Goal: Information Seeking & Learning: Learn about a topic

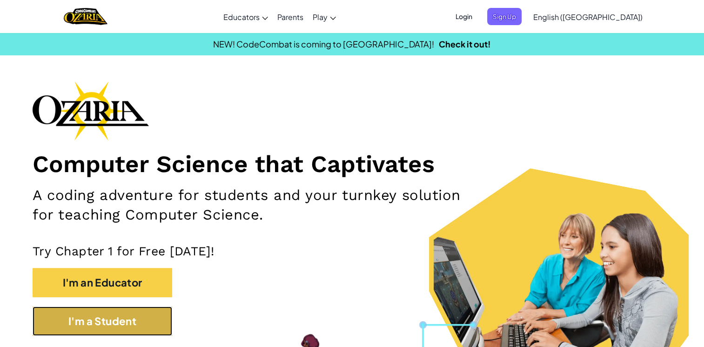
click at [118, 322] on button "I'm a Student" at bounding box center [103, 321] width 140 height 29
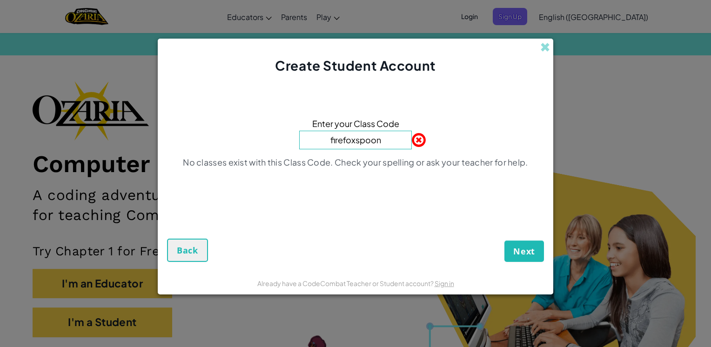
type input "firefoxspoon"
click at [504, 241] on button "Next" at bounding box center [524, 251] width 40 height 21
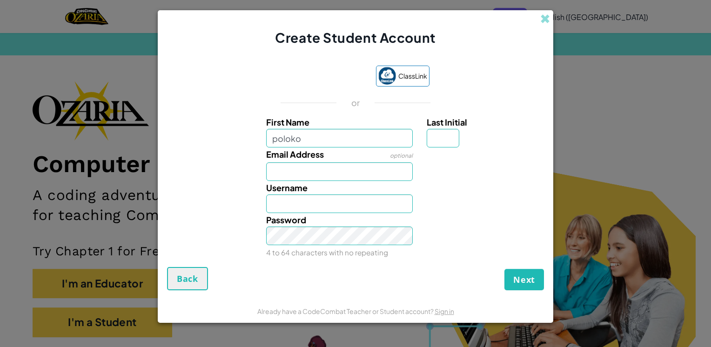
type input "poloko"
type input "Poloko"
click at [328, 168] on input "Email Address" at bounding box center [339, 171] width 147 height 19
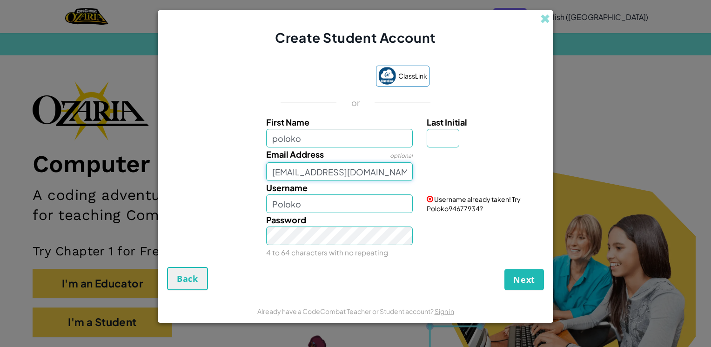
type input "[EMAIL_ADDRESS][DOMAIN_NAME]"
click at [298, 209] on input "Poloko" at bounding box center [339, 203] width 147 height 19
click at [383, 206] on input "Poloko" at bounding box center [339, 203] width 147 height 19
click at [352, 204] on input "Polokomofo" at bounding box center [339, 203] width 147 height 19
type input "Poloko.m"
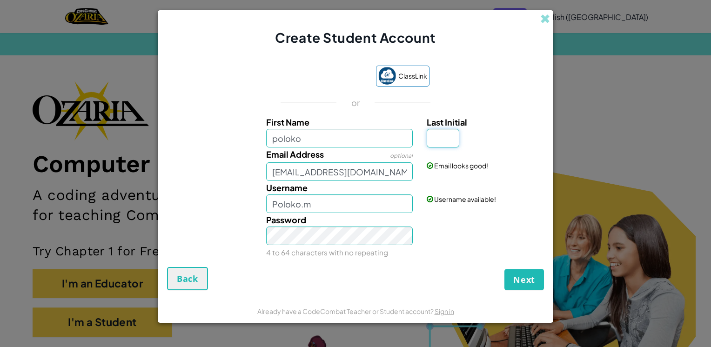
click at [443, 133] on input "Last Initial" at bounding box center [443, 138] width 33 height 19
click at [480, 114] on div "ClassLink or First Name poloko Last Initial Email Address optional [EMAIL_ADDRE…" at bounding box center [355, 161] width 377 height 211
click at [535, 272] on button "Next" at bounding box center [524, 279] width 40 height 21
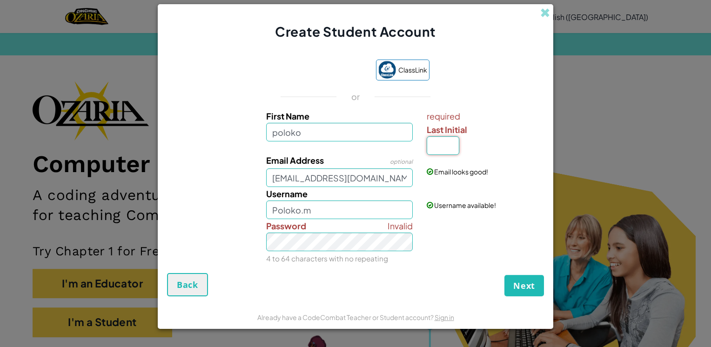
click at [435, 151] on input "Last Initial" at bounding box center [443, 145] width 33 height 19
type input "m"
type input "PolokoM"
click at [529, 289] on span "Next" at bounding box center [524, 285] width 22 height 11
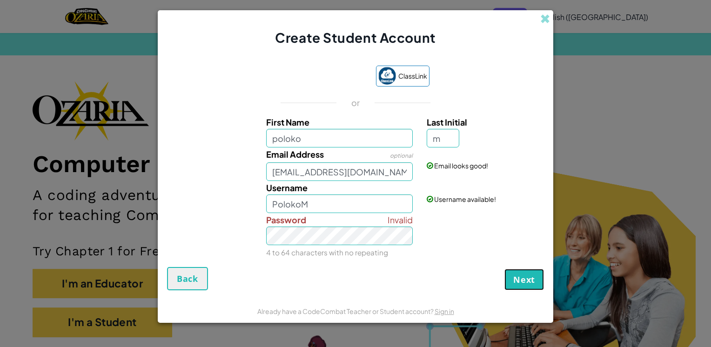
click at [522, 275] on span "Next" at bounding box center [524, 279] width 22 height 11
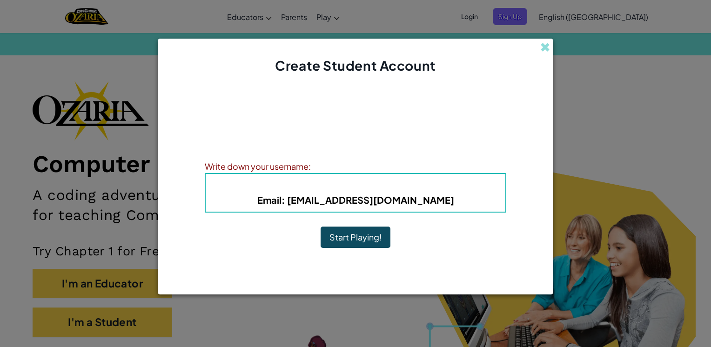
click at [328, 173] on div "Username : PolokoM Email : [EMAIL_ADDRESS][DOMAIN_NAME]" at bounding box center [355, 193] width 301 height 40
click at [354, 193] on h5 "Email : [EMAIL_ADDRESS][DOMAIN_NAME]" at bounding box center [355, 200] width 281 height 14
click at [354, 242] on button "Start Playing!" at bounding box center [356, 237] width 70 height 21
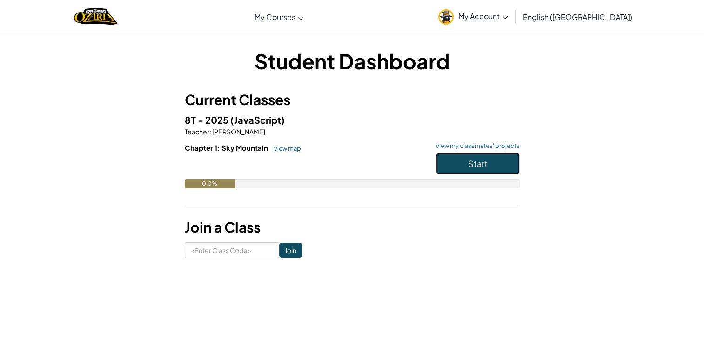
click at [499, 167] on button "Start" at bounding box center [478, 163] width 84 height 21
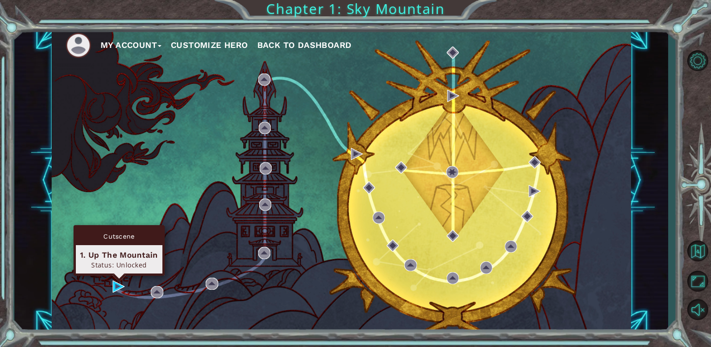
click at [118, 276] on div "Cutscene 1. Up The Mountain Status: Unlocked" at bounding box center [119, 250] width 91 height 51
drag, startPoint x: 116, startPoint y: 266, endPoint x: 329, endPoint y: 308, distance: 217.2
click at [329, 308] on div "My Account Customize Hero Back to Dashboard" at bounding box center [341, 181] width 579 height 306
click at [116, 267] on div "Status: Unlocked" at bounding box center [119, 265] width 78 height 9
drag, startPoint x: 115, startPoint y: 276, endPoint x: 114, endPoint y: 285, distance: 8.4
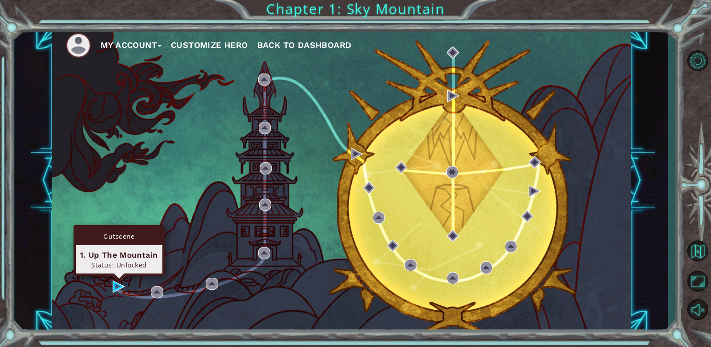
drag, startPoint x: 114, startPoint y: 285, endPoint x: 251, endPoint y: 60, distance: 262.9
click at [251, 60] on div "My Account Customize Hero Back to Dashboard" at bounding box center [341, 181] width 579 height 306
click at [117, 285] on img at bounding box center [119, 287] width 12 height 12
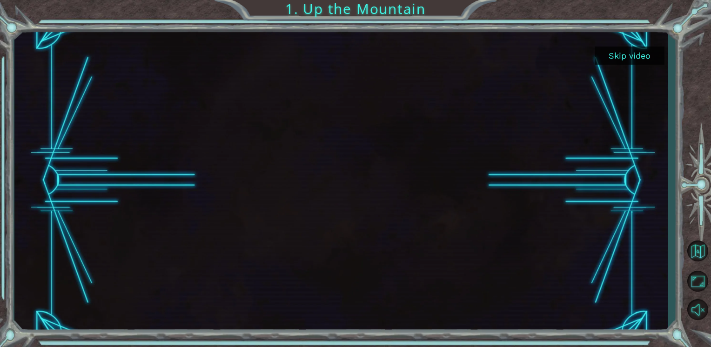
click at [623, 52] on button "Skip video" at bounding box center [630, 56] width 70 height 18
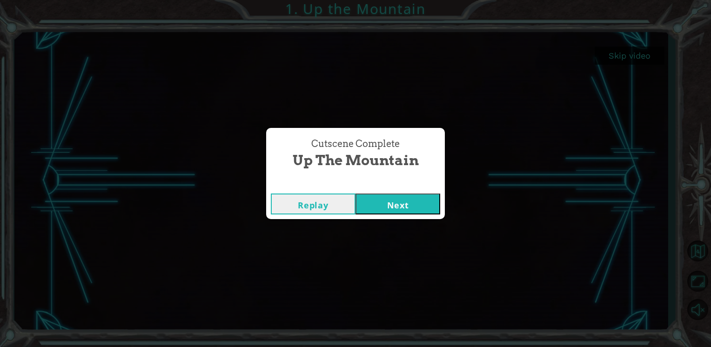
click at [317, 201] on button "Replay" at bounding box center [313, 204] width 85 height 21
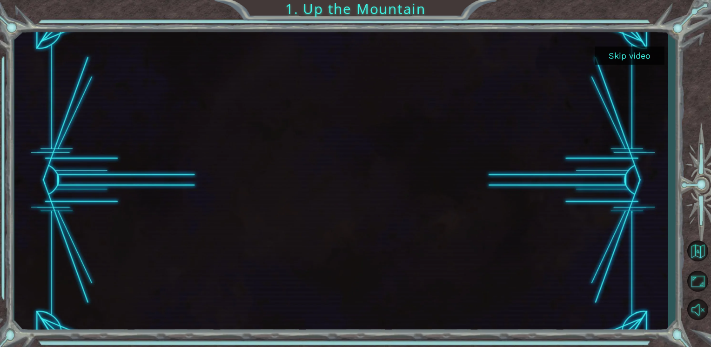
click at [625, 56] on button "Skip video" at bounding box center [630, 56] width 70 height 18
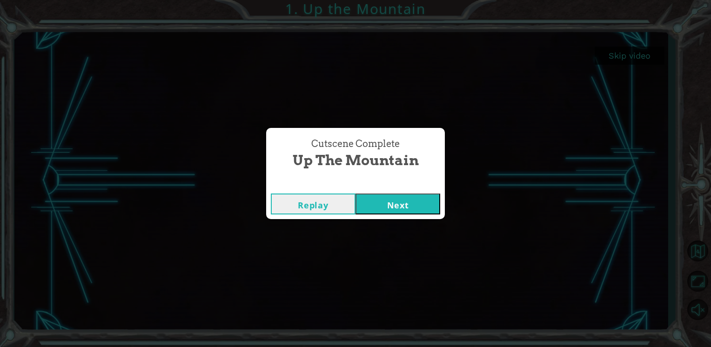
click at [389, 200] on button "Next" at bounding box center [397, 204] width 85 height 21
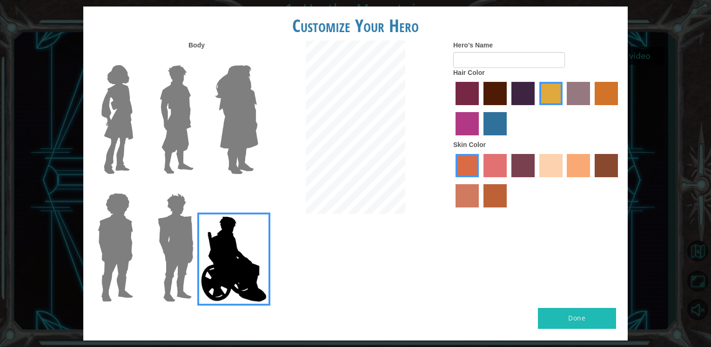
click at [238, 120] on img at bounding box center [236, 119] width 51 height 116
click at [258, 59] on input "Hero Amethyst" at bounding box center [258, 59] width 0 height 0
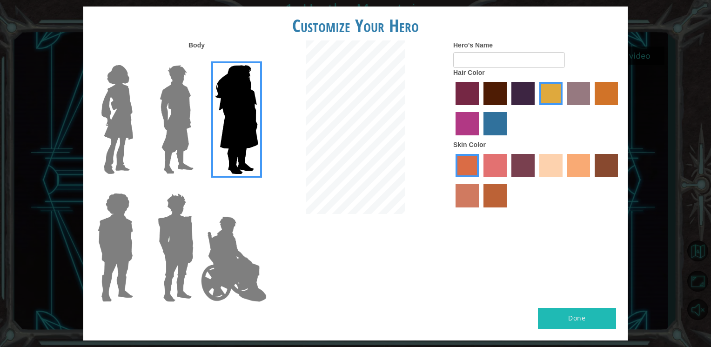
click at [107, 123] on img at bounding box center [117, 119] width 39 height 116
click at [137, 59] on input "Hero Connie" at bounding box center [137, 59] width 0 height 0
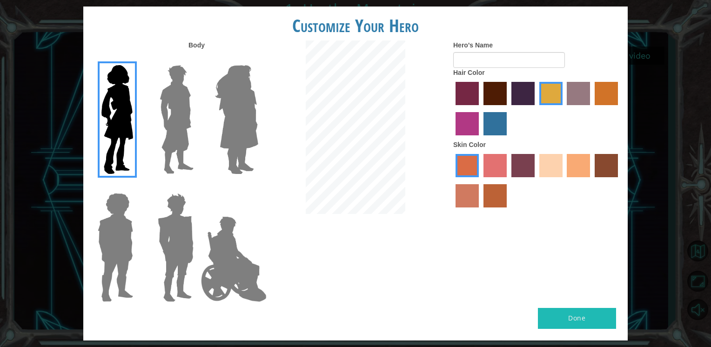
click at [177, 118] on img at bounding box center [176, 119] width 41 height 116
click at [197, 59] on input "Hero Lars" at bounding box center [197, 59] width 0 height 0
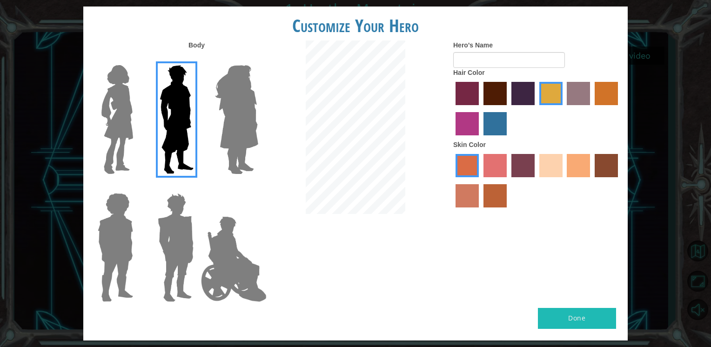
click at [254, 102] on img at bounding box center [236, 119] width 51 height 116
click at [258, 59] on input "Hero Amethyst" at bounding box center [258, 59] width 0 height 0
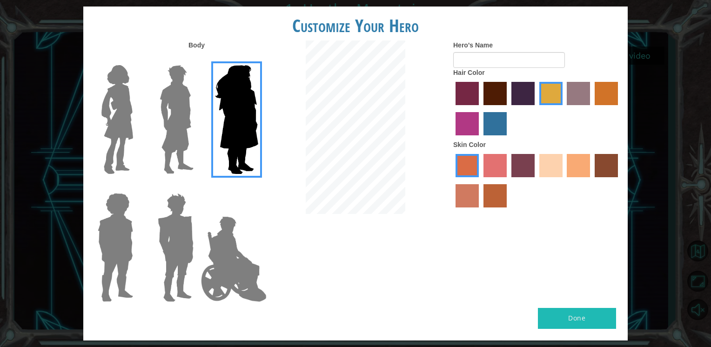
click at [120, 135] on img at bounding box center [117, 119] width 39 height 116
click at [137, 59] on input "Hero Connie" at bounding box center [137, 59] width 0 height 0
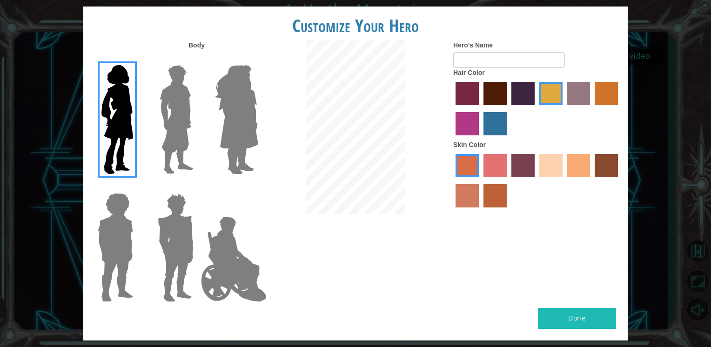
click at [115, 283] on img at bounding box center [115, 247] width 43 height 116
click at [137, 187] on input "Hero Steven" at bounding box center [137, 187] width 0 height 0
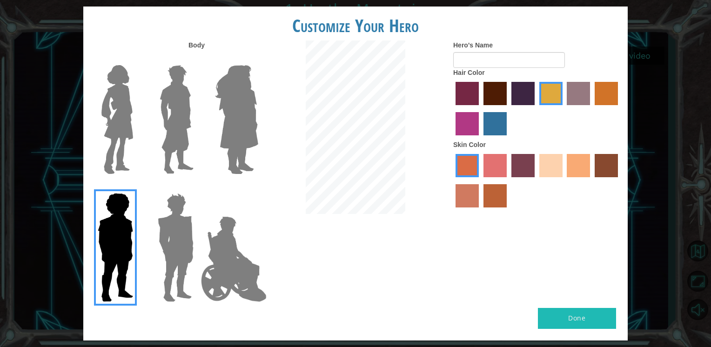
click at [242, 129] on img at bounding box center [236, 119] width 51 height 116
click at [258, 59] on input "Hero Amethyst" at bounding box center [258, 59] width 0 height 0
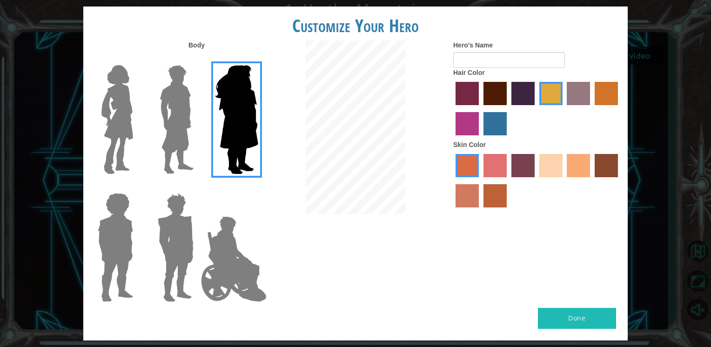
click at [603, 170] on label "karma skin color" at bounding box center [606, 165] width 23 height 23
click at [591, 181] on input "karma skin color" at bounding box center [591, 181] width 0 height 0
click at [80, 127] on div "Customize Your Hero Body Hero's Name Hair Color Skin Color Done" at bounding box center [355, 173] width 711 height 347
click at [107, 121] on img at bounding box center [117, 119] width 39 height 116
click at [137, 59] on input "Hero Connie" at bounding box center [137, 59] width 0 height 0
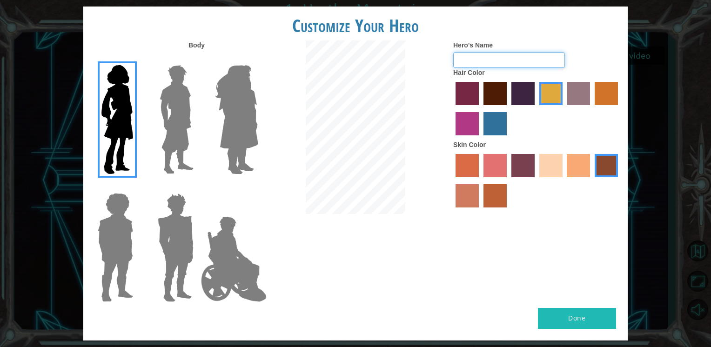
click at [475, 55] on input "Hero's Name" at bounding box center [509, 60] width 112 height 16
type input "poloko"
click at [409, 227] on div "Body Hero's Name poloko Hair Color Skin Color" at bounding box center [355, 174] width 544 height 268
click at [497, 101] on label "maroon hair color" at bounding box center [494, 93] width 23 height 23
click at [480, 108] on input "maroon hair color" at bounding box center [480, 108] width 0 height 0
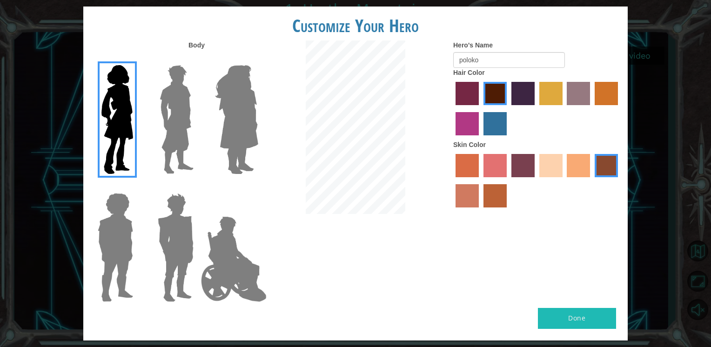
click at [534, 87] on label "hot purple hair color" at bounding box center [522, 93] width 23 height 23
click at [508, 108] on input "hot purple hair color" at bounding box center [508, 108] width 0 height 0
click at [603, 318] on button "Done" at bounding box center [577, 318] width 78 height 21
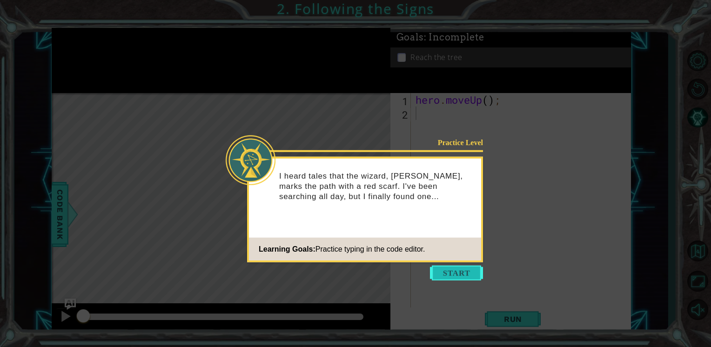
click at [459, 275] on button "Start" at bounding box center [456, 273] width 53 height 15
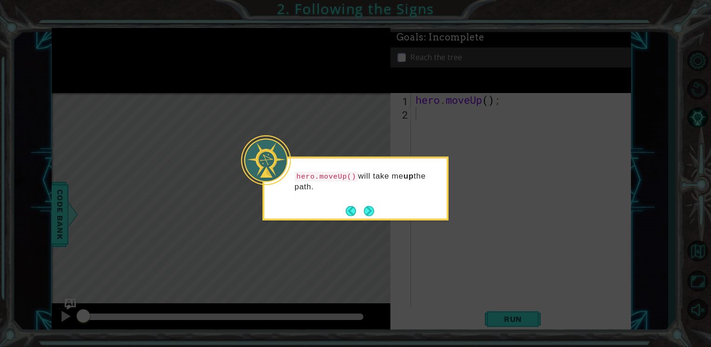
click at [420, 275] on icon at bounding box center [355, 173] width 711 height 347
click at [369, 214] on button "Next" at bounding box center [368, 210] width 13 height 13
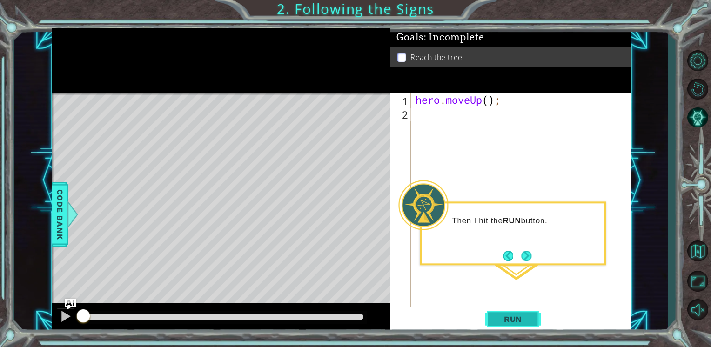
click at [528, 322] on span "Run" at bounding box center [513, 319] width 37 height 9
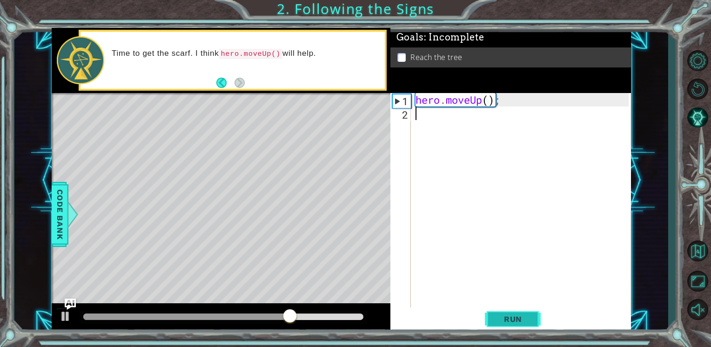
click at [510, 318] on span "Run" at bounding box center [513, 319] width 37 height 9
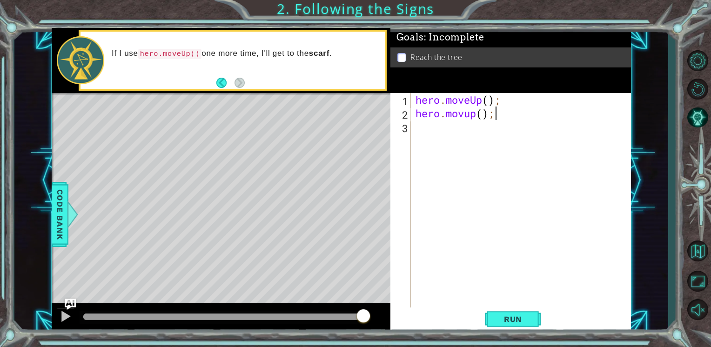
scroll to position [0, 3]
type textarea "hero.movup();"
click at [509, 320] on span "Run" at bounding box center [513, 319] width 37 height 9
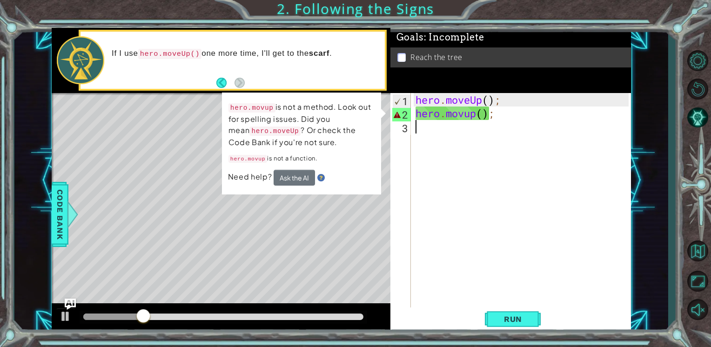
click at [510, 188] on div "hero . moveUp ( ) ; hero . movup ( ) ;" at bounding box center [524, 214] width 220 height 243
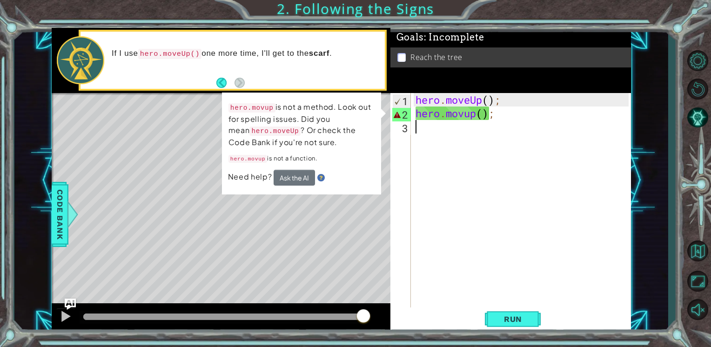
click at [476, 188] on div "hero . moveUp ( ) ; hero . movup ( ) ;" at bounding box center [524, 214] width 220 height 243
click at [468, 116] on div "hero . moveUp ( ) ; hero . movup ( ) ;" at bounding box center [524, 214] width 220 height 243
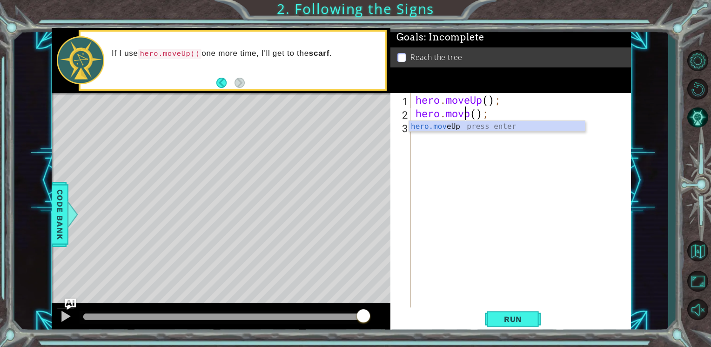
scroll to position [0, 2]
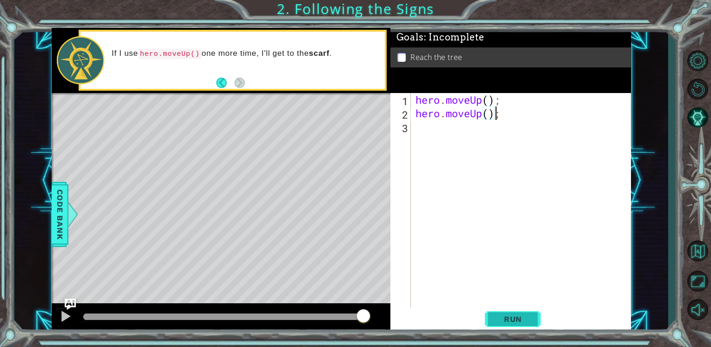
type textarea "hero.moveUp();"
click at [495, 319] on span "Run" at bounding box center [513, 319] width 37 height 9
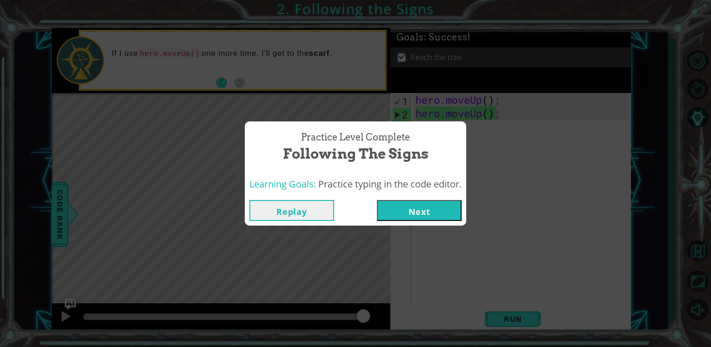
click at [402, 214] on button "Next" at bounding box center [419, 210] width 85 height 21
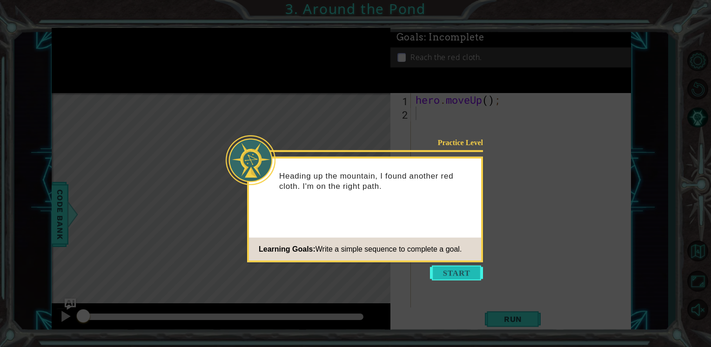
click at [465, 271] on button "Start" at bounding box center [456, 273] width 53 height 15
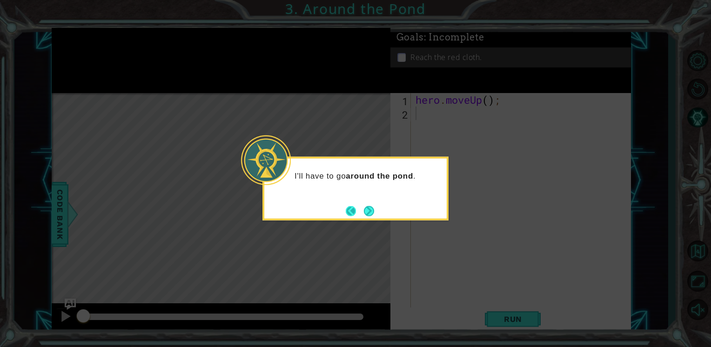
click at [361, 212] on button "Back" at bounding box center [355, 211] width 18 height 10
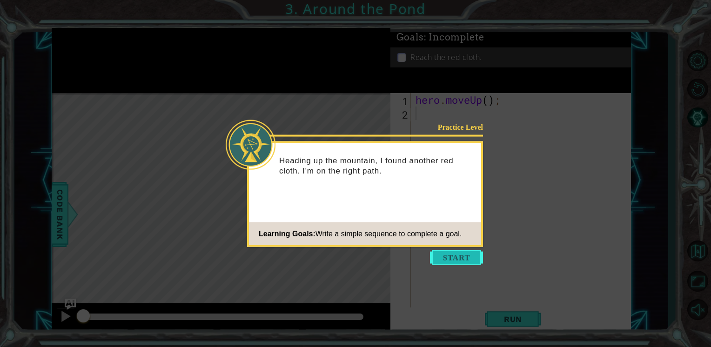
click at [462, 252] on button "Start" at bounding box center [456, 257] width 53 height 15
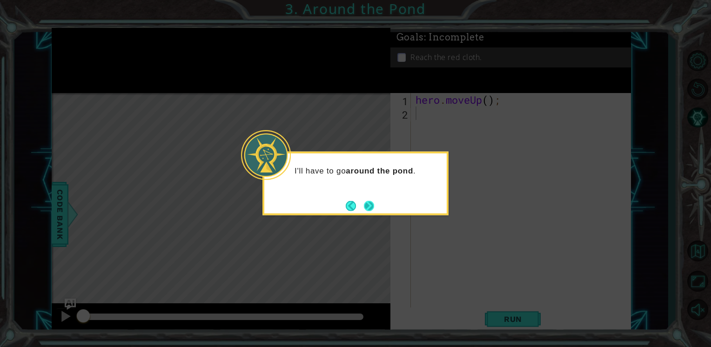
click at [371, 203] on button "Next" at bounding box center [369, 205] width 15 height 15
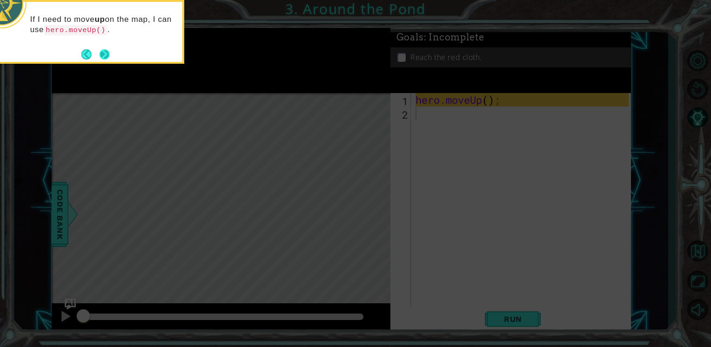
click at [104, 53] on button "Next" at bounding box center [105, 55] width 16 height 16
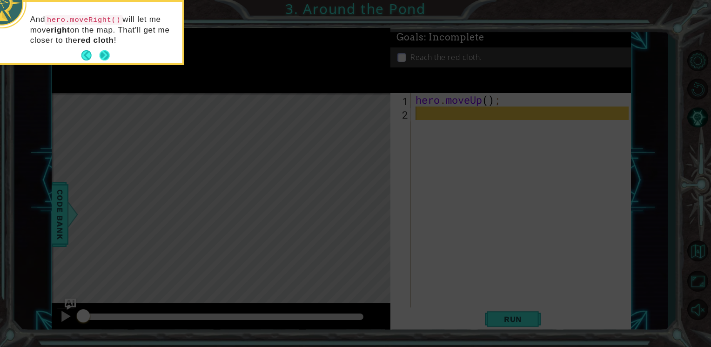
click at [110, 53] on button "Next" at bounding box center [104, 55] width 17 height 17
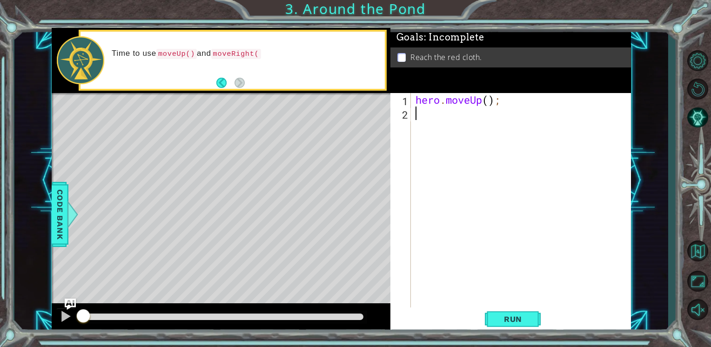
click at [470, 126] on div "hero . moveUp ( ) ;" at bounding box center [524, 214] width 220 height 243
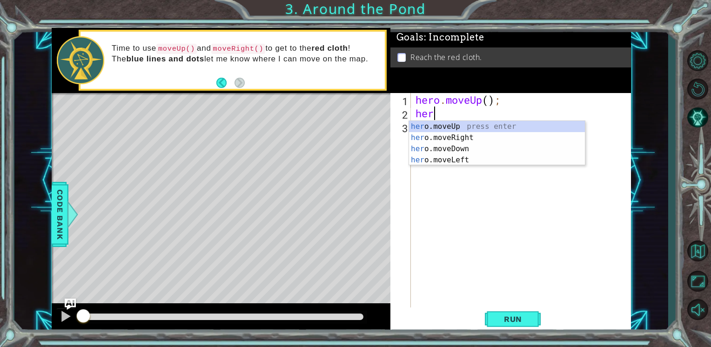
type textarea "hero"
click at [482, 122] on div "hero .moveUp press enter hero .moveRight press enter hero .moveDown press enter…" at bounding box center [497, 154] width 176 height 67
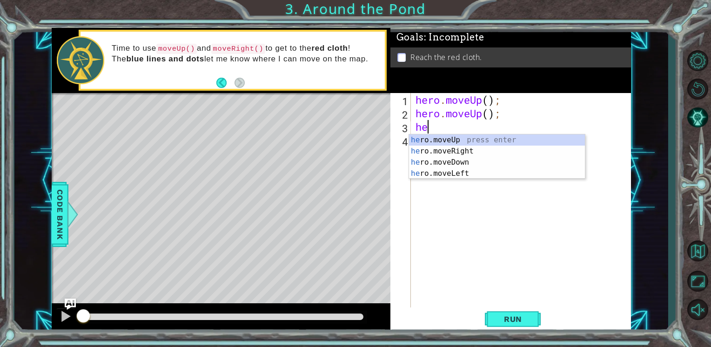
type textarea "her"
click at [495, 140] on div "her o.moveUp press enter her o.moveRight press enter her o.moveDown press enter…" at bounding box center [497, 167] width 176 height 67
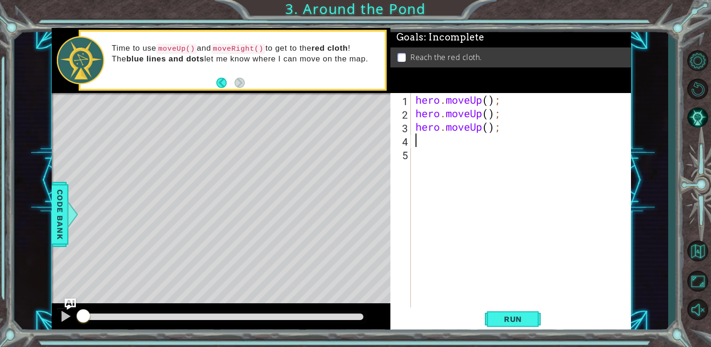
type textarea "h"
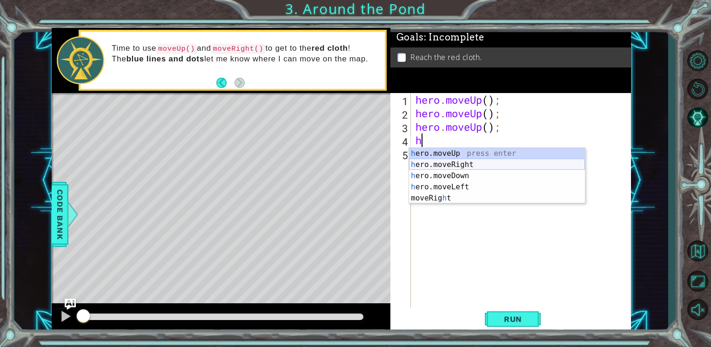
click at [439, 161] on div "h ero.moveUp press enter h ero.moveRight press enter h ero.moveDown press enter…" at bounding box center [497, 187] width 176 height 78
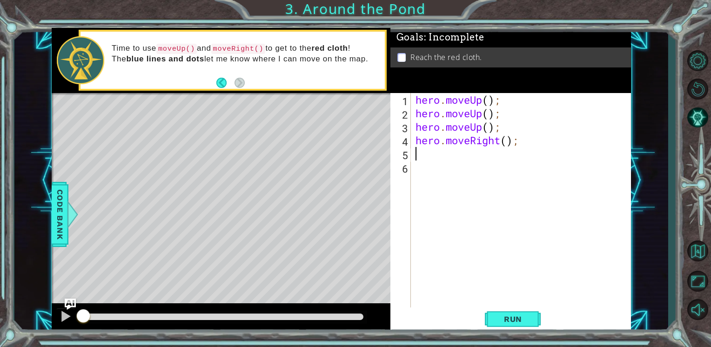
type textarea "h"
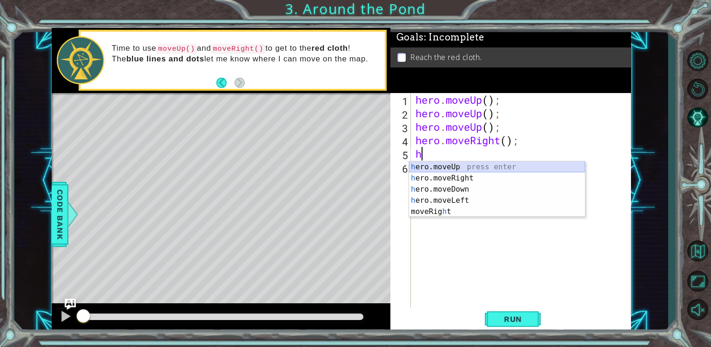
click at [430, 163] on div "h ero.moveUp press enter h ero.moveRight press enter h ero.moveDown press enter…" at bounding box center [497, 200] width 176 height 78
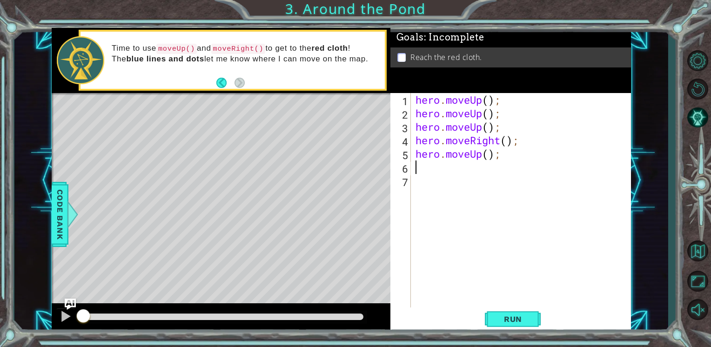
click at [512, 304] on div "hero . moveUp ( ) ; hero . moveUp ( ) ; hero . moveUp ( ) ; hero . moveRight ( …" at bounding box center [524, 214] width 220 height 243
click at [517, 323] on span "Run" at bounding box center [513, 319] width 37 height 9
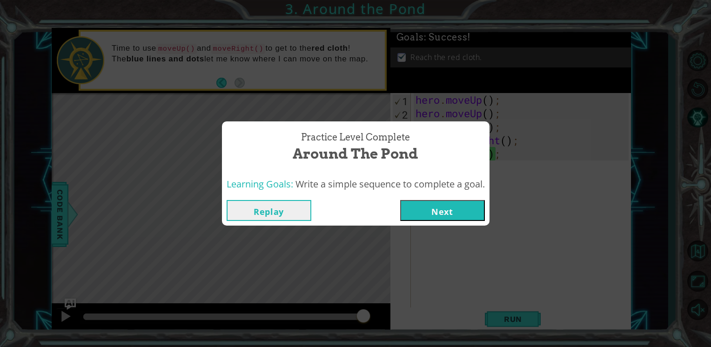
click at [443, 208] on button "Next" at bounding box center [442, 210] width 85 height 21
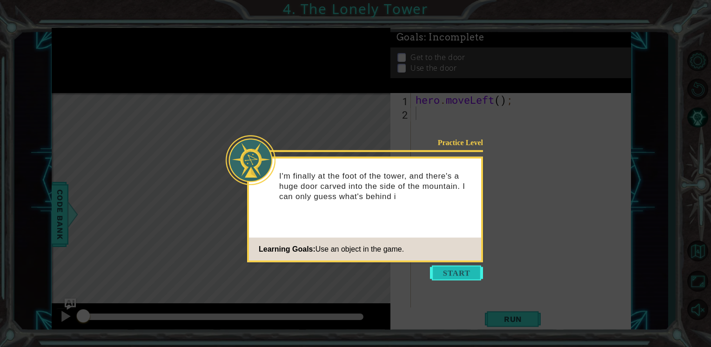
click at [449, 276] on button "Start" at bounding box center [456, 273] width 53 height 15
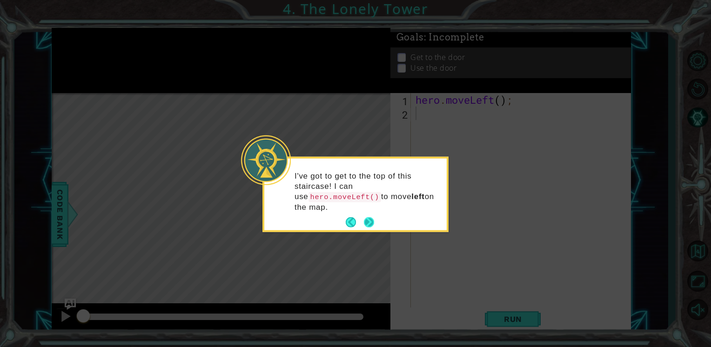
click at [366, 217] on button "Next" at bounding box center [368, 222] width 11 height 11
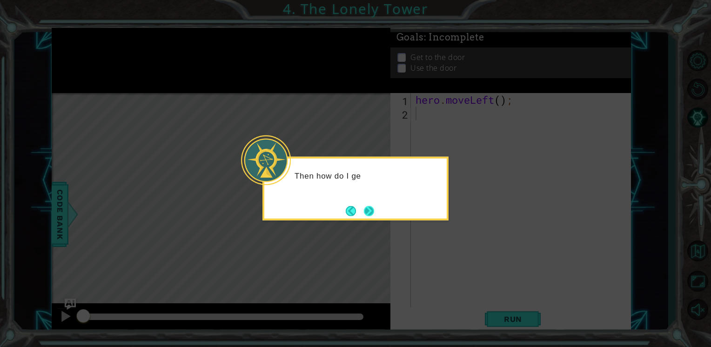
click at [368, 209] on button "Next" at bounding box center [369, 211] width 12 height 12
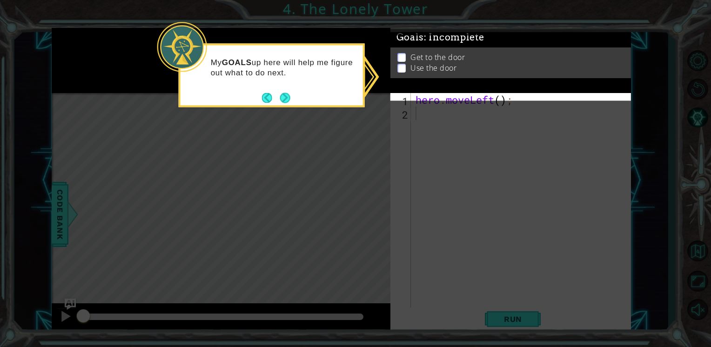
click at [281, 91] on footer at bounding box center [276, 98] width 28 height 14
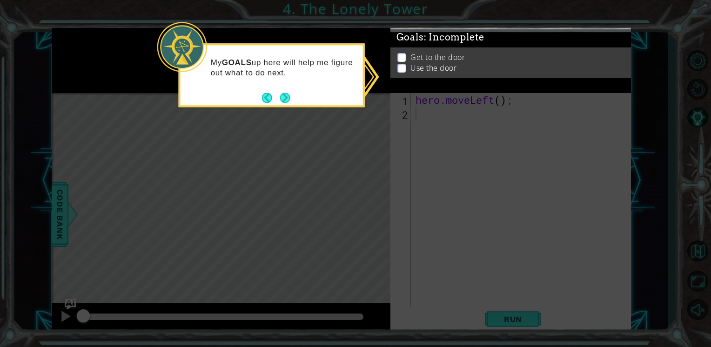
drag, startPoint x: 281, startPoint y: 90, endPoint x: 487, endPoint y: 151, distance: 214.8
click at [487, 151] on icon at bounding box center [355, 173] width 711 height 347
click at [285, 94] on button "Next" at bounding box center [285, 98] width 11 height 11
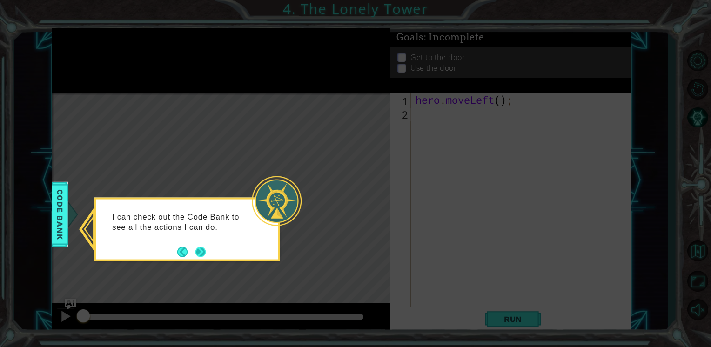
click at [201, 247] on button "Next" at bounding box center [200, 251] width 17 height 17
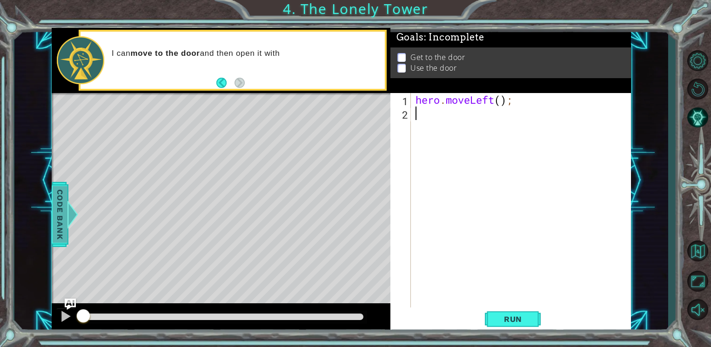
click at [61, 211] on span "Code Bank" at bounding box center [53, 214] width 15 height 57
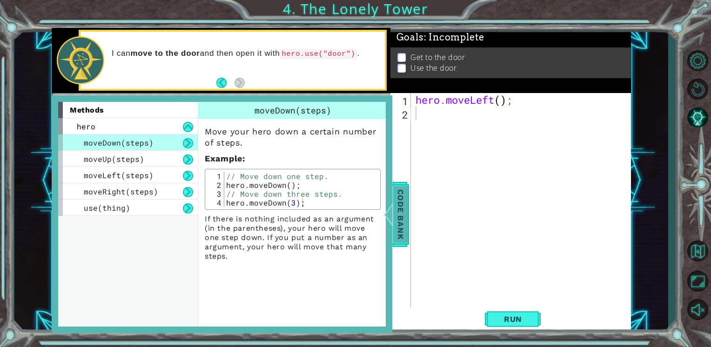
click at [397, 215] on span "Code Bank" at bounding box center [404, 214] width 15 height 57
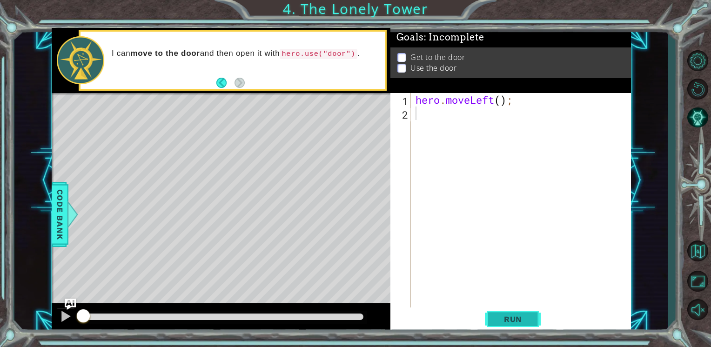
click at [499, 318] on span "Run" at bounding box center [513, 319] width 37 height 9
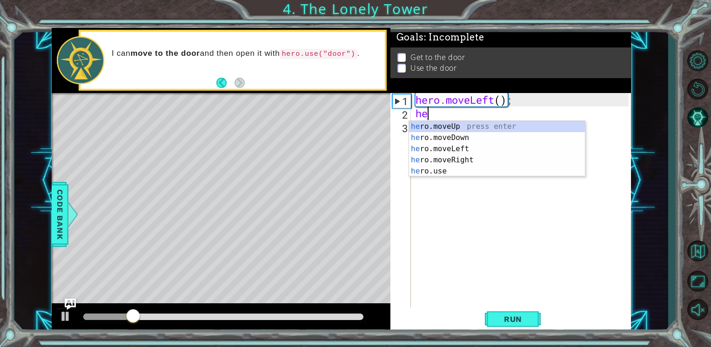
type textarea "her"
click at [470, 144] on div "her o.moveUp press enter her o.moveDown press enter her o.moveLeft press enter …" at bounding box center [497, 160] width 176 height 78
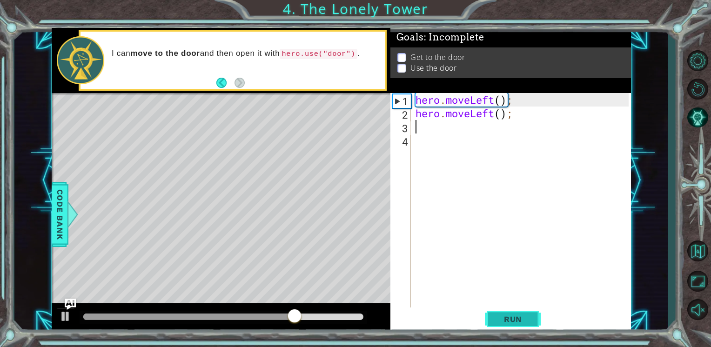
click at [493, 315] on button "Run" at bounding box center [513, 320] width 56 height 24
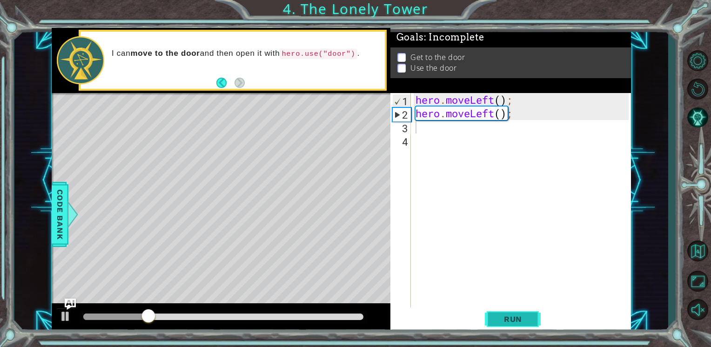
click at [493, 315] on button "Run" at bounding box center [513, 320] width 56 height 24
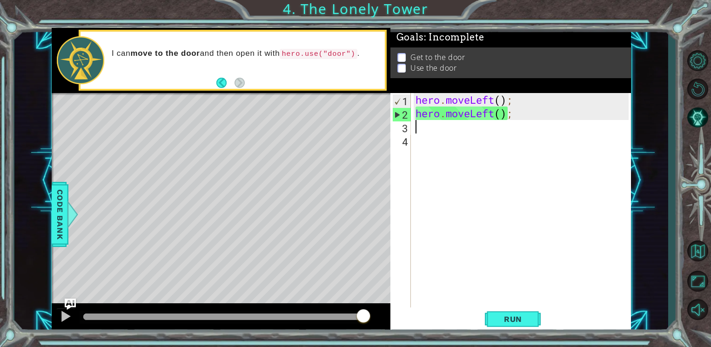
click at [328, 234] on div "Level Map" at bounding box center [267, 230] width 430 height 274
click at [429, 126] on div "hero . moveLeft ( ) ; hero . moveLeft ( ) ;" at bounding box center [524, 214] width 220 height 243
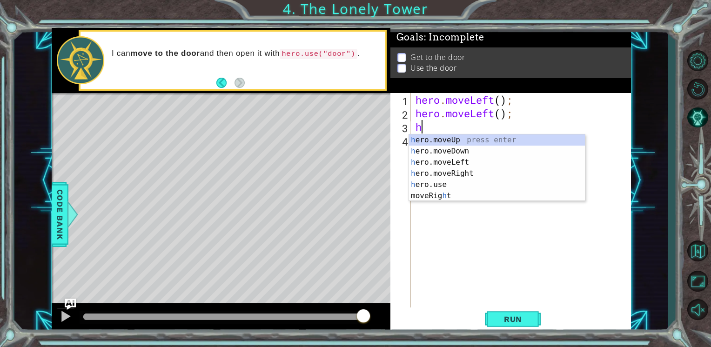
type textarea "he"
click at [477, 139] on div "he ro.moveUp press enter he ro.moveDown press enter he ro.moveLeft press enter …" at bounding box center [497, 173] width 176 height 78
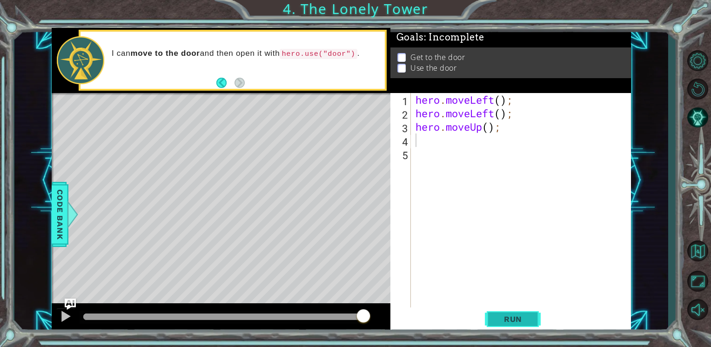
click at [513, 312] on button "Run" at bounding box center [513, 320] width 56 height 24
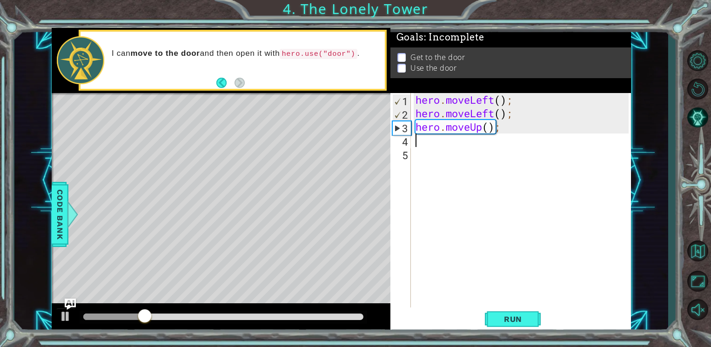
type textarea "h"
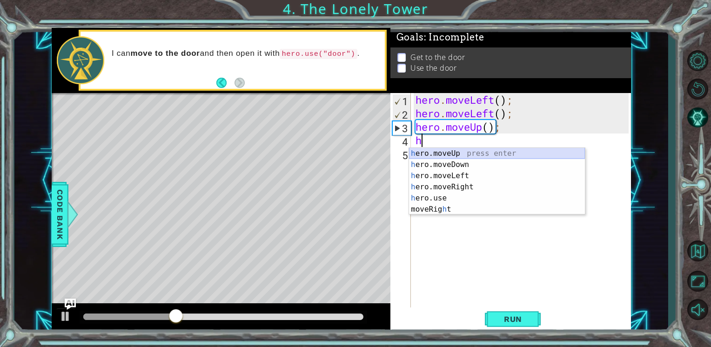
click at [471, 148] on div "h ero.moveUp press enter h ero.moveDown press enter h ero.moveLeft press enter …" at bounding box center [497, 192] width 176 height 89
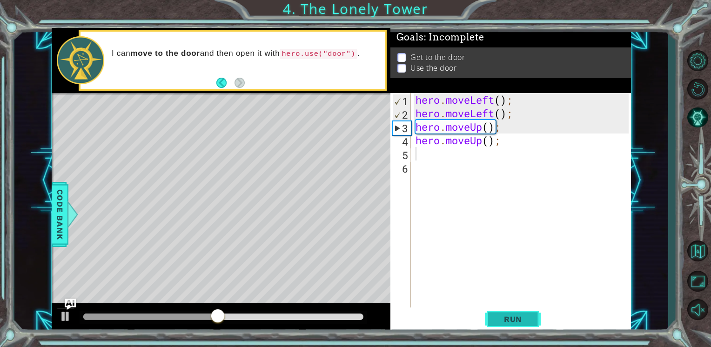
click at [506, 323] on span "Run" at bounding box center [513, 319] width 37 height 9
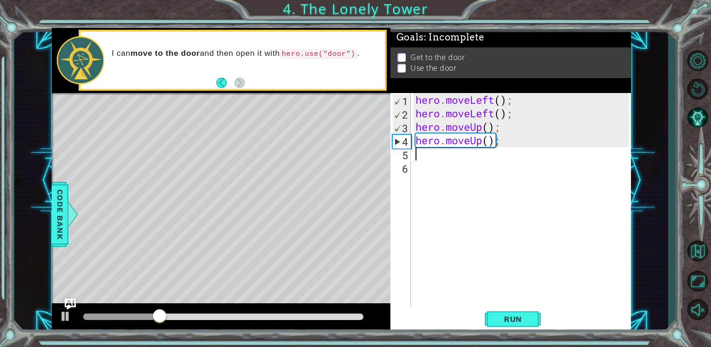
type textarea "h"
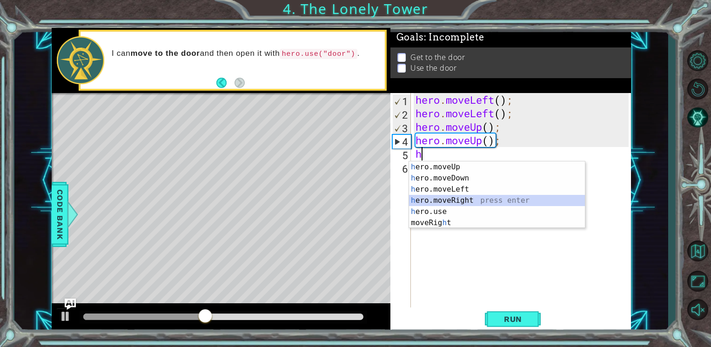
click at [452, 200] on div "h ero.moveUp press enter h ero.moveDown press enter h ero.moveLeft press enter …" at bounding box center [497, 205] width 176 height 89
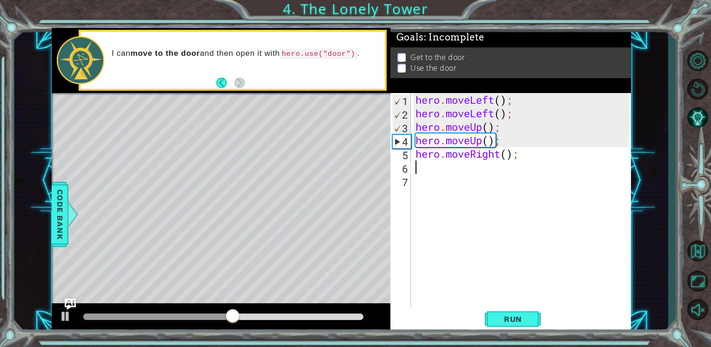
type textarea "h"
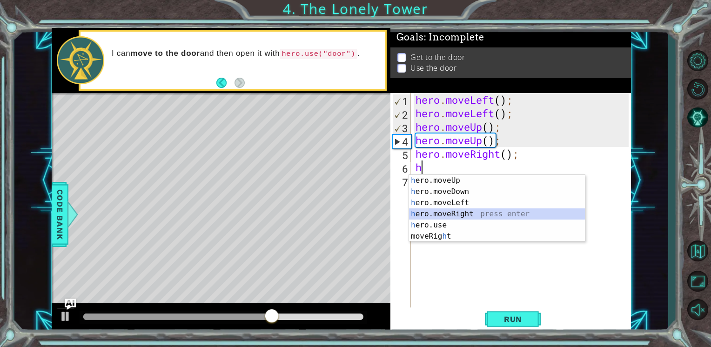
click at [452, 213] on div "h ero.moveUp press enter h ero.moveDown press enter h ero.moveLeft press enter …" at bounding box center [497, 219] width 176 height 89
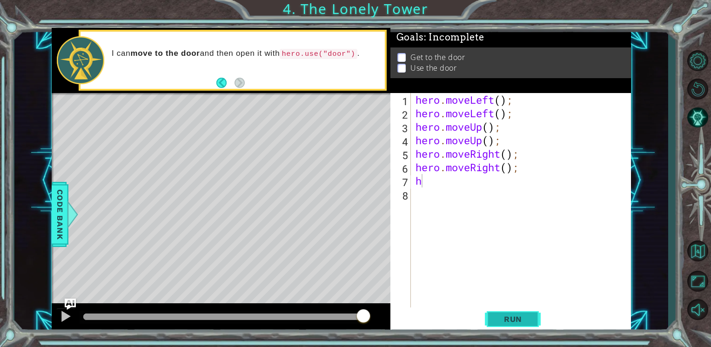
click at [525, 320] on span "Run" at bounding box center [513, 319] width 37 height 9
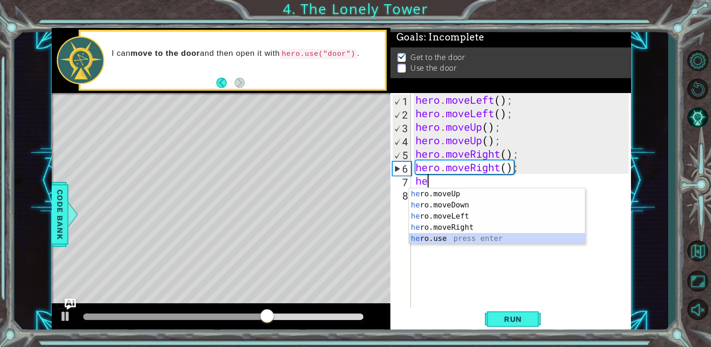
click at [455, 238] on div "he ro.moveUp press enter he ro.moveDown press enter he ro.moveLeft press enter …" at bounding box center [497, 227] width 176 height 78
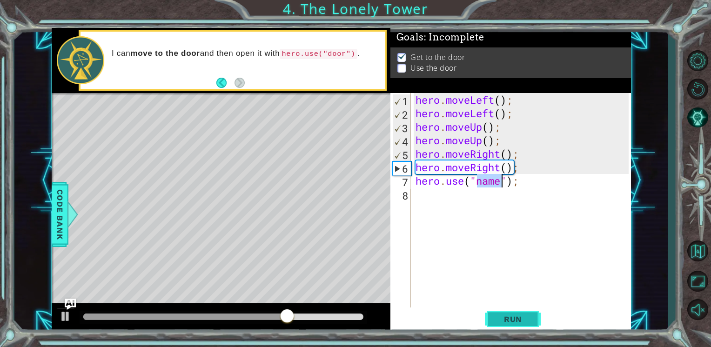
click at [513, 316] on span "Run" at bounding box center [513, 319] width 37 height 9
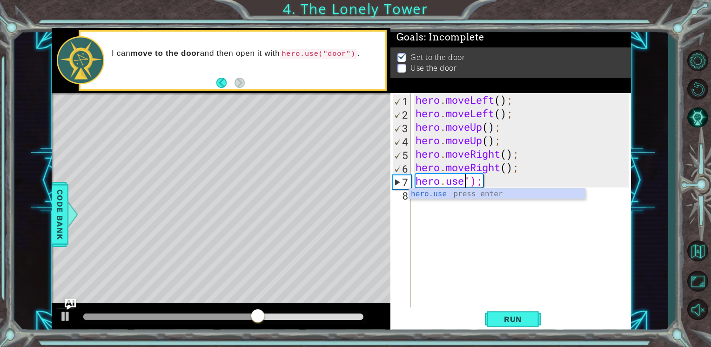
click at [550, 180] on div "hero . moveLeft ( ) ; hero . moveLeft ( ) ; hero . moveUp ( ) ; hero . moveUp (…" at bounding box center [524, 214] width 220 height 243
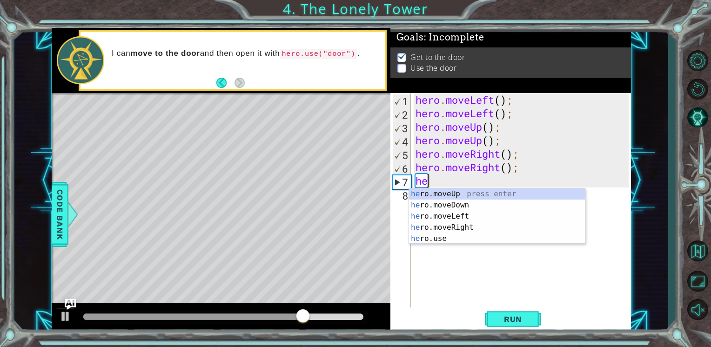
type textarea "h"
type textarea "he"
click at [472, 194] on div "he ro.moveUp press enter he ro.moveDown press enter he ro.moveLeft press enter …" at bounding box center [497, 227] width 176 height 78
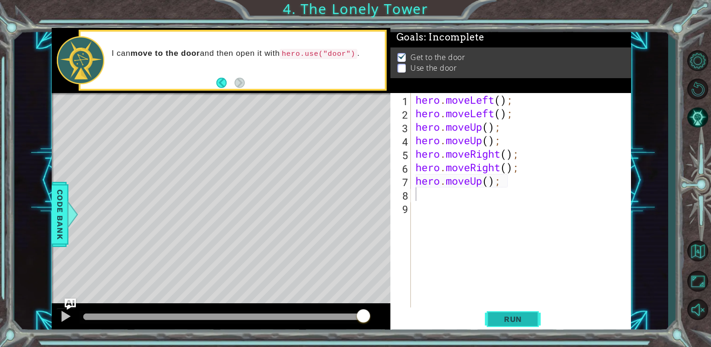
click at [510, 323] on span "Run" at bounding box center [513, 319] width 37 height 9
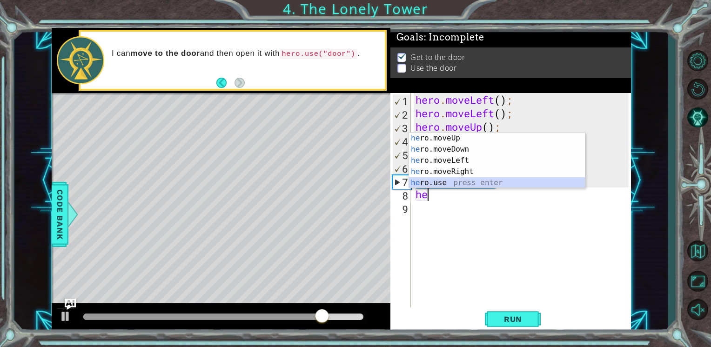
click at [447, 184] on div "he ro.moveUp press enter he ro.moveDown press enter he ro.moveLeft press enter …" at bounding box center [497, 172] width 176 height 78
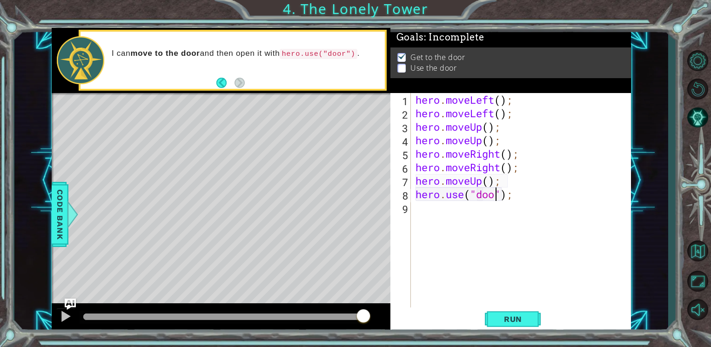
type textarea "hero.use("door");"
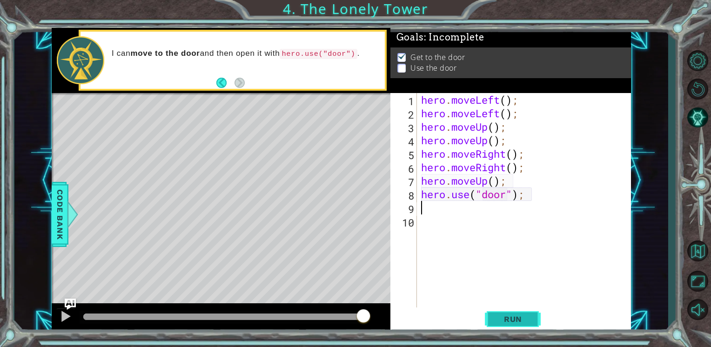
click at [512, 312] on button "Run" at bounding box center [513, 320] width 56 height 24
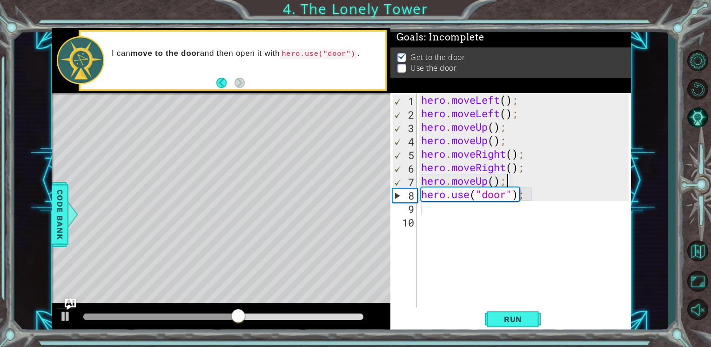
click at [510, 180] on div "hero . moveLeft ( ) ; hero . moveLeft ( ) ; hero . moveUp ( ) ; hero . moveUp (…" at bounding box center [526, 214] width 214 height 243
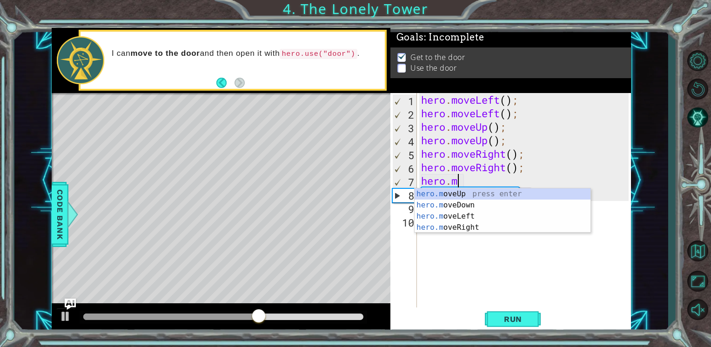
type textarea "h"
type textarea "hero.moveRight()"
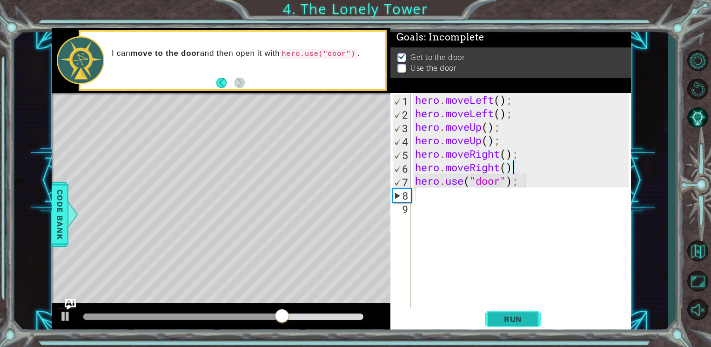
click at [513, 314] on button "Run" at bounding box center [513, 320] width 56 height 24
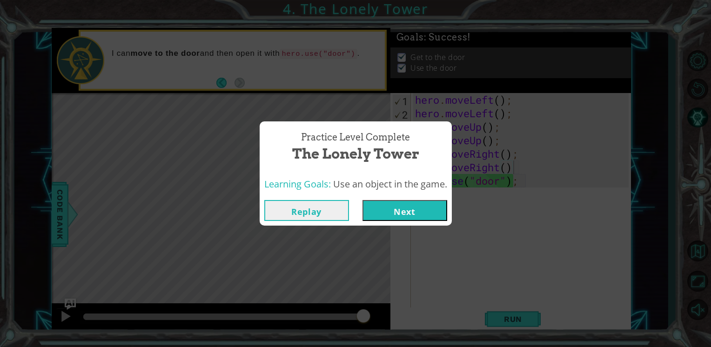
click at [414, 201] on button "Next" at bounding box center [404, 210] width 85 height 21
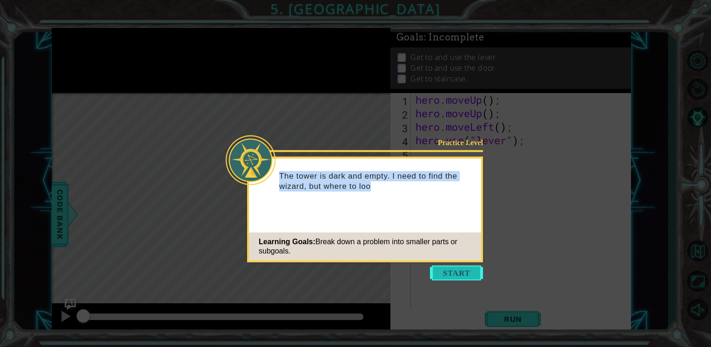
drag, startPoint x: 417, startPoint y: 214, endPoint x: 442, endPoint y: 275, distance: 65.1
click at [442, 262] on div "Practice Level The tower is dark and empty. I need to find the wizard, but wher…" at bounding box center [365, 210] width 236 height 106
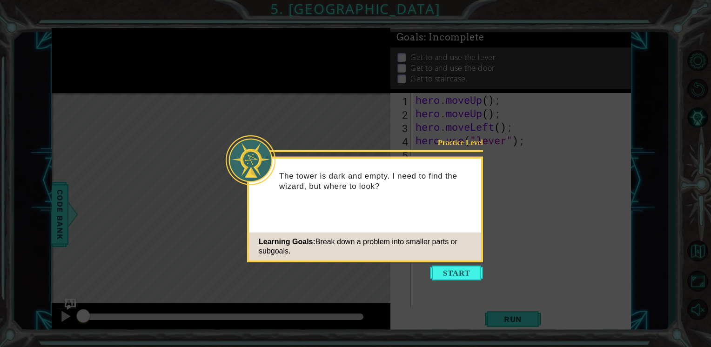
drag, startPoint x: 442, startPoint y: 275, endPoint x: 446, endPoint y: 285, distance: 10.7
drag, startPoint x: 446, startPoint y: 285, endPoint x: 615, endPoint y: 150, distance: 216.5
click at [615, 150] on icon at bounding box center [355, 173] width 711 height 347
click at [473, 276] on button "Start" at bounding box center [456, 273] width 53 height 15
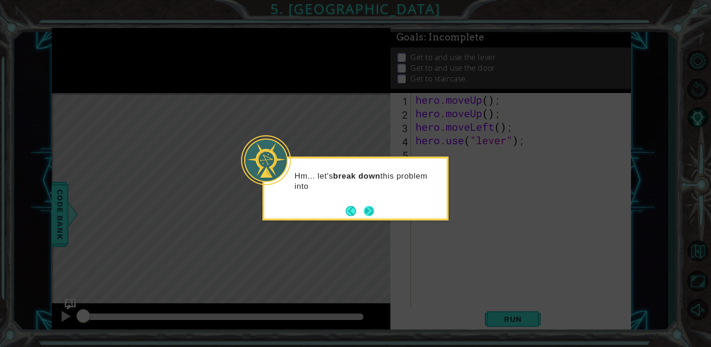
click at [370, 209] on button "Next" at bounding box center [369, 211] width 11 height 11
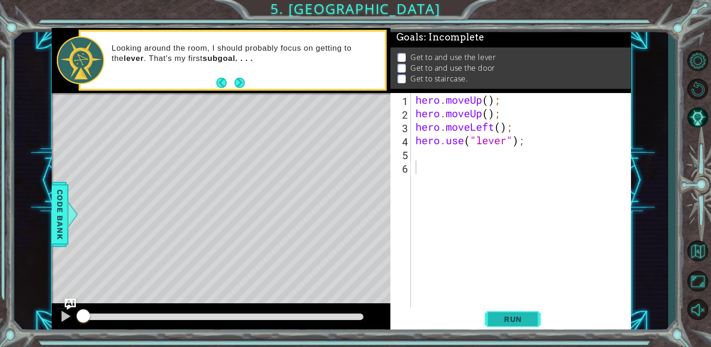
click at [529, 314] on button "Run" at bounding box center [513, 320] width 56 height 24
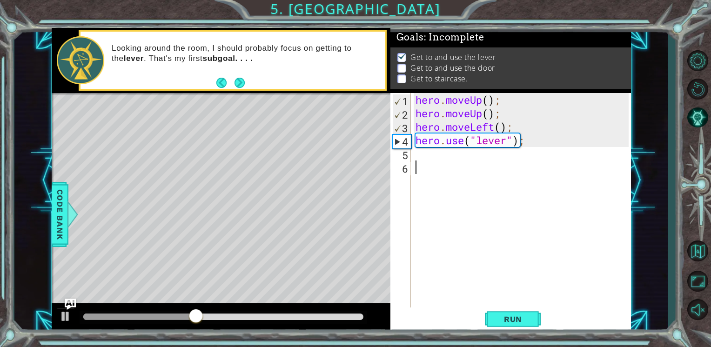
click at [449, 166] on div "hero . moveUp ( ) ; hero . moveUp ( ) ; hero . moveLeft ( ) ; hero . use ( "lev…" at bounding box center [524, 214] width 220 height 243
click at [409, 153] on div "5" at bounding box center [401, 154] width 19 height 13
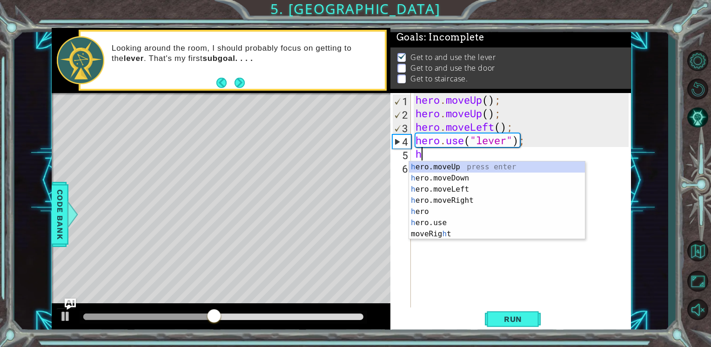
type textarea "he"
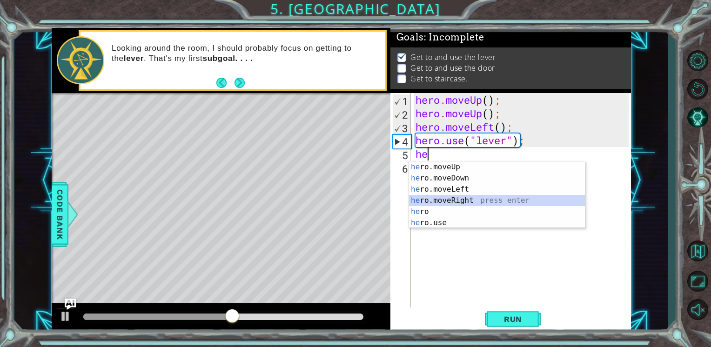
click at [466, 201] on div "he ro.moveUp press enter he ro.moveDown press enter he ro.moveLeft press enter …" at bounding box center [497, 205] width 176 height 89
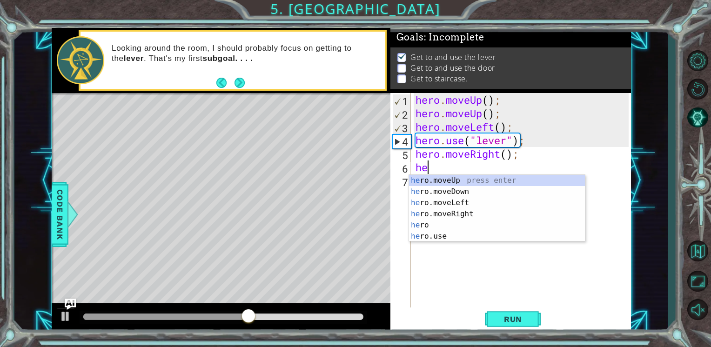
type textarea "her"
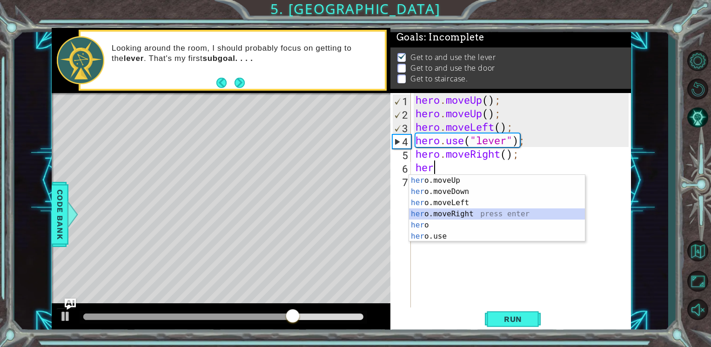
click at [462, 211] on div "her o.moveUp press enter her o.moveDown press enter her o.moveLeft press enter …" at bounding box center [497, 219] width 176 height 89
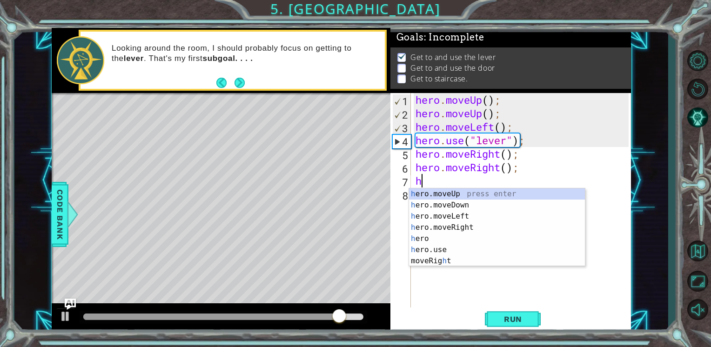
type textarea "he"
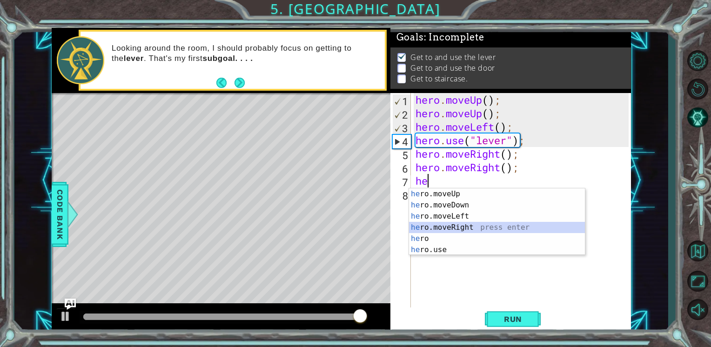
click at [466, 229] on div "he ro.moveUp press enter he ro.moveDown press enter he ro.moveLeft press enter …" at bounding box center [497, 232] width 176 height 89
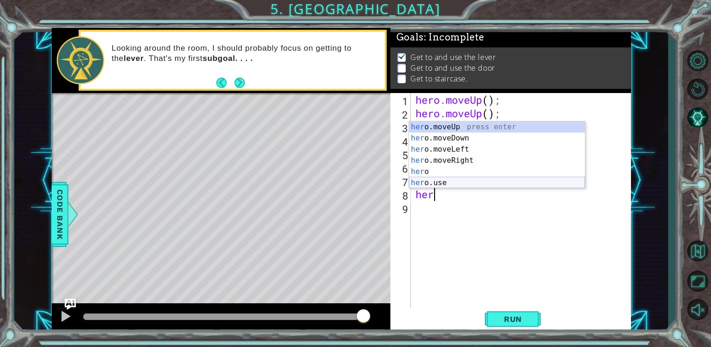
click at [450, 182] on div "her o.moveUp press enter her o.moveDown press enter her o.moveLeft press enter …" at bounding box center [497, 165] width 176 height 89
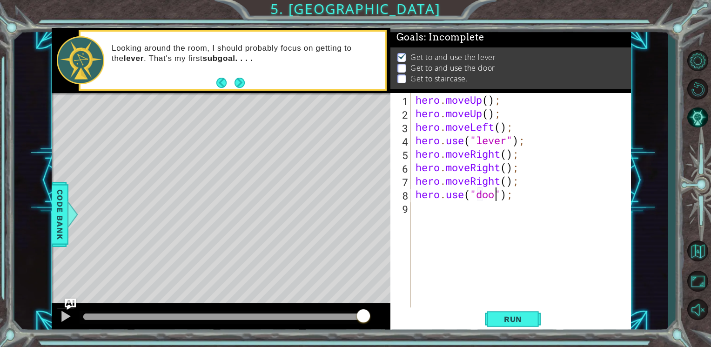
type textarea "hero.use("door");"
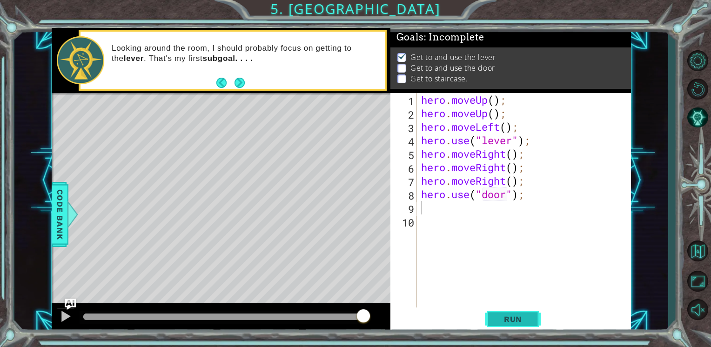
click at [510, 321] on span "Run" at bounding box center [513, 319] width 37 height 9
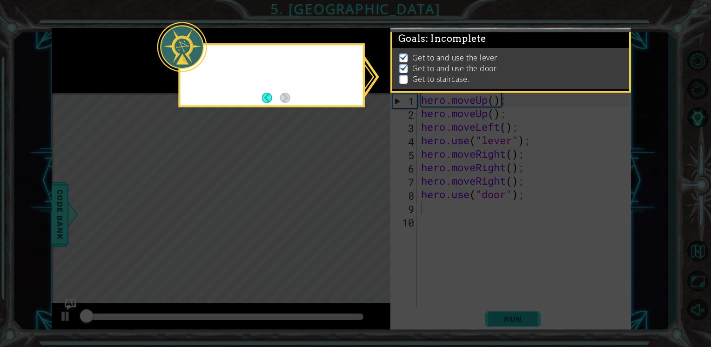
scroll to position [4, 0]
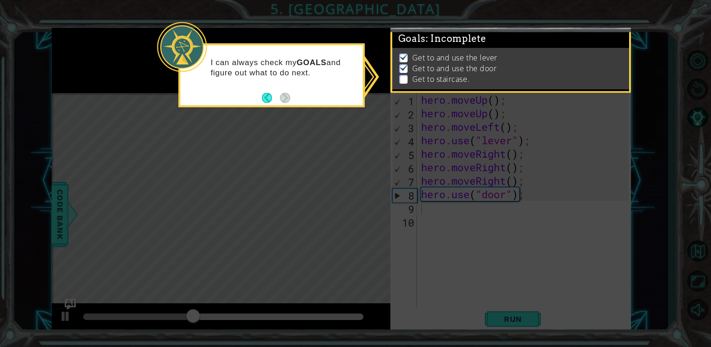
click at [326, 139] on icon at bounding box center [355, 173] width 711 height 347
click at [264, 98] on button "Back" at bounding box center [271, 98] width 18 height 10
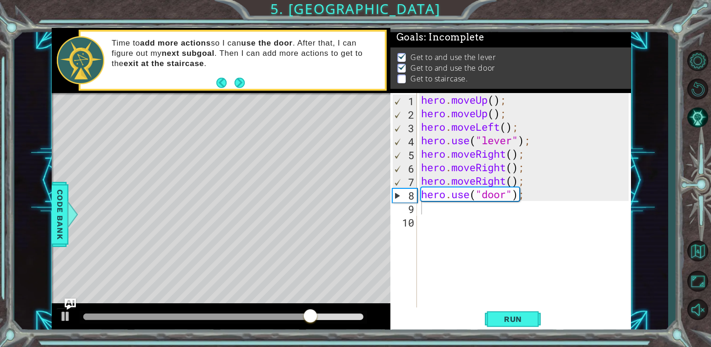
drag, startPoint x: 339, startPoint y: 62, endPoint x: 181, endPoint y: 77, distance: 158.4
click at [181, 77] on div "Time to add more actions so I can use the door . After that, I can figure out m…" at bounding box center [245, 60] width 280 height 54
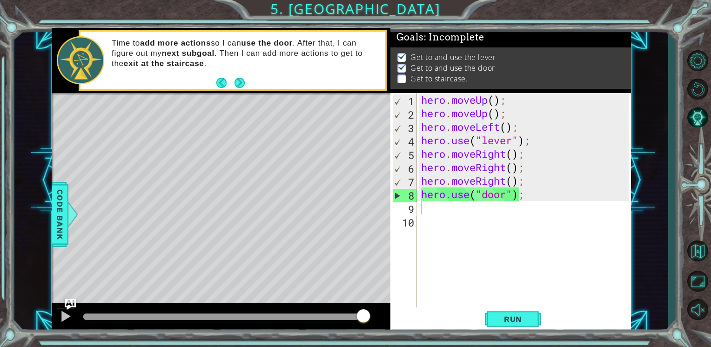
click at [435, 214] on div "hero . moveUp ( ) ; hero . moveUp ( ) ; hero . moveLeft ( ) ; hero . use ( "lev…" at bounding box center [526, 214] width 214 height 243
click at [241, 80] on button "Next" at bounding box center [240, 83] width 14 height 14
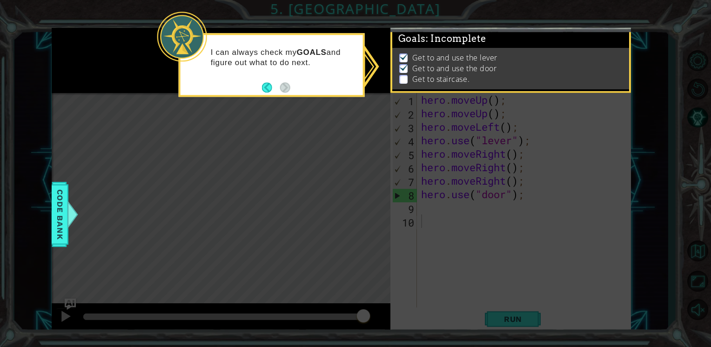
scroll to position [4, 0]
click at [256, 125] on icon at bounding box center [355, 173] width 711 height 347
click at [329, 268] on icon at bounding box center [355, 173] width 711 height 347
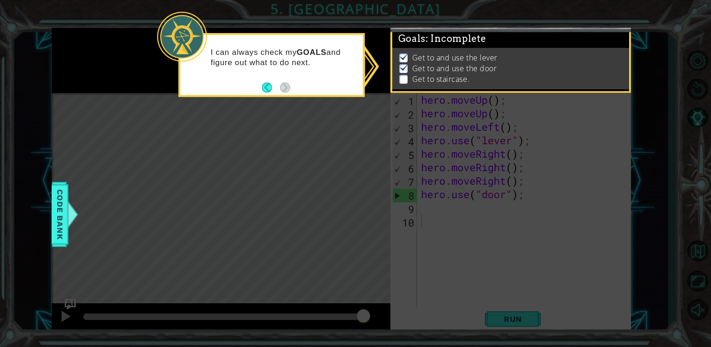
click at [464, 74] on p "Get to staircase." at bounding box center [440, 79] width 57 height 10
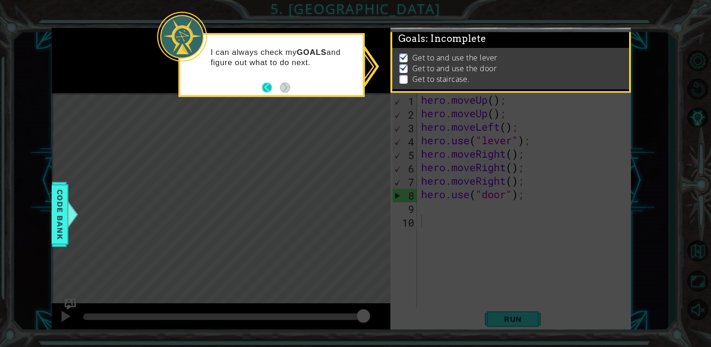
click at [266, 84] on button "Back" at bounding box center [271, 87] width 18 height 10
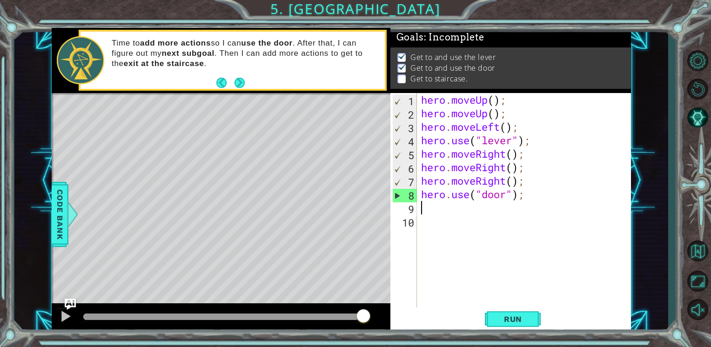
click at [432, 208] on div "hero . moveUp ( ) ; hero . moveUp ( ) ; hero . moveLeft ( ) ; hero . use ( "lev…" at bounding box center [526, 214] width 214 height 243
type textarea "h"
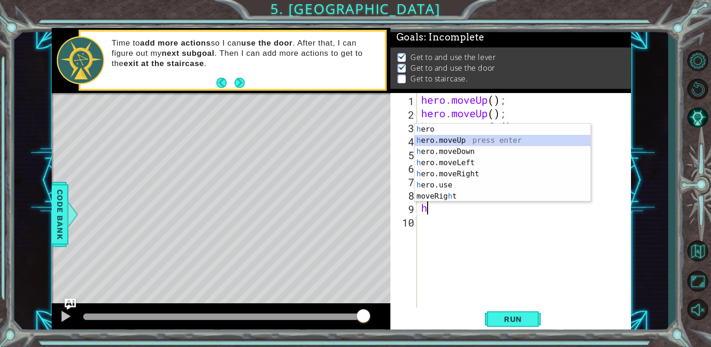
click at [442, 136] on div "h ero press enter h ero.moveUp press enter h ero.moveDown press enter h ero.mov…" at bounding box center [503, 174] width 176 height 100
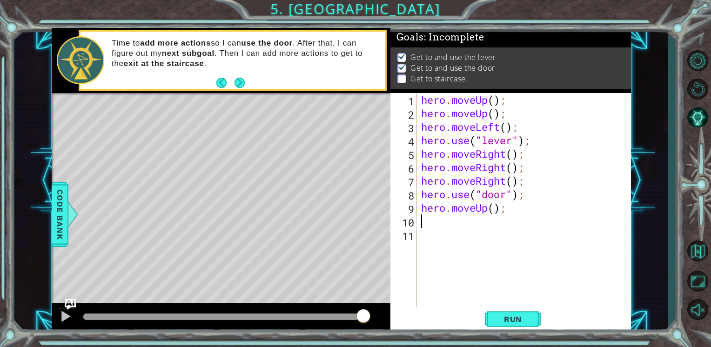
type textarea "h"
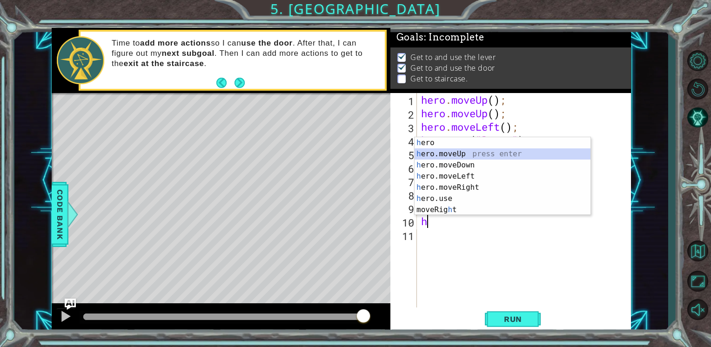
click at [452, 153] on div "h ero press enter h ero.moveUp press enter h ero.moveDown press enter h ero.mov…" at bounding box center [503, 187] width 176 height 100
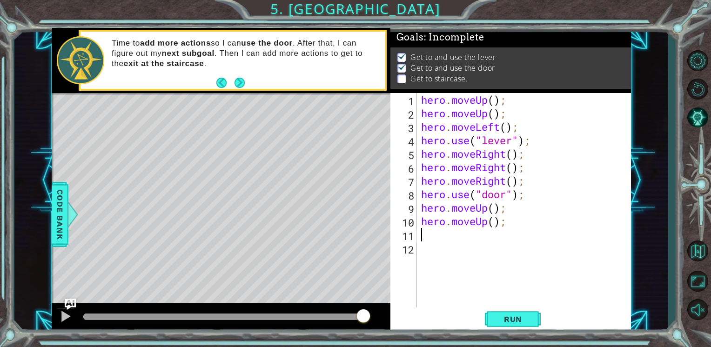
type textarea "h"
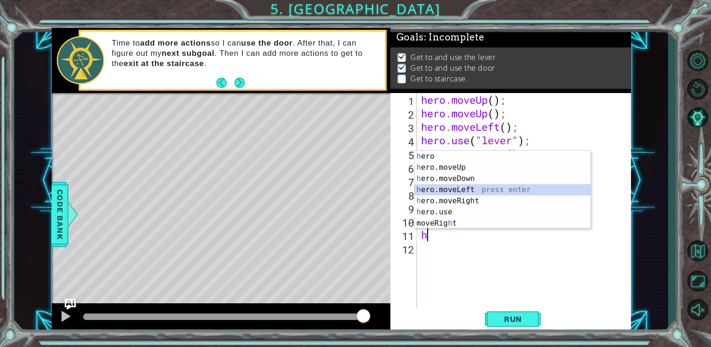
click at [471, 191] on div "h ero press enter h ero.moveUp press enter h ero.moveDown press enter h ero.mov…" at bounding box center [503, 201] width 176 height 100
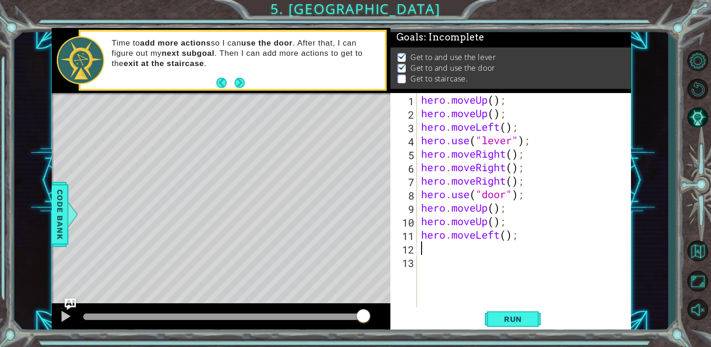
click at [536, 189] on div "hero . moveUp ( ) ; hero . moveUp ( ) ; hero . moveLeft ( ) ; hero . use ( "lev…" at bounding box center [526, 214] width 214 height 243
type textarea "hero.use("door");"
click at [478, 255] on div "hero . moveUp ( ) ; hero . moveUp ( ) ; hero . moveLeft ( ) ; hero . use ( "lev…" at bounding box center [526, 214] width 214 height 243
click at [476, 255] on div "hero . moveUp ( ) ; hero . moveUp ( ) ; hero . moveLeft ( ) ; hero . use ( "lev…" at bounding box center [526, 214] width 214 height 243
click at [418, 254] on div "1 2 3 4 5 6 7 8 9 10 11 12 13 hero . moveUp ( ) ; hero . moveUp ( ) ; hero . mo…" at bounding box center [509, 201] width 238 height 216
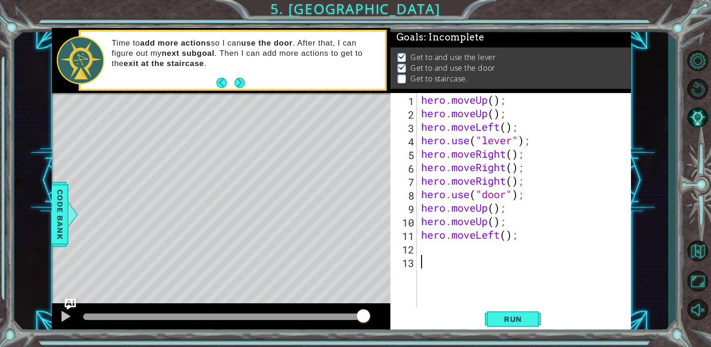
click at [418, 254] on div "1 2 3 4 5 6 7 8 9 10 11 12 13 hero . moveUp ( ) ; hero . moveUp ( ) ; hero . mo…" at bounding box center [509, 201] width 238 height 216
click at [427, 253] on div "hero . moveUp ( ) ; hero . moveUp ( ) ; hero . moveLeft ( ) ; hero . use ( "lev…" at bounding box center [526, 214] width 214 height 243
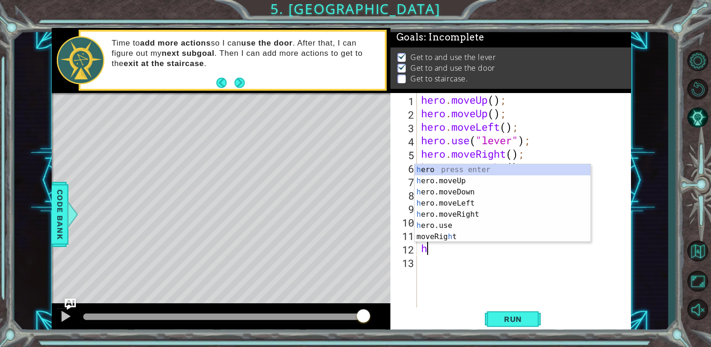
type textarea "he"
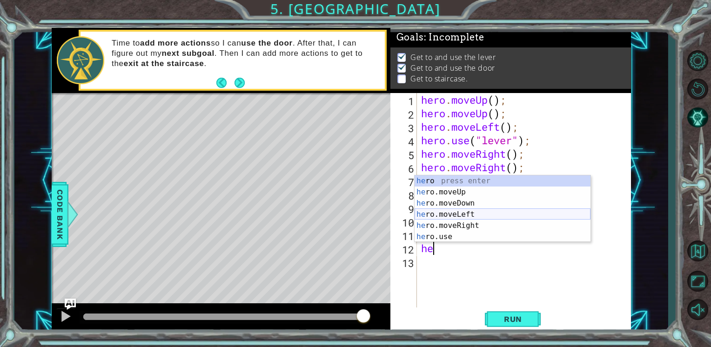
click at [456, 211] on div "he ro press enter he ro.moveUp press enter he ro.moveDown press enter he ro.mov…" at bounding box center [503, 219] width 176 height 89
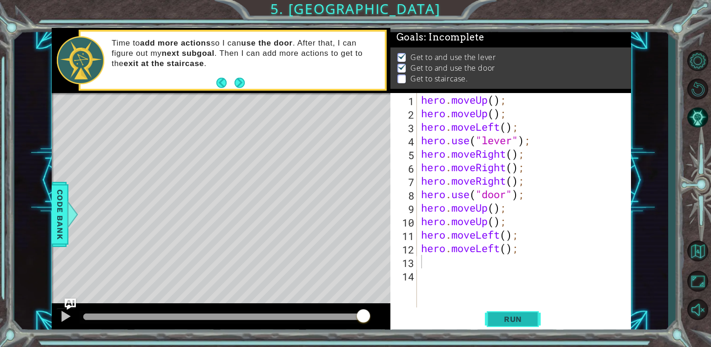
click at [524, 320] on span "Run" at bounding box center [513, 319] width 37 height 9
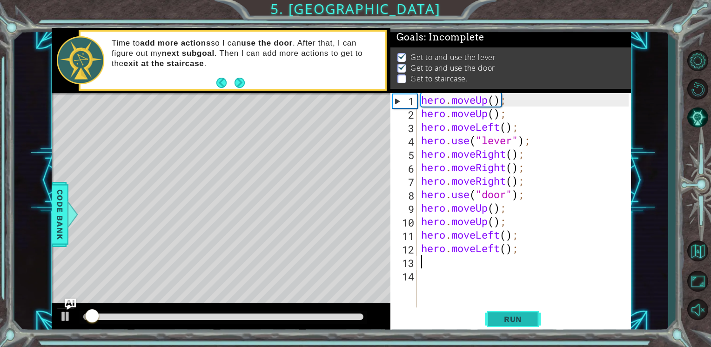
scroll to position [4, 0]
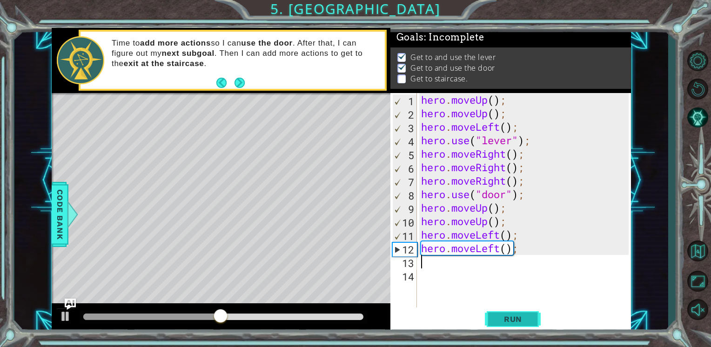
type textarea "h"
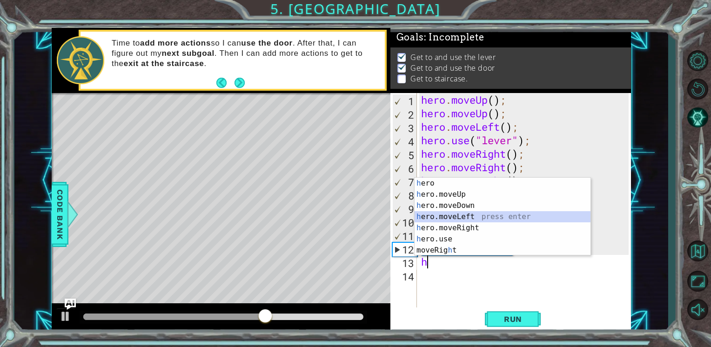
click at [473, 220] on div "h ero press enter h ero.moveUp press enter h ero.moveDown press enter h ero.mov…" at bounding box center [503, 228] width 176 height 100
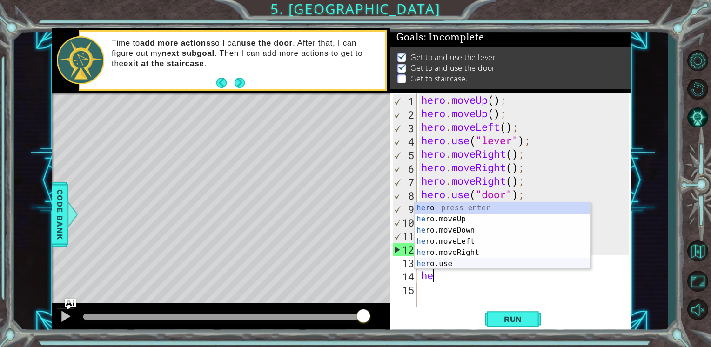
click at [485, 261] on div "he ro press enter he ro.moveUp press enter he ro.moveDown press enter he ro.mov…" at bounding box center [503, 246] width 176 height 89
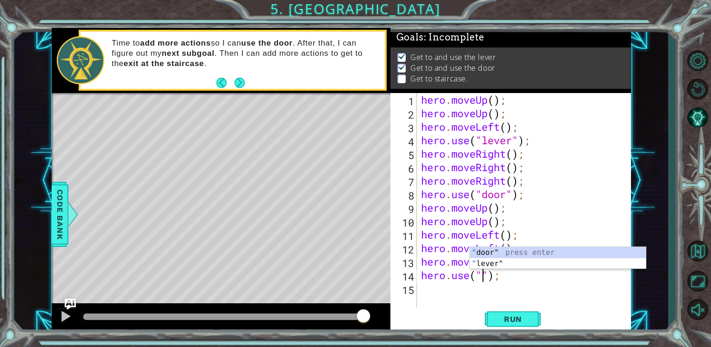
scroll to position [0, 3]
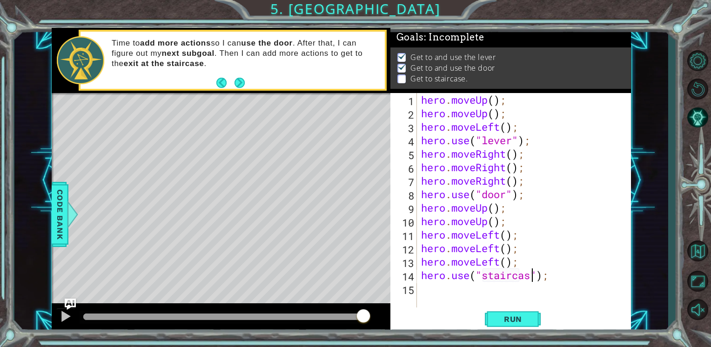
type textarea "hero.use("staircase");"
click at [524, 313] on button "Run" at bounding box center [513, 320] width 56 height 24
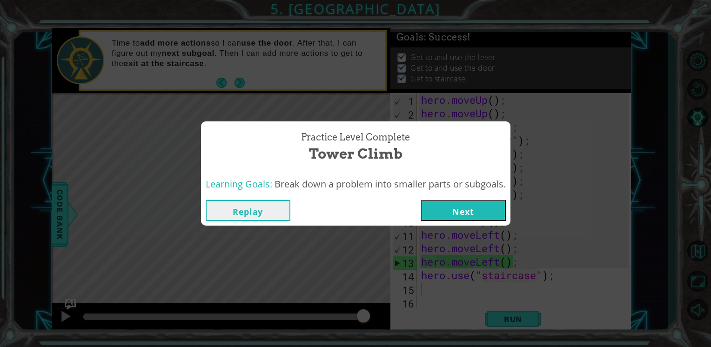
click at [451, 204] on button "Next" at bounding box center [463, 210] width 85 height 21
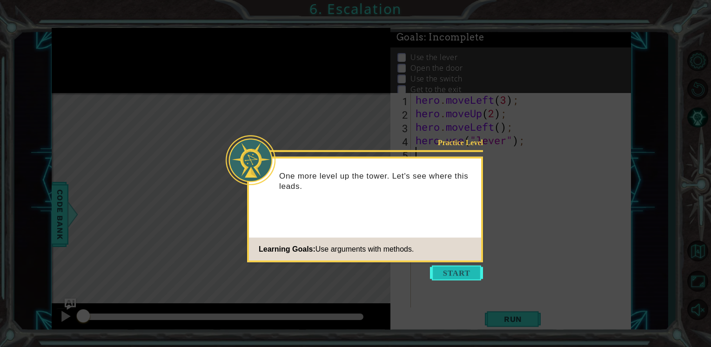
click at [449, 269] on button "Start" at bounding box center [456, 273] width 53 height 15
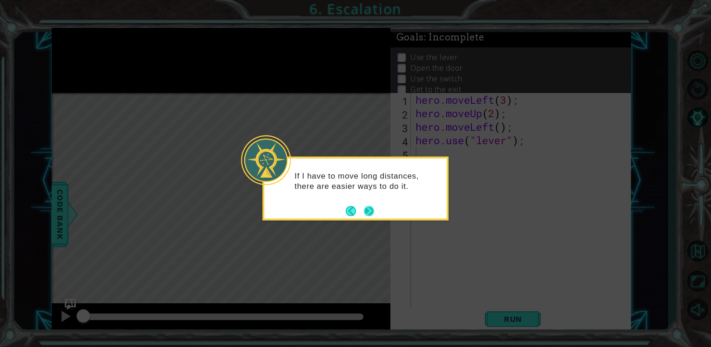
click at [369, 214] on button "Next" at bounding box center [369, 211] width 11 height 11
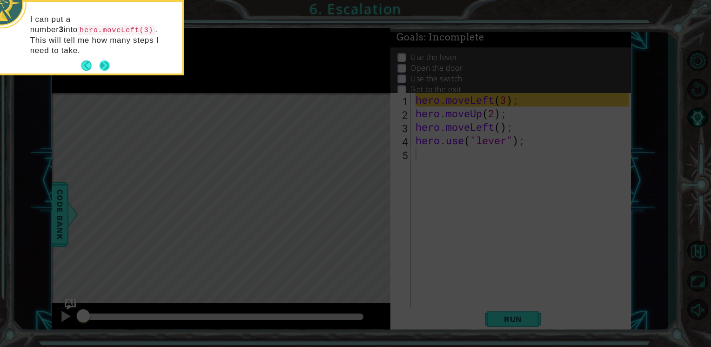
click at [107, 60] on button "Next" at bounding box center [104, 65] width 11 height 11
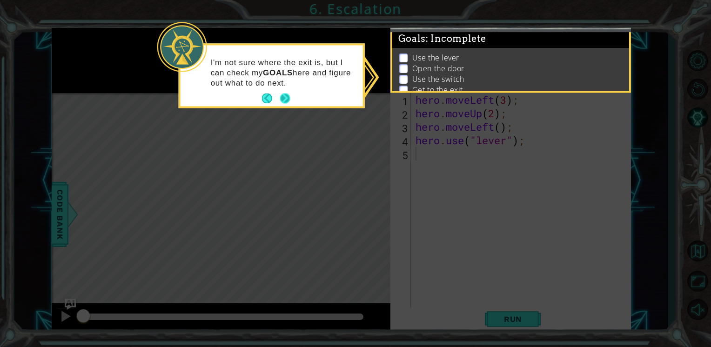
click at [279, 98] on button "Next" at bounding box center [285, 99] width 12 height 12
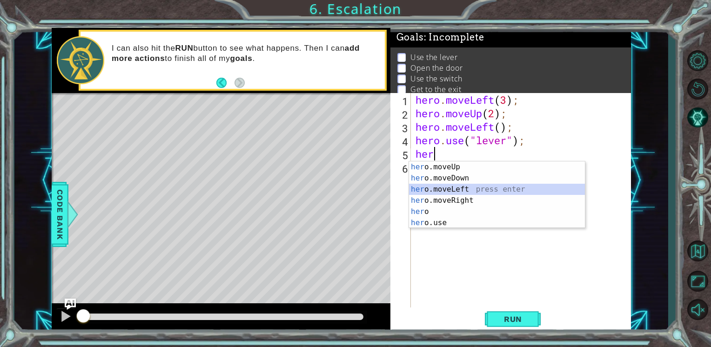
click at [463, 193] on div "her o.moveUp press enter her o.moveDown press enter her o.moveLeft press enter …" at bounding box center [497, 205] width 176 height 89
type textarea "hero.moveLeft(1);"
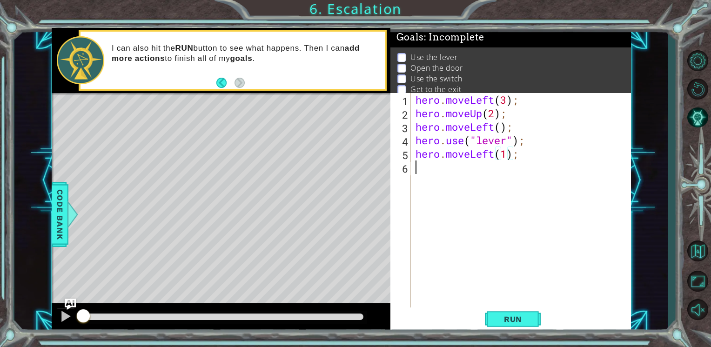
click at [490, 172] on div "hero . moveLeft ( 3 ) ; hero . moveUp ( 2 ) ; hero . moveLeft ( ) ; hero . use …" at bounding box center [524, 214] width 220 height 243
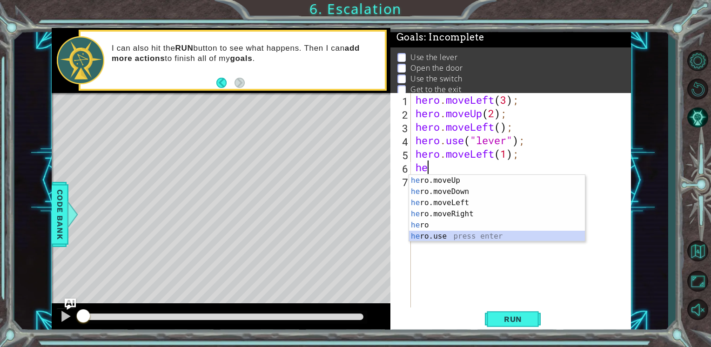
click at [454, 235] on div "he ro.moveUp press enter he ro.moveDown press enter he ro.moveLeft press enter …" at bounding box center [497, 219] width 176 height 89
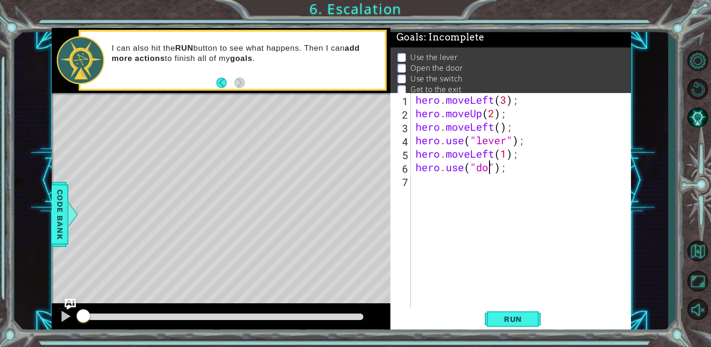
type textarea "hero.use("door");"
click at [523, 321] on span "Run" at bounding box center [513, 319] width 37 height 9
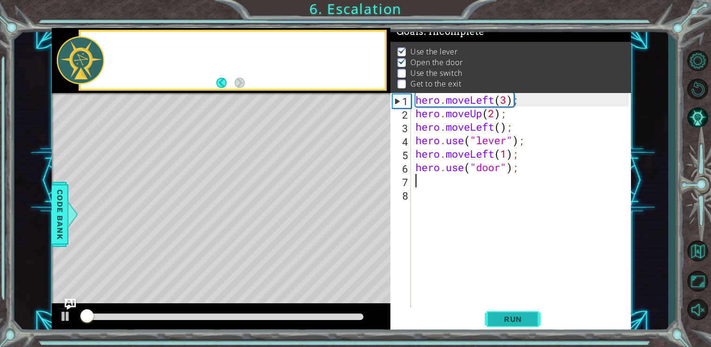
scroll to position [9, 0]
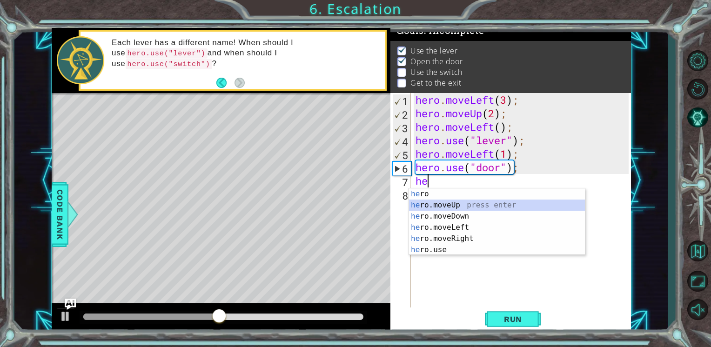
click at [494, 207] on div "he ro press enter he ro.moveUp press enter he ro.moveDown press enter he ro.mov…" at bounding box center [497, 232] width 176 height 89
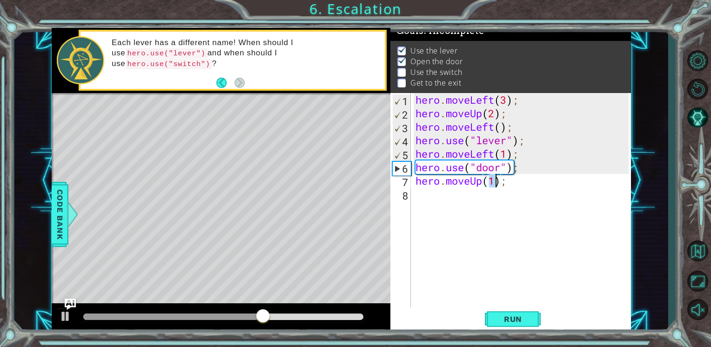
type textarea "hero.moveUp(2);"
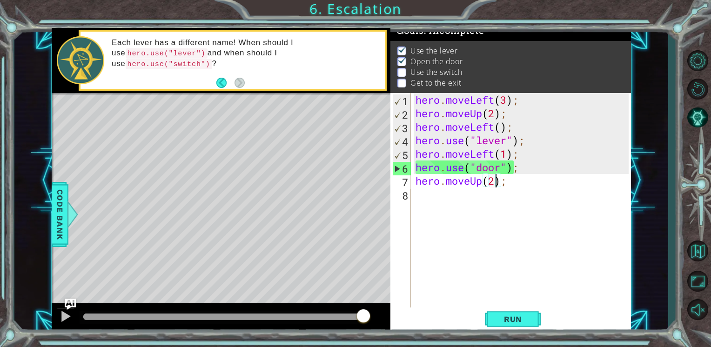
click at [422, 201] on div "hero . moveLeft ( 3 ) ; hero . moveUp ( 2 ) ; hero . moveLeft ( ) ; hero . use …" at bounding box center [524, 214] width 220 height 243
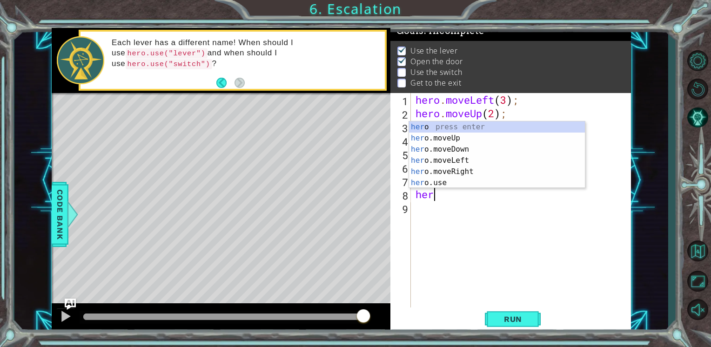
scroll to position [0, 0]
click at [452, 167] on div "hero press enter hero .moveUp press enter hero .moveDown press enter hero .move…" at bounding box center [497, 165] width 176 height 89
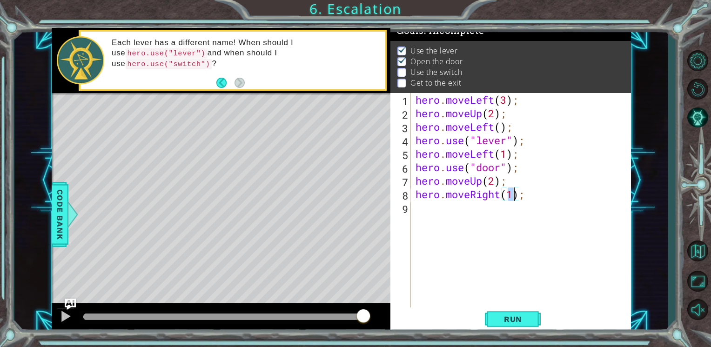
type textarea "hero.moveRight(2);"
click at [475, 215] on div "hero . moveLeft ( 3 ) ; hero . moveUp ( 2 ) ; hero . moveLeft ( ) ; hero . use …" at bounding box center [524, 214] width 220 height 243
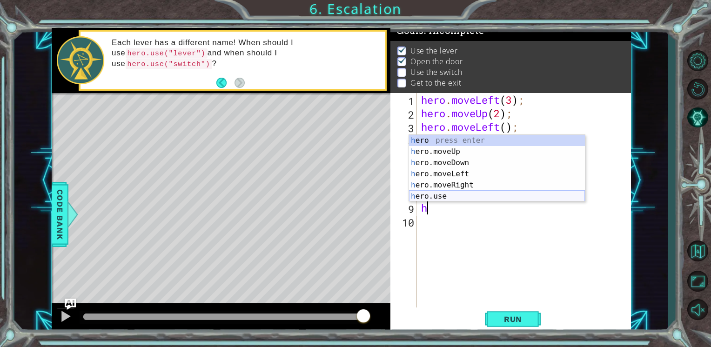
click at [445, 194] on div "h ero press enter h ero.moveUp press enter h ero.moveDown press enter h ero.mov…" at bounding box center [497, 179] width 176 height 89
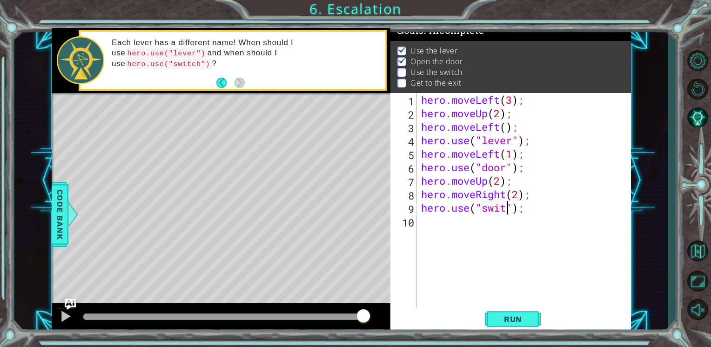
scroll to position [0, 4]
type textarea "hero.use("switch");"
click at [509, 308] on button "Run" at bounding box center [513, 320] width 56 height 24
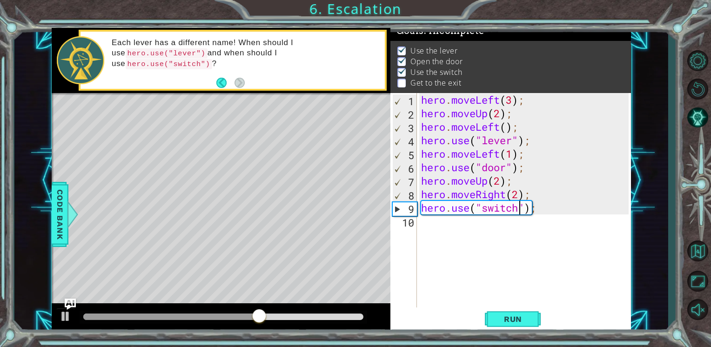
click at [450, 235] on div "hero . moveLeft ( 3 ) ; hero . moveUp ( 2 ) ; hero . moveLeft ( ) ; hero . use …" at bounding box center [526, 214] width 214 height 243
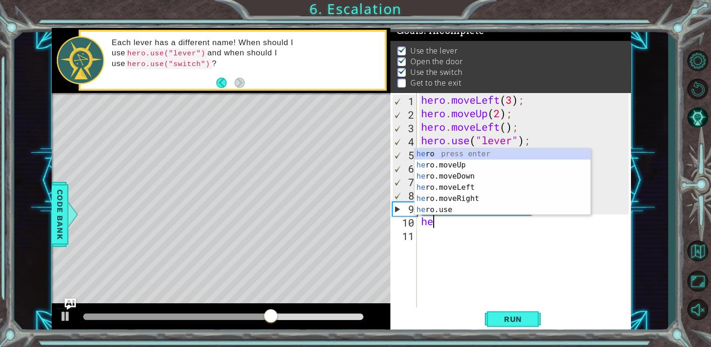
scroll to position [0, 0]
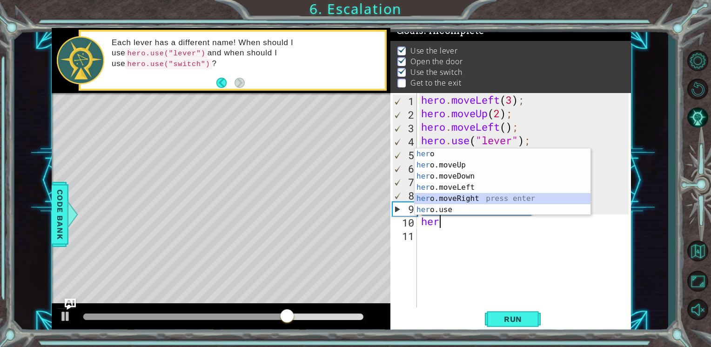
click at [454, 195] on div "her o press enter her o.moveUp press enter her o.moveDown press enter her o.mov…" at bounding box center [503, 192] width 176 height 89
type textarea "hero.moveRight(1);"
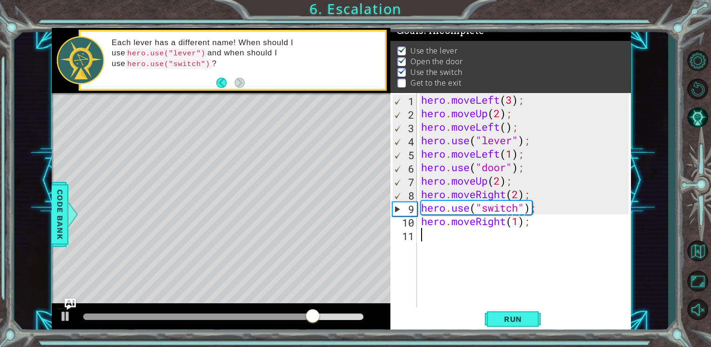
click at [430, 233] on div "hero . moveLeft ( 3 ) ; hero . moveUp ( 2 ) ; hero . moveLeft ( ) ; hero . use …" at bounding box center [526, 214] width 214 height 243
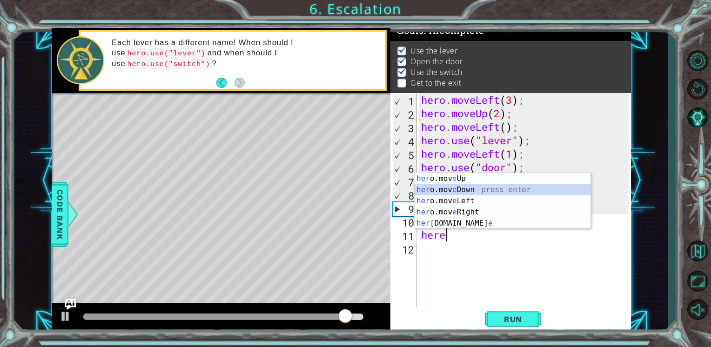
click at [467, 184] on div "her o.mov e Up press enter her o.mov e Down press enter her o.mov e Left press …" at bounding box center [503, 212] width 176 height 78
type textarea "hero.moveDown(1);"
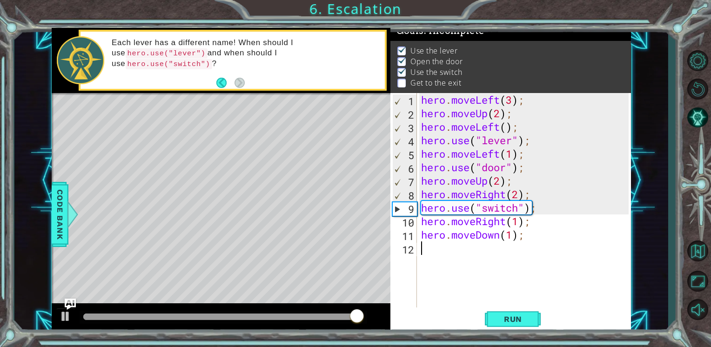
click at [441, 258] on div "hero . moveLeft ( 3 ) ; hero . moveUp ( 2 ) ; hero . moveLeft ( ) ; hero . use …" at bounding box center [526, 214] width 214 height 243
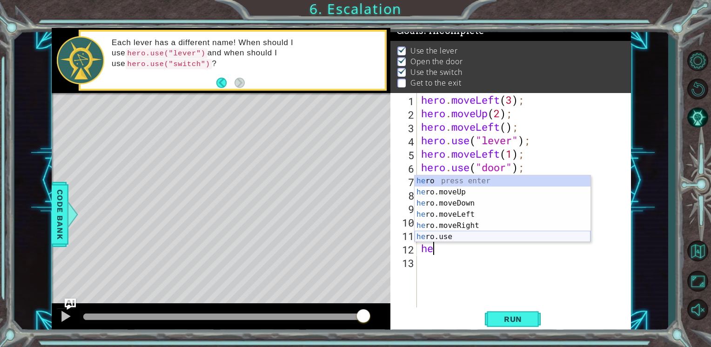
click at [456, 235] on div "he ro press enter he ro.moveUp press enter he ro.moveDown press enter he ro.mov…" at bounding box center [503, 219] width 176 height 89
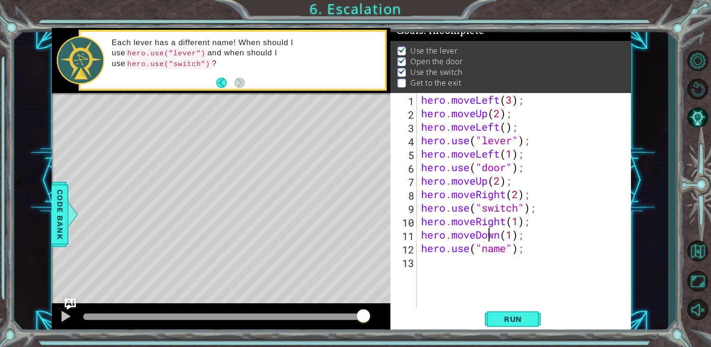
click at [487, 232] on div "hero . moveLeft ( 3 ) ; hero . moveUp ( 2 ) ; hero . moveLeft ( ) ; hero . use …" at bounding box center [526, 214] width 214 height 243
click at [499, 239] on div "hero . moveLeft ( 3 ) ; hero . moveUp ( 2 ) ; hero . moveLeft ( ) ; hero . use …" at bounding box center [526, 214] width 214 height 243
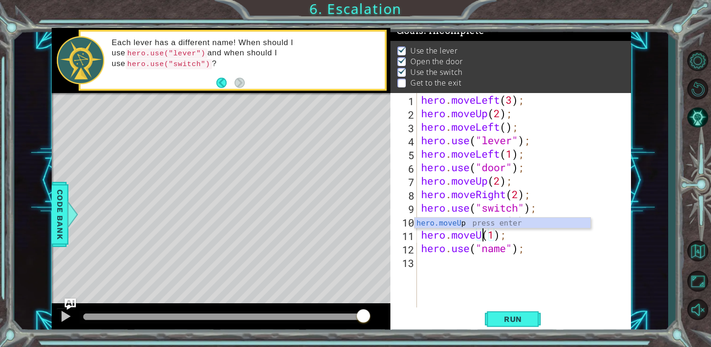
scroll to position [0, 3]
click at [500, 253] on div "hero . moveLeft ( 3 ) ; hero . moveUp ( 2 ) ; hero . moveLeft ( ) ; hero . use …" at bounding box center [526, 214] width 214 height 243
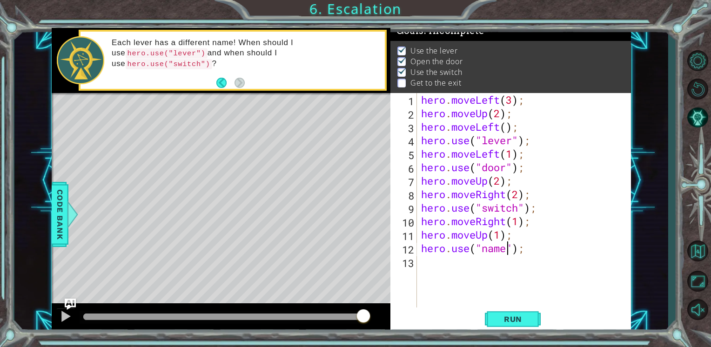
click at [508, 253] on div "hero . moveLeft ( 3 ) ; hero . moveUp ( 2 ) ; hero . moveLeft ( ) ; hero . use …" at bounding box center [526, 214] width 214 height 243
click at [517, 319] on span "Run" at bounding box center [513, 319] width 37 height 9
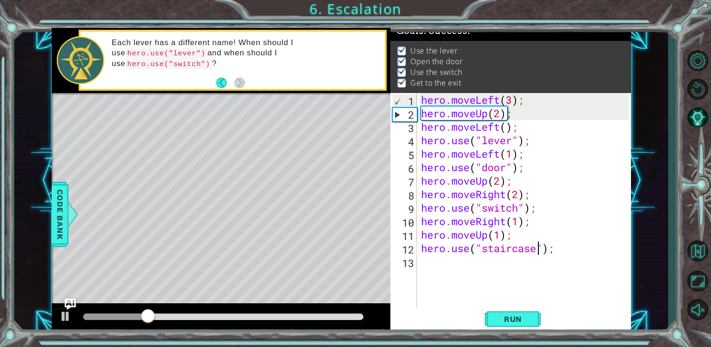
scroll to position [0, 5]
type textarea "hero.use("staircase");"
click at [515, 309] on button "Run" at bounding box center [513, 320] width 56 height 24
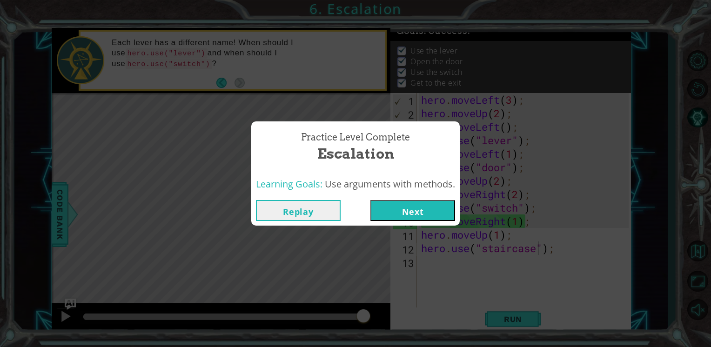
click at [399, 206] on button "Next" at bounding box center [412, 210] width 85 height 21
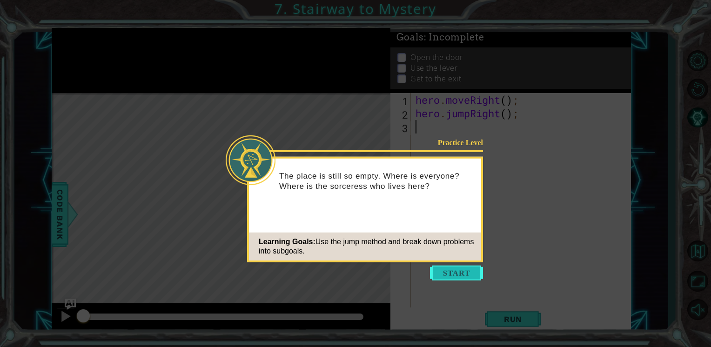
click at [473, 275] on button "Start" at bounding box center [456, 273] width 53 height 15
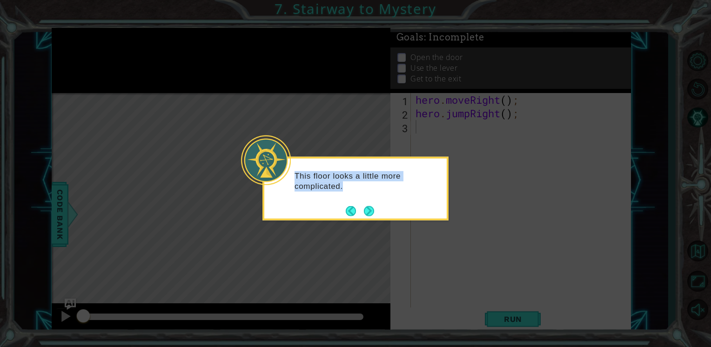
drag, startPoint x: 473, startPoint y: 275, endPoint x: 364, endPoint y: 204, distance: 129.8
click at [364, 204] on body "1 ההההההההההההההההההההההההההההההההההההההההההההההההההההההההההההההההההההההההההההה…" at bounding box center [355, 173] width 711 height 347
click at [402, 301] on icon at bounding box center [355, 173] width 711 height 347
click at [368, 209] on button "Next" at bounding box center [369, 210] width 15 height 15
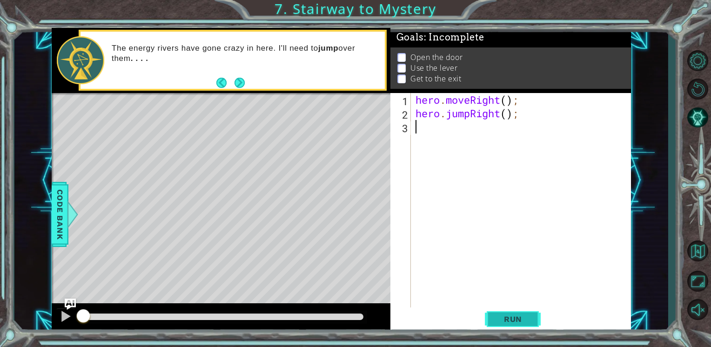
click at [510, 320] on span "Run" at bounding box center [513, 319] width 37 height 9
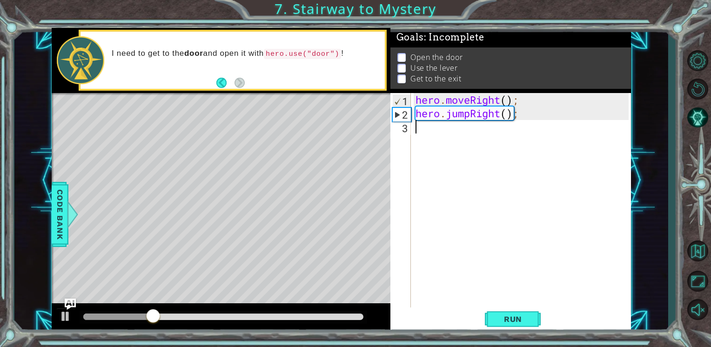
type textarea "h"
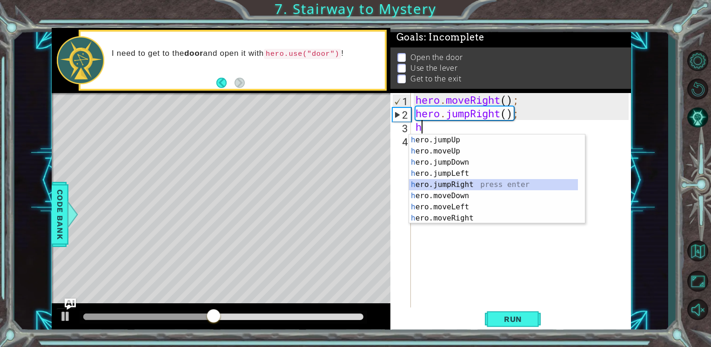
click at [439, 185] on div "h ero.jumpUp press enter h ero.moveUp press enter h ero.jumpDown press enter h …" at bounding box center [493, 190] width 169 height 112
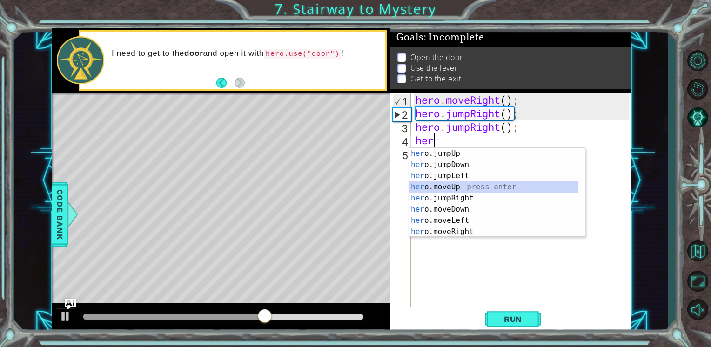
click at [448, 183] on div "her o.jumpUp press enter her o.jumpDown press enter her o.jumpLeft press enter …" at bounding box center [493, 204] width 169 height 112
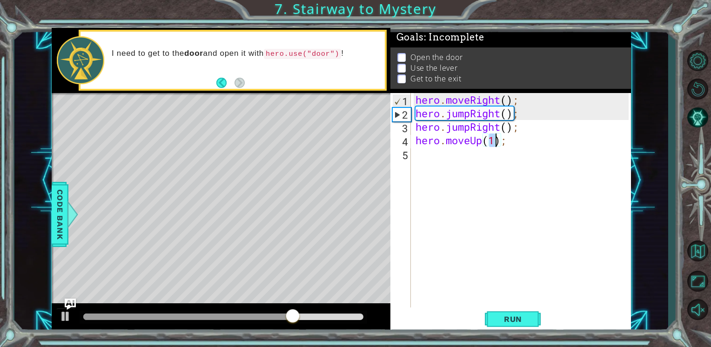
click at [470, 127] on div "hero . moveRight ( ) ; hero . jumpRight ( ) ; hero . jumpRight ( ) ; hero . mov…" at bounding box center [524, 214] width 220 height 243
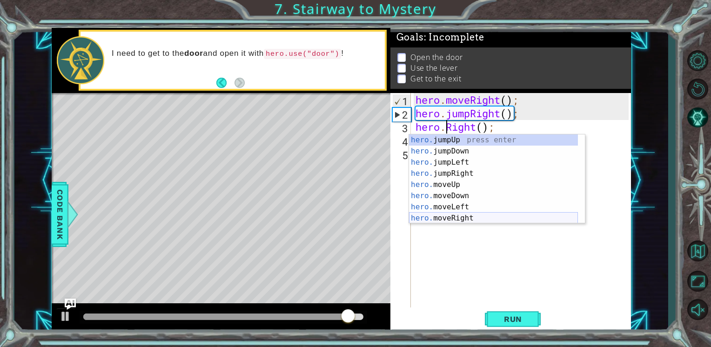
click at [444, 218] on div "hero. jumpUp press enter hero. jumpDown press enter hero. jumpLeft press enter …" at bounding box center [493, 190] width 169 height 112
type textarea "hero.moveRight(1);"
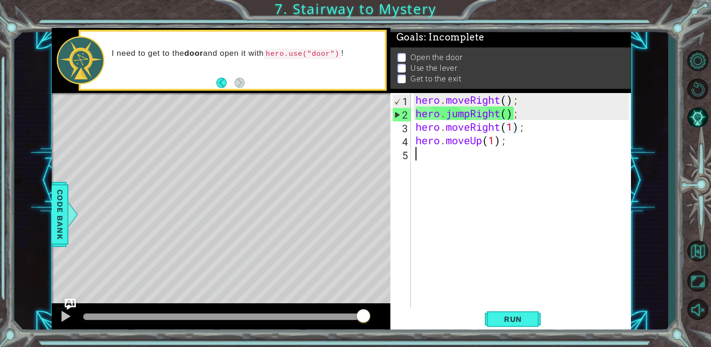
click at [422, 167] on div "hero . moveRight ( ) ; hero . jumpRight ( ) ; hero . moveRight ( 1 ) ; hero . m…" at bounding box center [524, 214] width 220 height 243
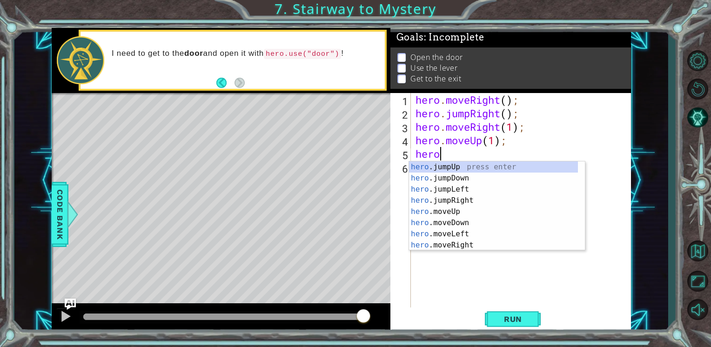
scroll to position [0, 0]
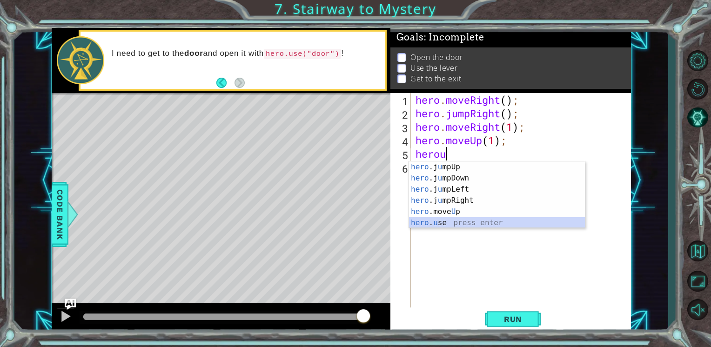
click at [450, 224] on div "hero .j u mpUp press enter hero .j u mpDown press enter hero .j u mpLeft press …" at bounding box center [497, 205] width 176 height 89
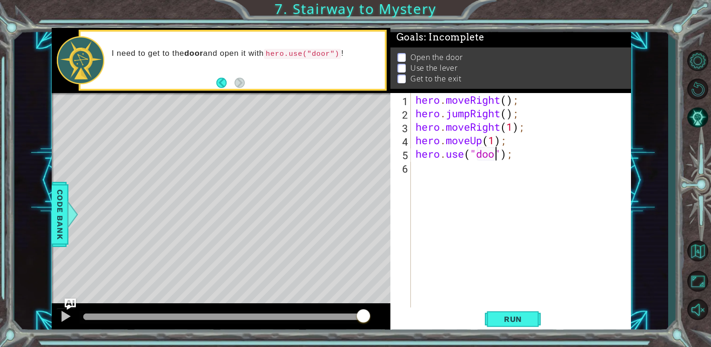
type textarea "hero.use("door");"
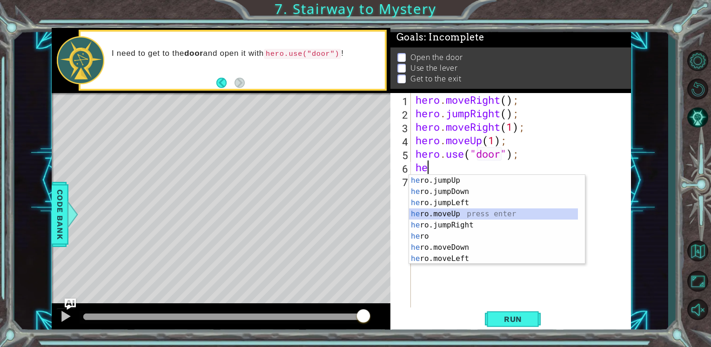
click at [468, 214] on div "he ro.jumpUp press enter he ro.jumpDown press enter he ro.jumpLeft press enter …" at bounding box center [493, 231] width 169 height 112
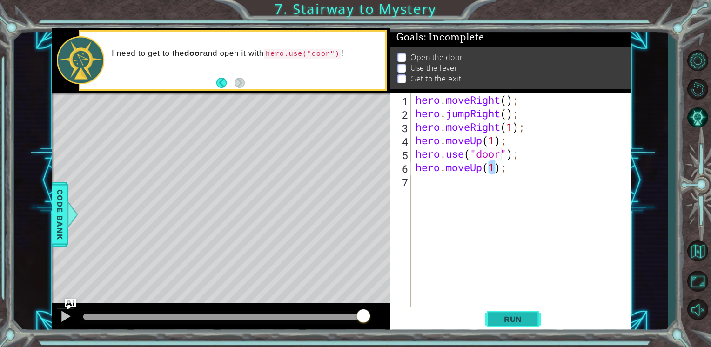
click at [512, 323] on span "Run" at bounding box center [513, 319] width 37 height 9
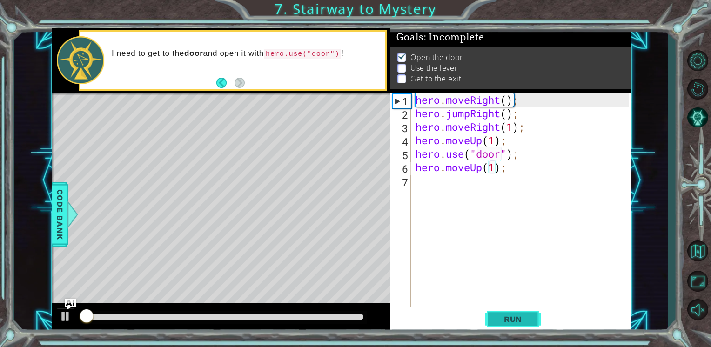
scroll to position [4, 0]
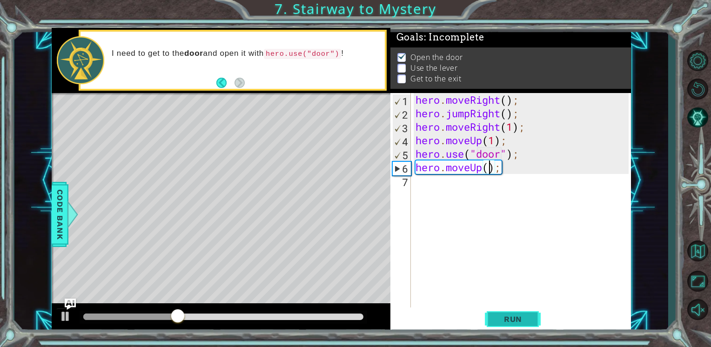
type textarea "hero.moveUp(2);"
click at [451, 206] on div "hero . moveRight ( ) ; hero . jumpRight ( ) ; hero . moveRight ( 1 ) ; hero . m…" at bounding box center [524, 214] width 220 height 243
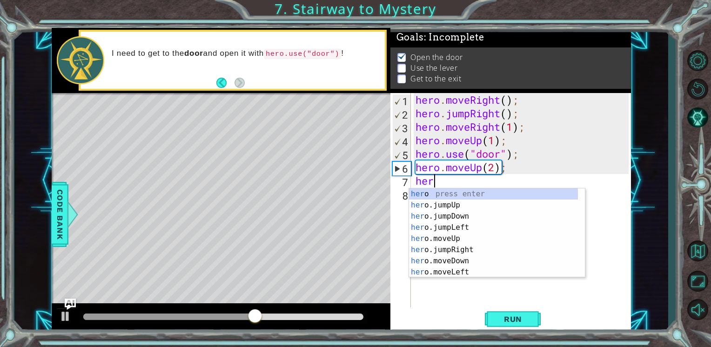
scroll to position [0, 0]
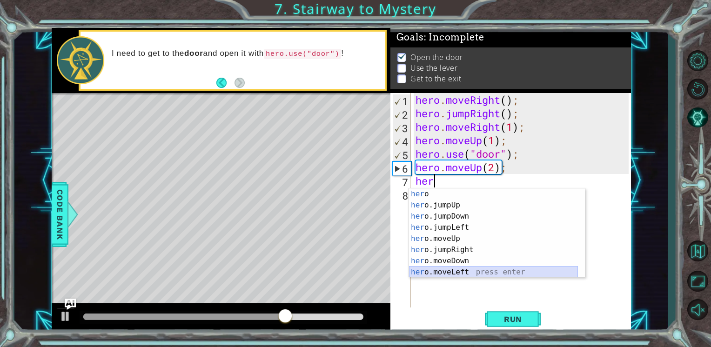
click at [478, 267] on div "her o press enter her o.jumpUp press enter her o.jumpDown press enter her o.jum…" at bounding box center [493, 244] width 169 height 112
type textarea "hero.moveLeft(1);"
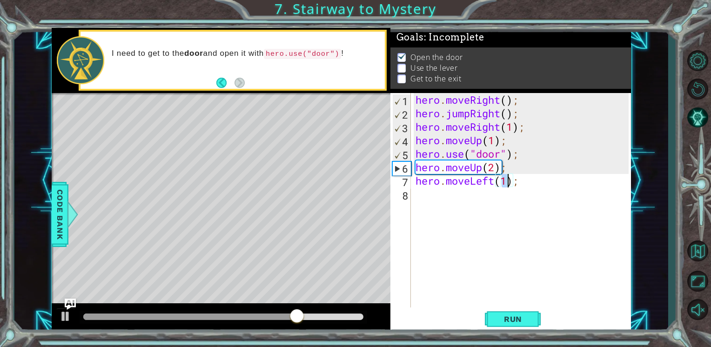
click at [419, 191] on div "hero . moveRight ( ) ; hero . jumpRight ( ) ; hero . moveRight ( 1 ) ; hero . m…" at bounding box center [524, 214] width 220 height 243
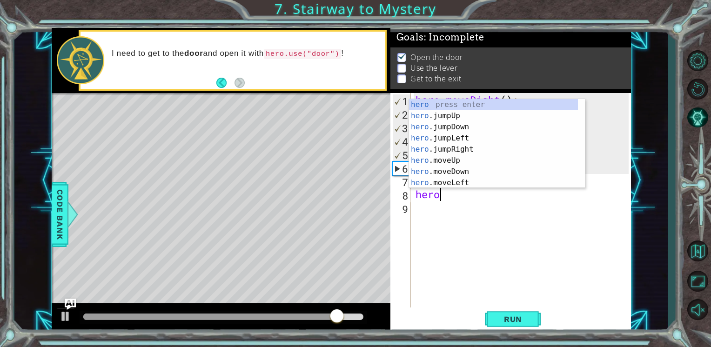
scroll to position [0, 0]
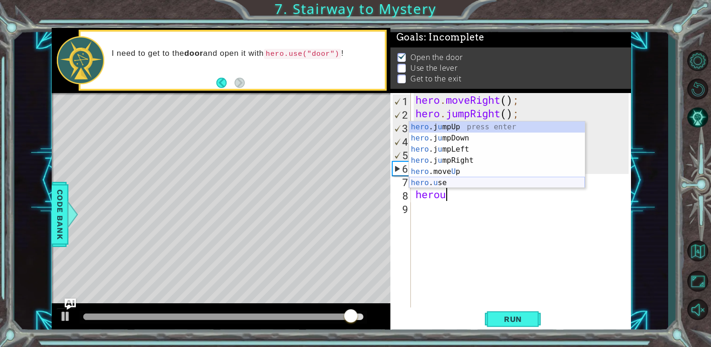
click at [441, 180] on div "hero .j u mpUp press enter hero .j u mpDown press enter hero .j u mpLeft press …" at bounding box center [497, 165] width 176 height 89
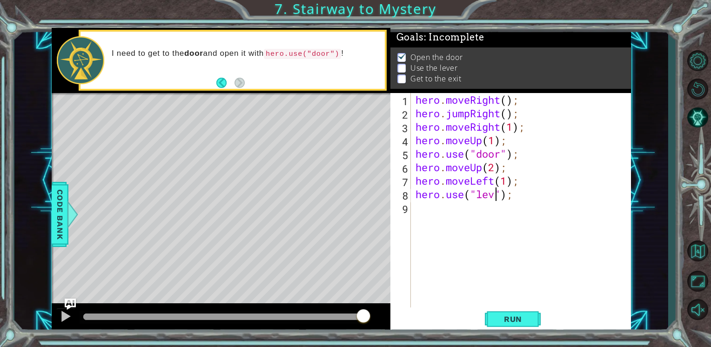
type textarea "hero.use("lever");"
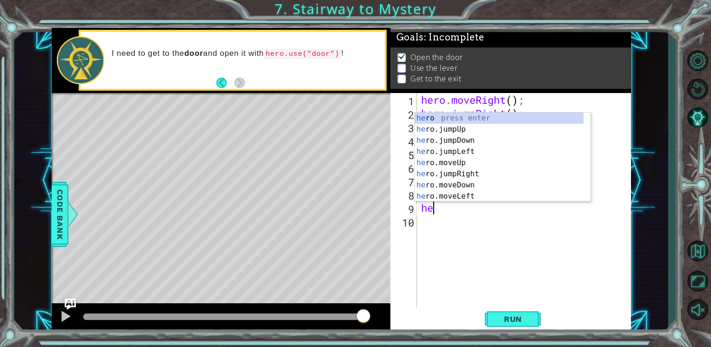
scroll to position [0, 0]
click at [480, 193] on div "her o press enter her o.jumpUp press enter her o.jumpDown press enter her o.jum…" at bounding box center [499, 169] width 169 height 112
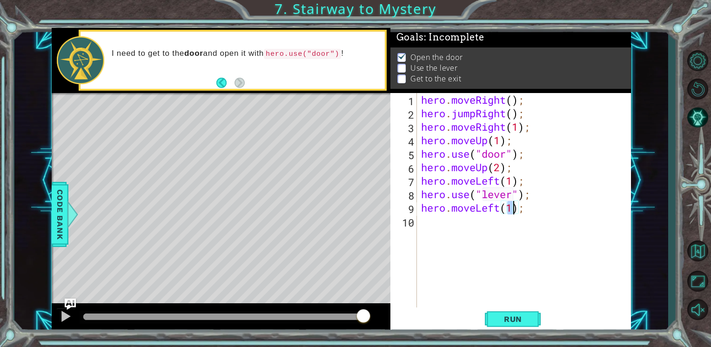
type textarea "hero.moveLeft(2);"
click at [435, 239] on div "hero . moveRight ( ) ; hero . jumpRight ( ) ; hero . moveRight ( 1 ) ; hero . m…" at bounding box center [526, 214] width 214 height 243
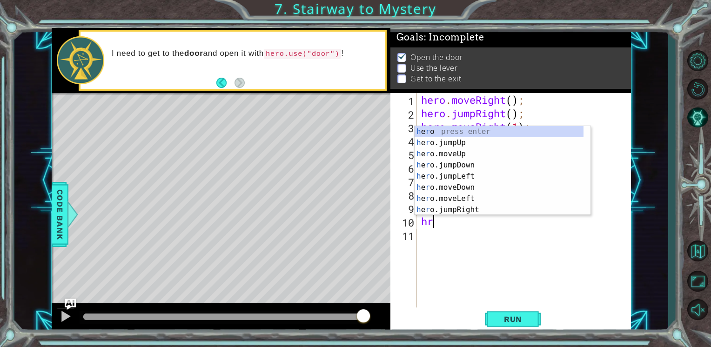
type textarea "hro"
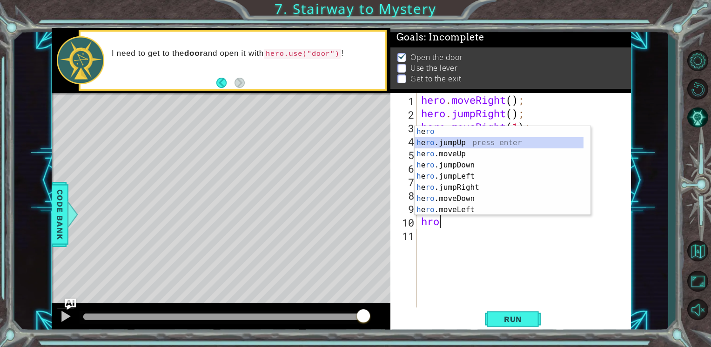
click at [469, 144] on div "h e ro press enter h e ro .jumpUp press enter h e ro .moveUp press enter h e ro…" at bounding box center [499, 182] width 169 height 112
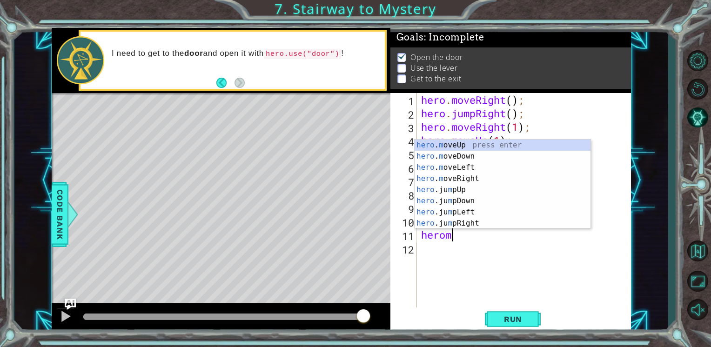
scroll to position [0, 0]
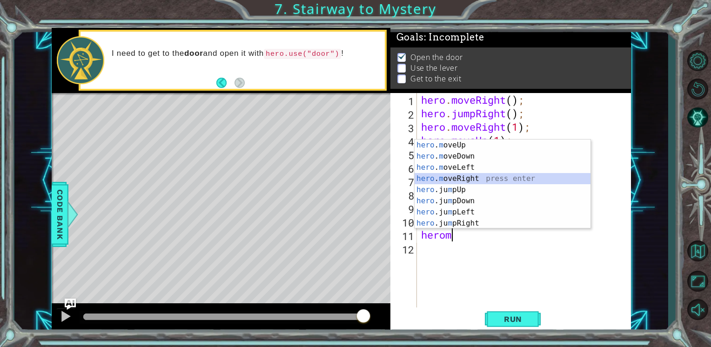
click at [462, 180] on div "hero . m oveUp press enter hero . m oveDown press enter hero . m oveLeft press …" at bounding box center [503, 196] width 176 height 112
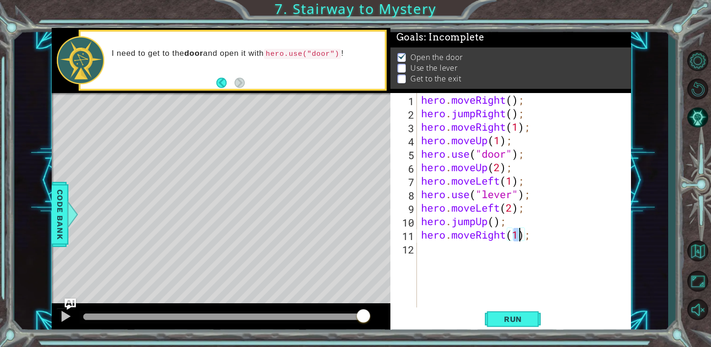
scroll to position [0, 4]
type textarea "hero.moveRight(3);"
click at [525, 319] on span "Run" at bounding box center [513, 319] width 37 height 9
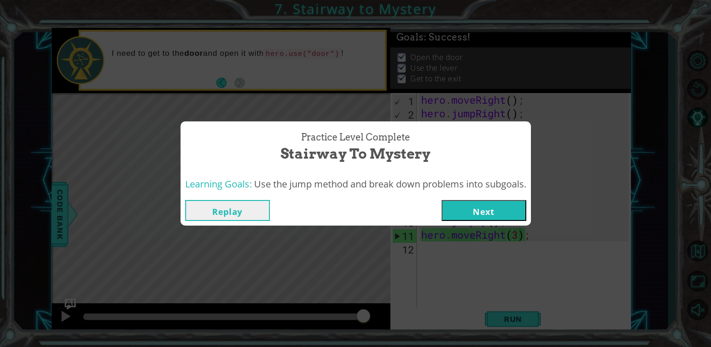
click at [475, 209] on button "Next" at bounding box center [484, 210] width 85 height 21
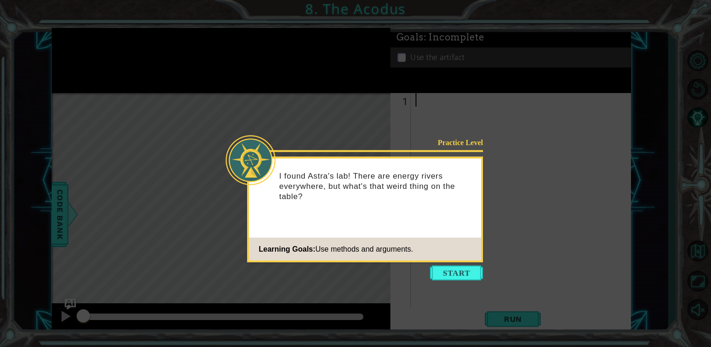
click at [477, 283] on icon at bounding box center [355, 173] width 711 height 347
click at [465, 275] on button "Start" at bounding box center [456, 273] width 53 height 15
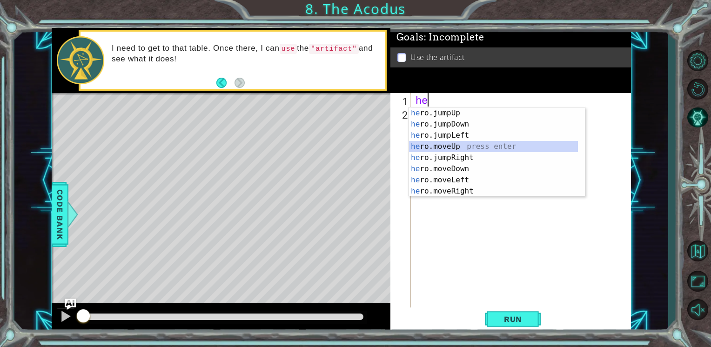
click at [463, 146] on div "he ro.jumpUp press enter he ro.jumpDown press enter he ro.jumpLeft press enter …" at bounding box center [493, 163] width 169 height 112
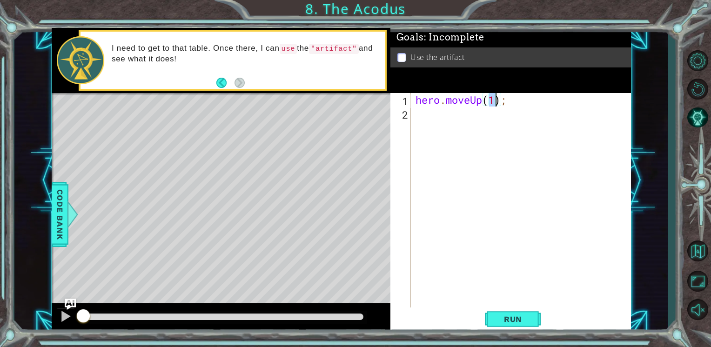
type textarea "hero.moveUp(2);"
click at [441, 128] on div "hero . moveUp ( 2 ) ;" at bounding box center [524, 214] width 220 height 243
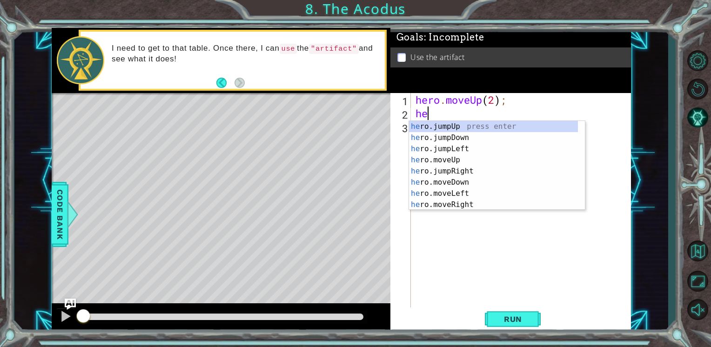
scroll to position [0, 0]
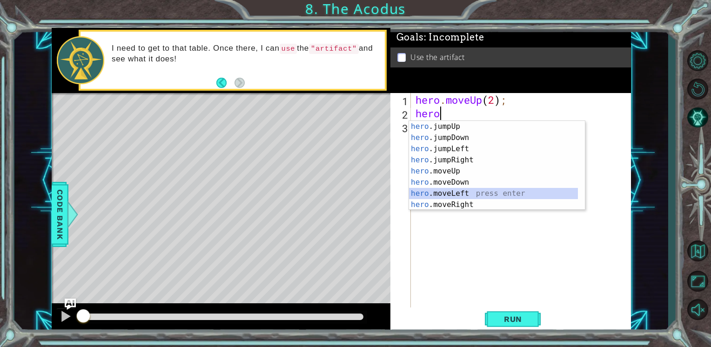
click at [458, 193] on div "hero .jumpUp press enter hero .jumpDown press enter hero .jumpLeft press enter …" at bounding box center [493, 177] width 169 height 112
type textarea "hero.moveLeft(1);"
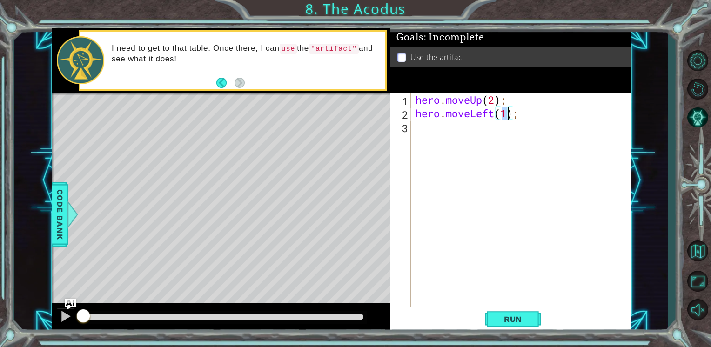
click at [457, 166] on div "hero . moveUp ( 2 ) ; hero . moveLeft ( 1 ) ;" at bounding box center [524, 214] width 220 height 243
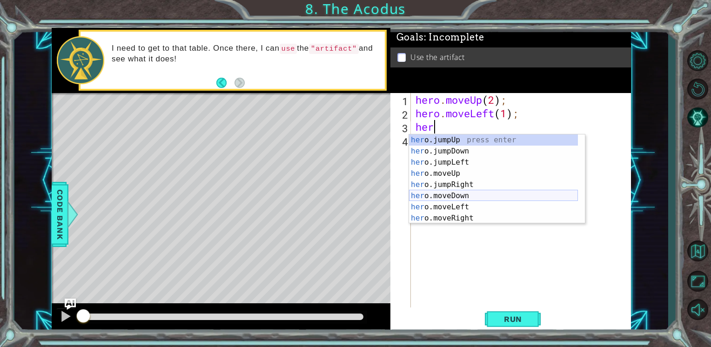
click at [447, 196] on div "her o.jumpUp press enter her o.jumpDown press enter her o.jumpLeft press enter …" at bounding box center [493, 190] width 169 height 112
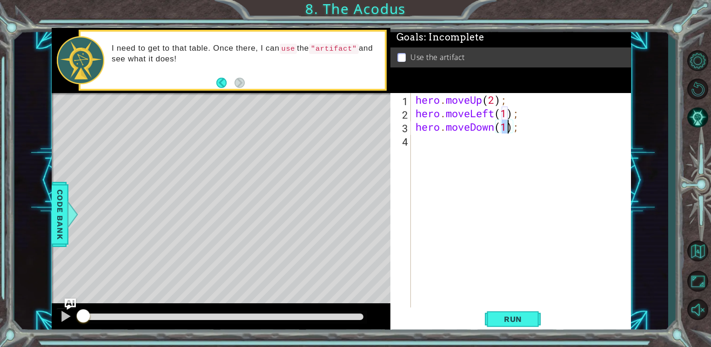
type textarea "hero.moveDown(2);"
click at [443, 142] on div "hero . moveUp ( 2 ) ; hero . moveLeft ( 1 ) ; hero . moveDown ( 2 ) ;" at bounding box center [524, 214] width 220 height 243
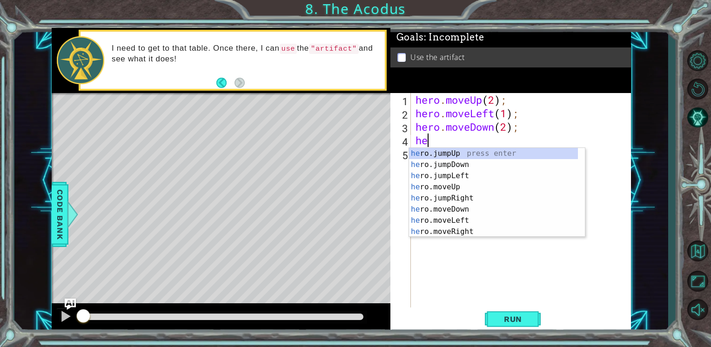
scroll to position [0, 0]
type textarea "hero"
click at [462, 174] on div "hero .jumpUp press enter hero .jumpDown press enter hero .jumpLeft press enter …" at bounding box center [493, 204] width 169 height 112
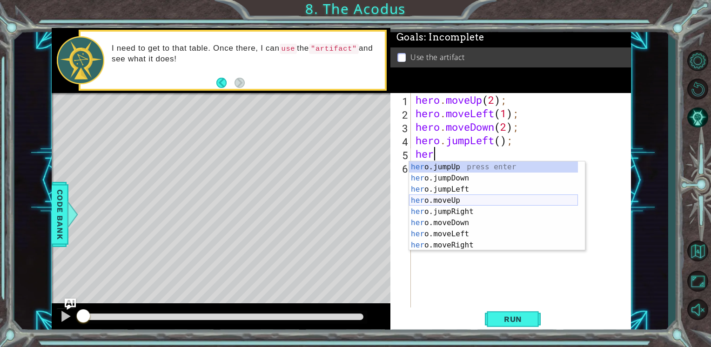
click at [456, 199] on div "her o.jumpUp press enter her o.jumpDown press enter her o.jumpLeft press enter …" at bounding box center [493, 217] width 169 height 112
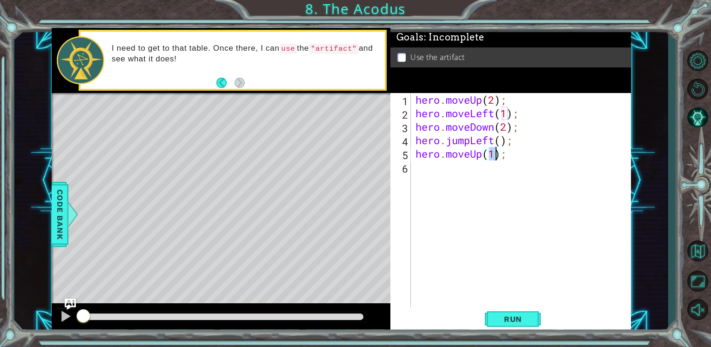
type textarea "hero.moveUp(2);"
click at [433, 176] on div "hero . moveUp ( 2 ) ; hero . moveLeft ( 1 ) ; hero . moveDown ( 2 ) ; hero . ju…" at bounding box center [524, 214] width 220 height 243
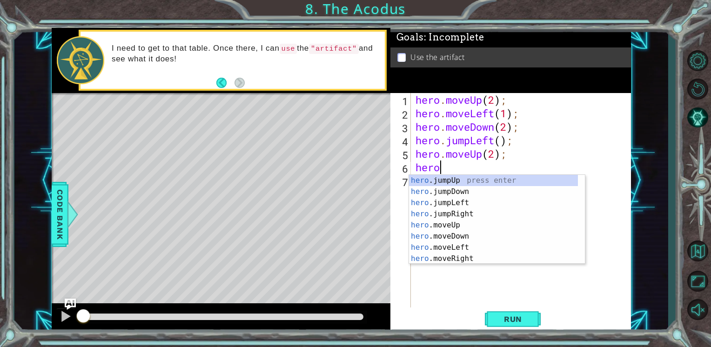
scroll to position [0, 0]
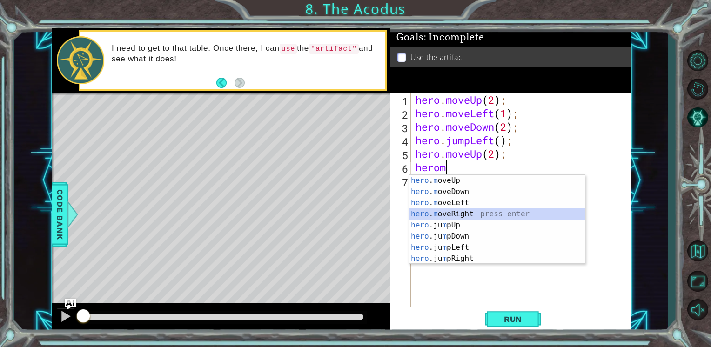
click at [437, 213] on div "hero . m oveUp press enter hero . m oveDown press enter hero . m oveLeft press …" at bounding box center [497, 231] width 176 height 112
type textarea "hero.moveRight(1);"
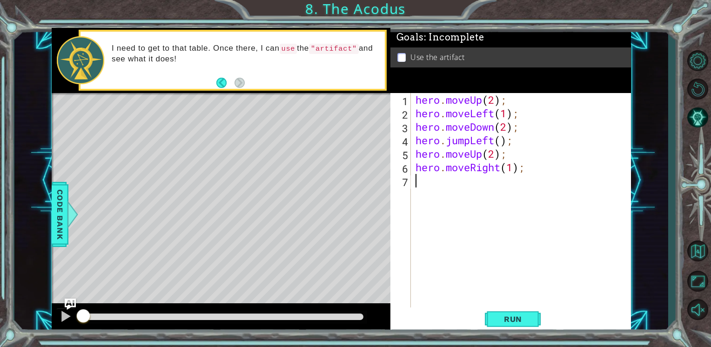
click at [430, 188] on div "hero . moveUp ( 2 ) ; hero . moveLeft ( 1 ) ; hero . moveDown ( 2 ) ; hero . ju…" at bounding box center [524, 214] width 220 height 243
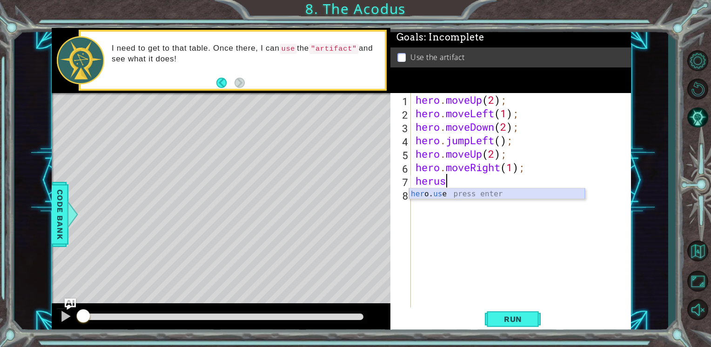
click at [443, 192] on div "her o. us e press enter" at bounding box center [497, 204] width 176 height 33
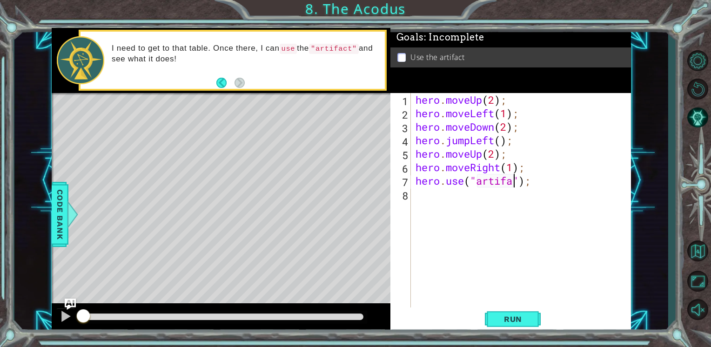
scroll to position [0, 5]
type textarea "hero.use("artifact");"
click at [516, 318] on span "Run" at bounding box center [513, 319] width 37 height 9
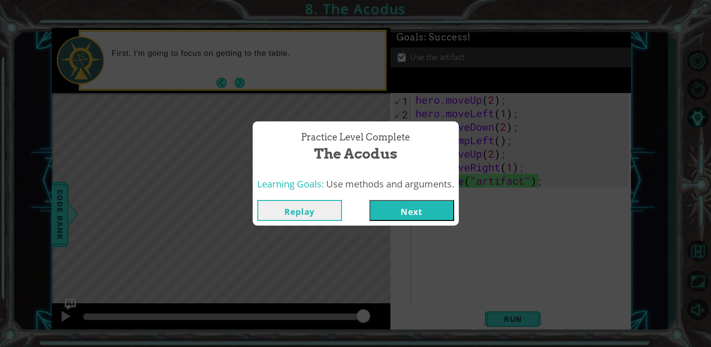
click at [439, 204] on button "Next" at bounding box center [411, 210] width 85 height 21
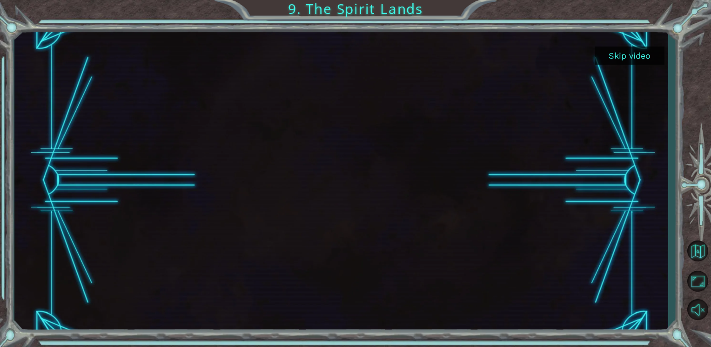
click at [629, 55] on button "Skip video" at bounding box center [630, 56] width 70 height 18
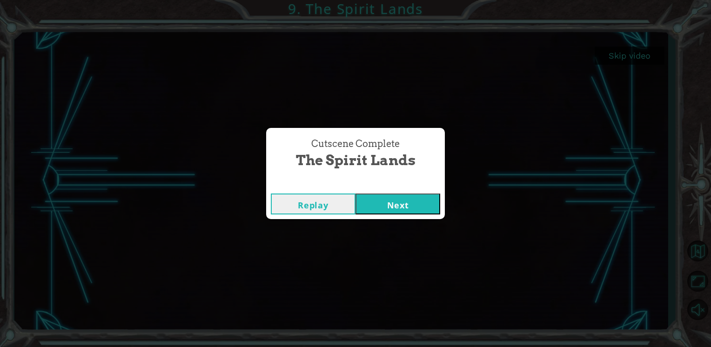
click at [433, 194] on button "Next" at bounding box center [397, 204] width 85 height 21
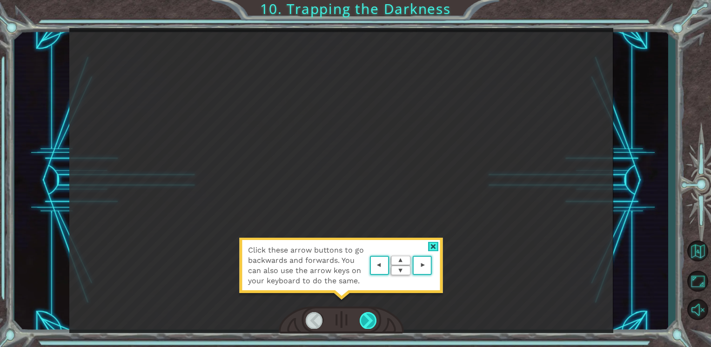
click at [364, 315] on div at bounding box center [368, 320] width 17 height 16
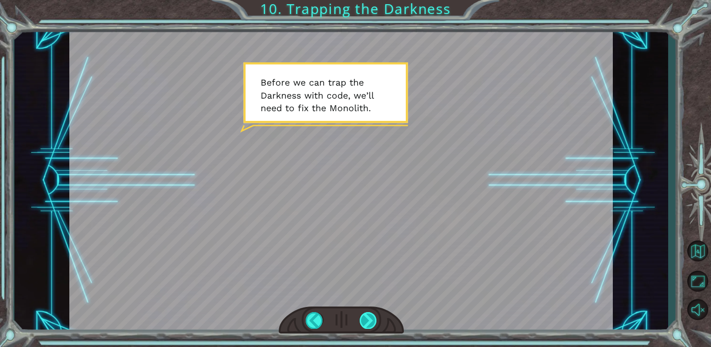
click at [365, 316] on div at bounding box center [368, 320] width 17 height 16
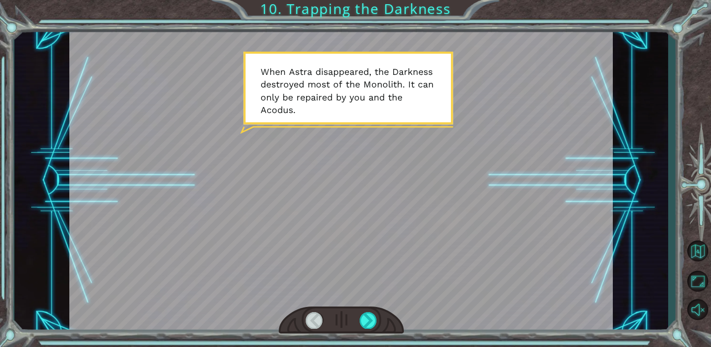
click at [368, 311] on div at bounding box center [341, 320] width 125 height 27
click at [367, 320] on div at bounding box center [368, 320] width 17 height 16
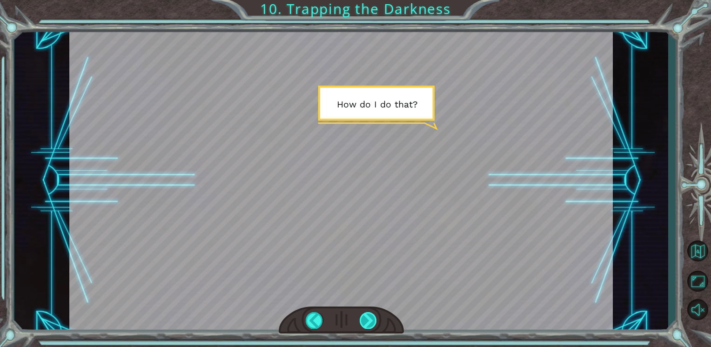
click at [366, 317] on div at bounding box center [368, 320] width 17 height 16
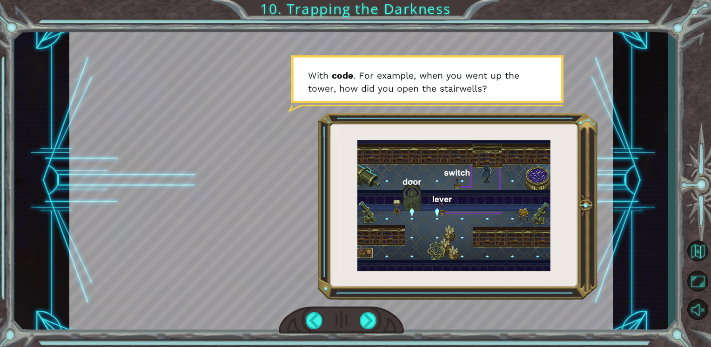
click at [379, 318] on div at bounding box center [341, 320] width 125 height 27
click at [368, 317] on div at bounding box center [368, 320] width 17 height 16
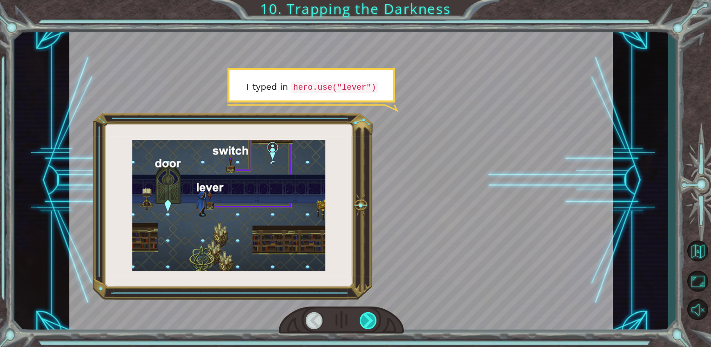
click at [368, 317] on div at bounding box center [368, 320] width 17 height 16
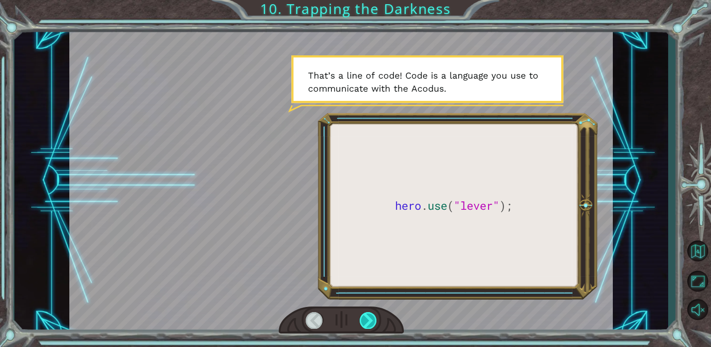
click at [368, 316] on div at bounding box center [368, 320] width 17 height 16
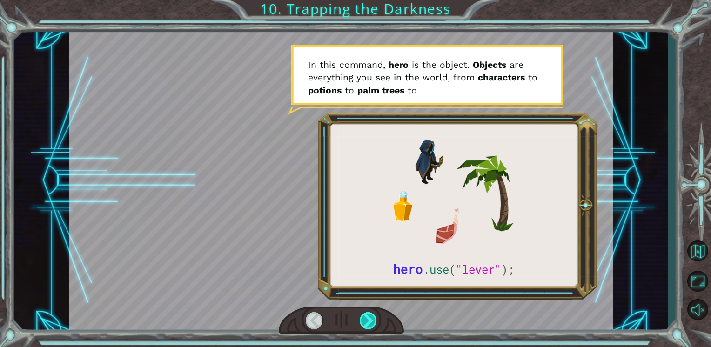
click at [370, 317] on div at bounding box center [368, 320] width 17 height 16
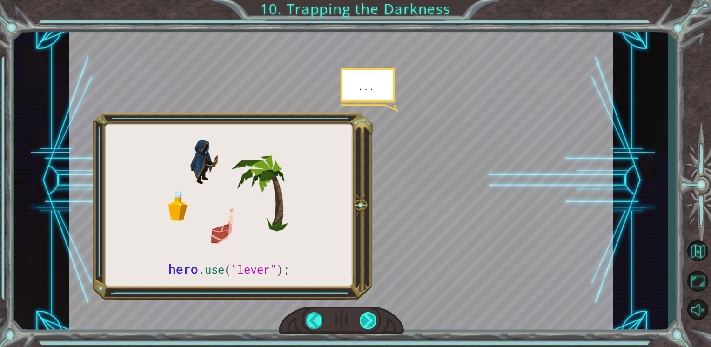
click at [371, 314] on div at bounding box center [368, 320] width 17 height 16
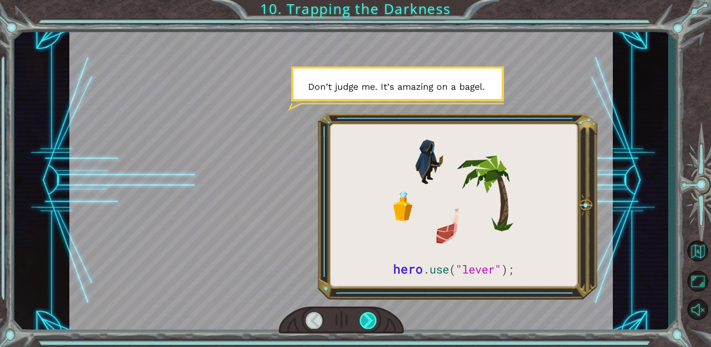
click at [370, 319] on div at bounding box center [368, 320] width 17 height 16
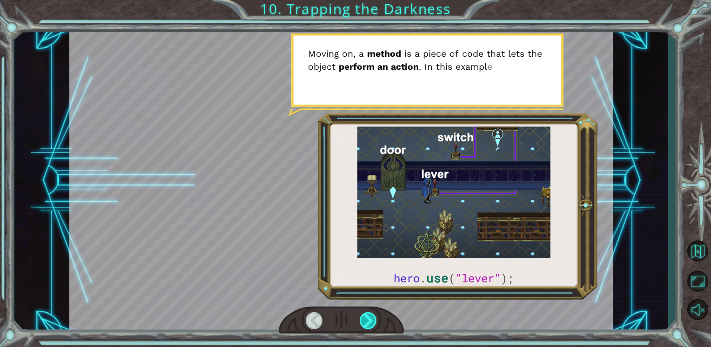
click at [372, 319] on div at bounding box center [368, 320] width 17 height 16
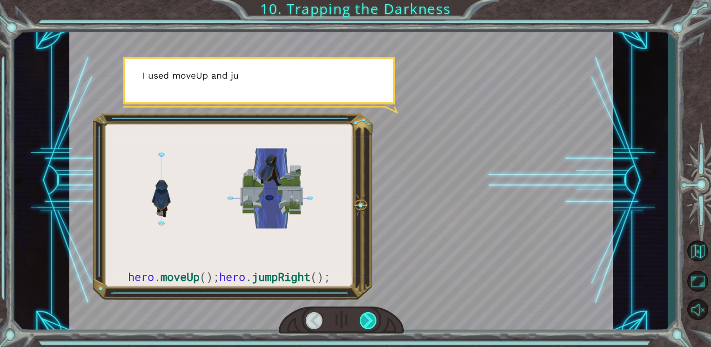
click at [372, 319] on div at bounding box center [368, 320] width 17 height 16
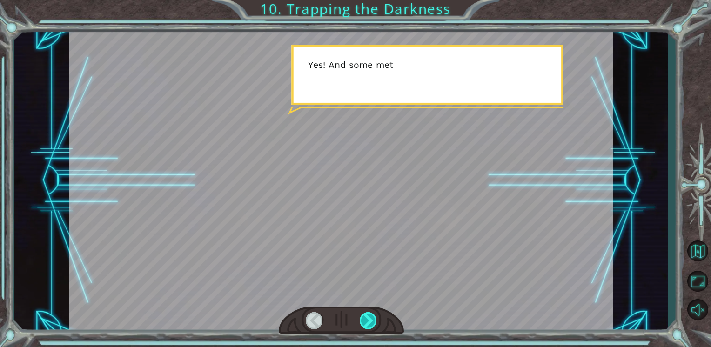
click at [372, 319] on div at bounding box center [368, 320] width 17 height 16
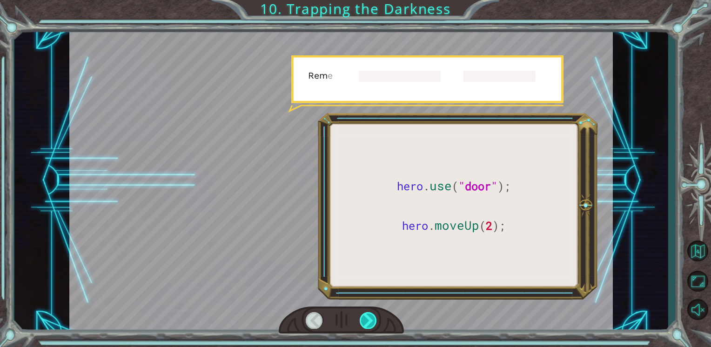
click at [372, 319] on div at bounding box center [368, 320] width 17 height 16
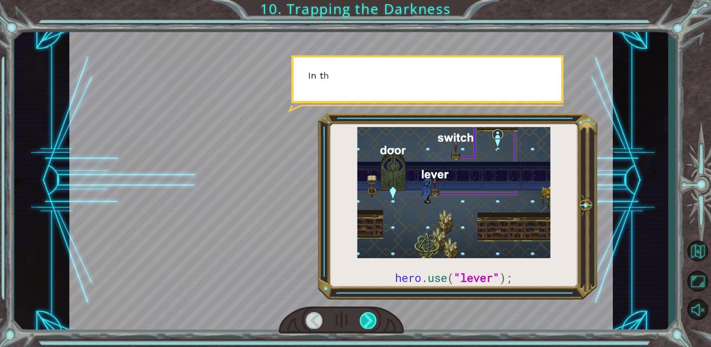
click at [372, 319] on div at bounding box center [368, 320] width 17 height 16
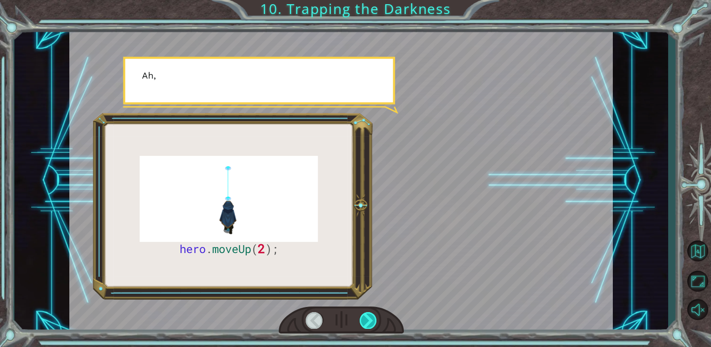
click at [372, 319] on div at bounding box center [368, 320] width 17 height 16
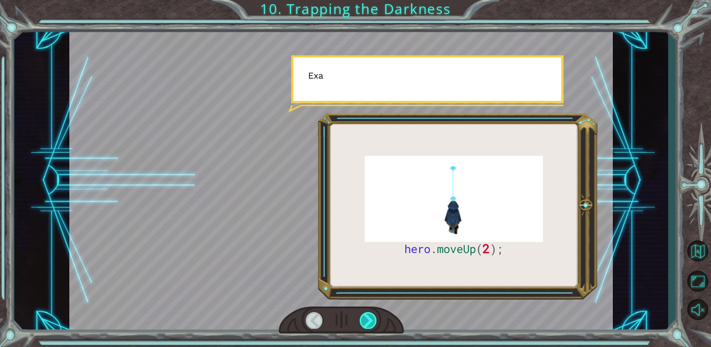
click at [372, 319] on div at bounding box center [368, 320] width 17 height 16
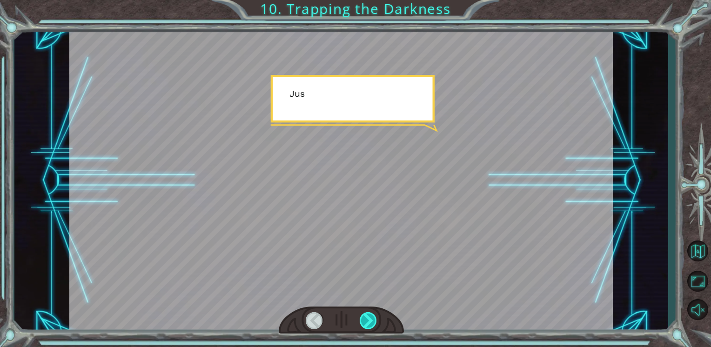
click at [372, 319] on div at bounding box center [368, 320] width 17 height 16
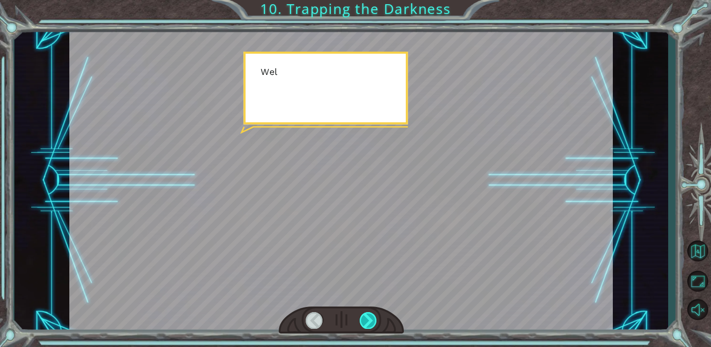
click at [372, 319] on div at bounding box center [368, 320] width 17 height 16
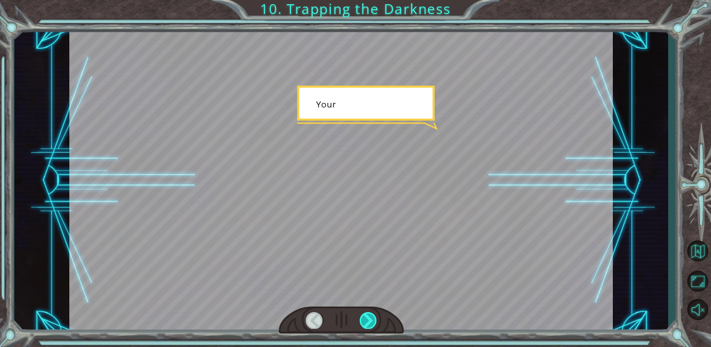
click at [372, 319] on div at bounding box center [368, 320] width 17 height 16
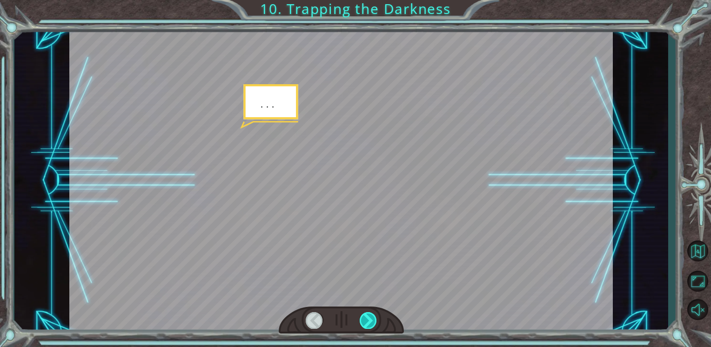
click at [372, 319] on div at bounding box center [368, 320] width 17 height 16
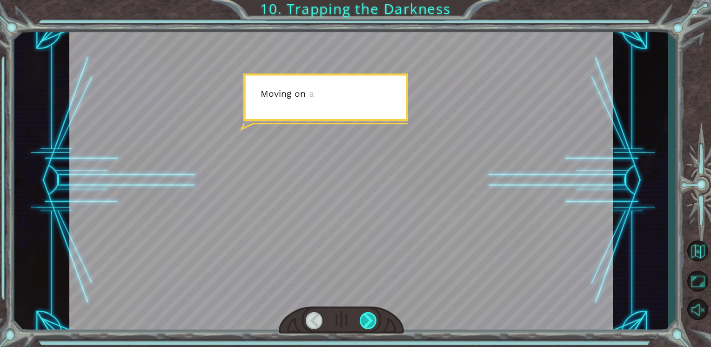
click at [372, 319] on div at bounding box center [368, 320] width 17 height 16
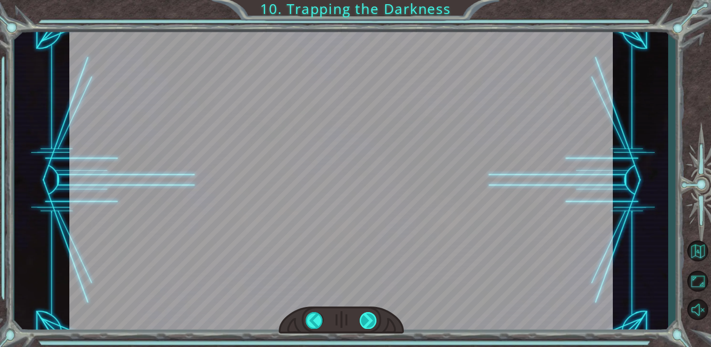
click at [372, 319] on div at bounding box center [368, 320] width 17 height 16
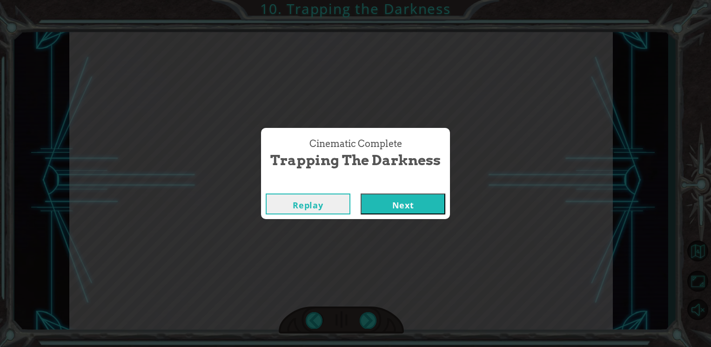
drag, startPoint x: 372, startPoint y: 319, endPoint x: 479, endPoint y: 220, distance: 145.5
click at [479, 220] on div "Cinematic Complete Trapping the Darkness Replay Next" at bounding box center [355, 173] width 711 height 347
click at [411, 202] on button "Next" at bounding box center [403, 204] width 85 height 21
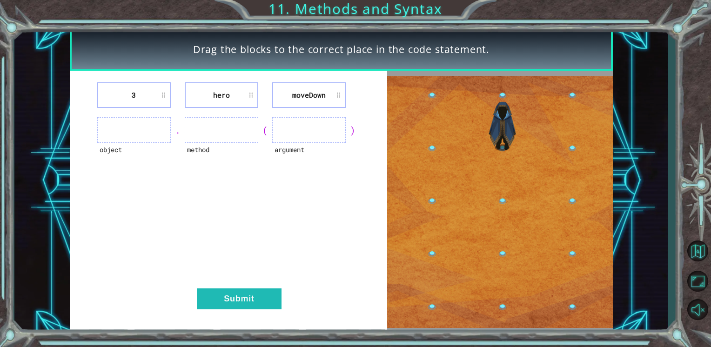
click at [411, 202] on img at bounding box center [500, 202] width 226 height 252
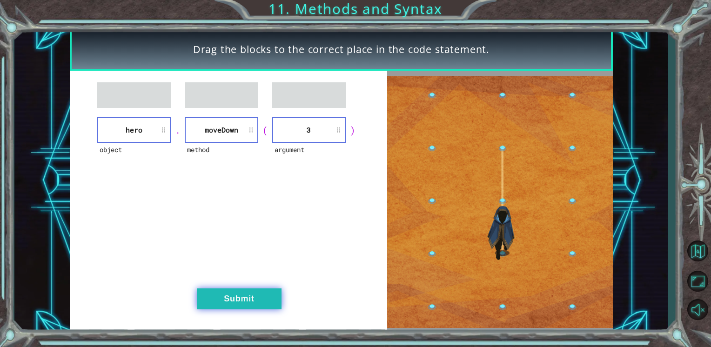
click at [244, 294] on button "Submit" at bounding box center [239, 298] width 85 height 21
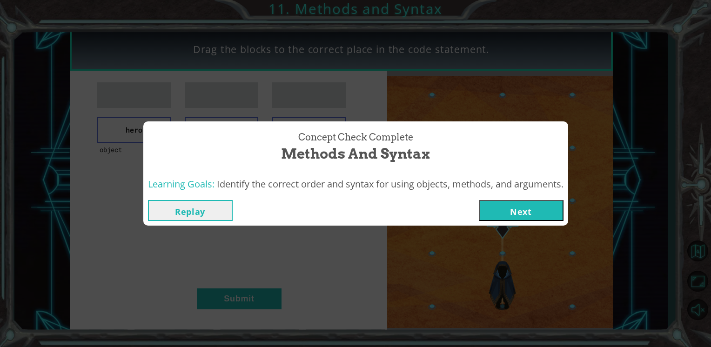
click at [524, 209] on button "Next" at bounding box center [521, 210] width 85 height 21
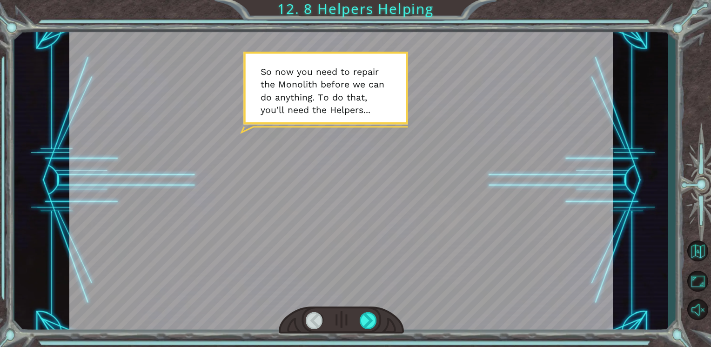
click at [355, 326] on div at bounding box center [341, 320] width 125 height 27
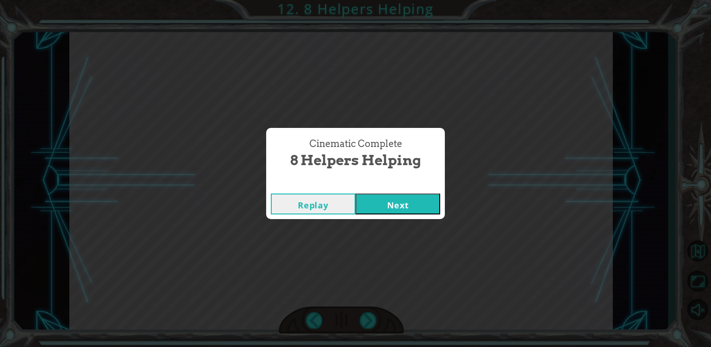
click at [420, 208] on button "Next" at bounding box center [397, 204] width 85 height 21
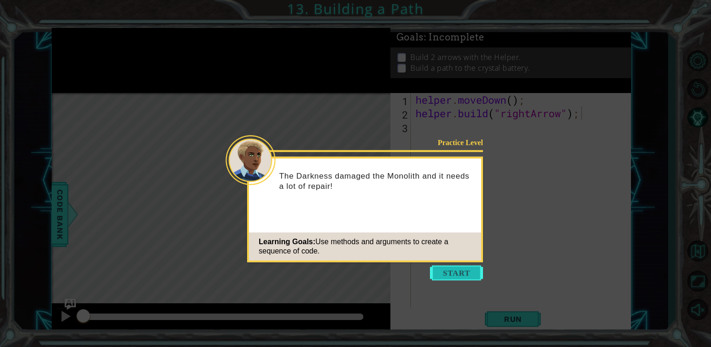
click at [461, 275] on button "Start" at bounding box center [456, 273] width 53 height 15
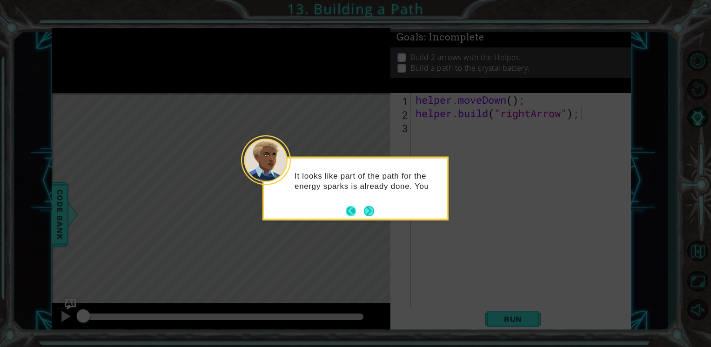
click at [359, 211] on button "Back" at bounding box center [355, 211] width 18 height 10
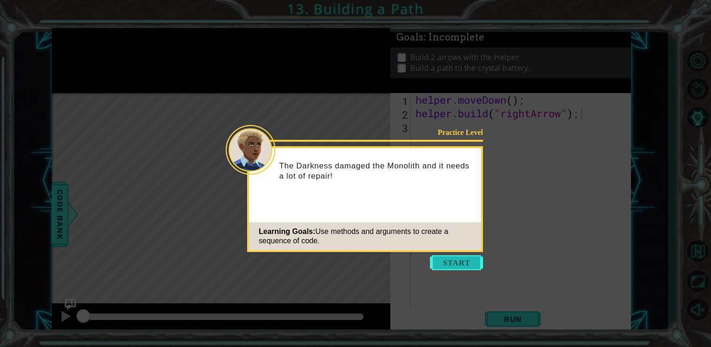
click at [444, 261] on button "Start" at bounding box center [456, 262] width 53 height 15
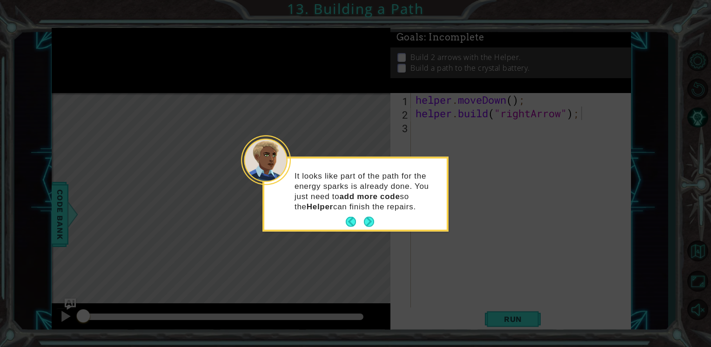
click at [367, 228] on footer at bounding box center [360, 222] width 28 height 14
click at [375, 221] on button "Next" at bounding box center [369, 222] width 11 height 11
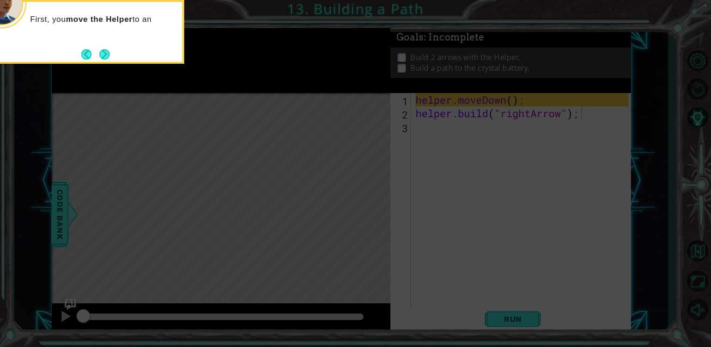
click at [110, 132] on icon at bounding box center [355, 52] width 711 height 590
click at [101, 51] on button "Next" at bounding box center [104, 54] width 10 height 10
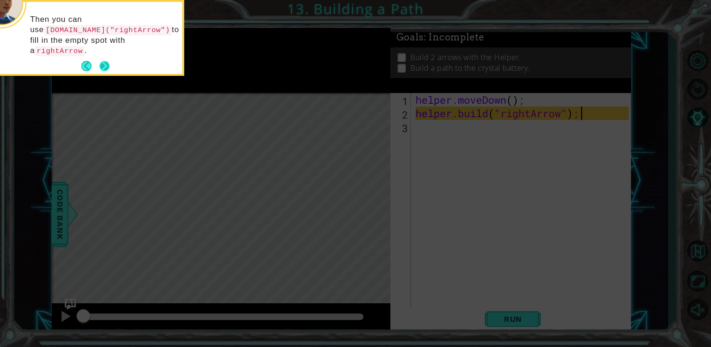
click at [100, 61] on button "Next" at bounding box center [104, 66] width 11 height 11
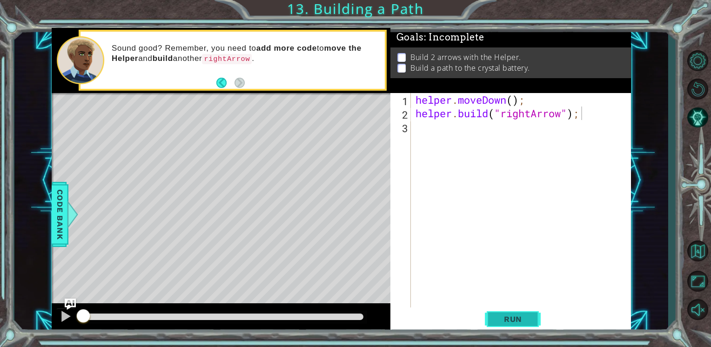
click at [507, 312] on button "Run" at bounding box center [513, 320] width 56 height 24
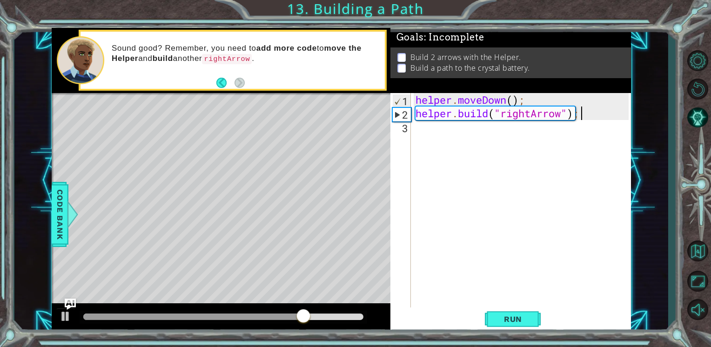
click at [448, 132] on div "helper . moveDown ( ) ; helper . build ( "rightArrow" ) ;" at bounding box center [524, 214] width 220 height 243
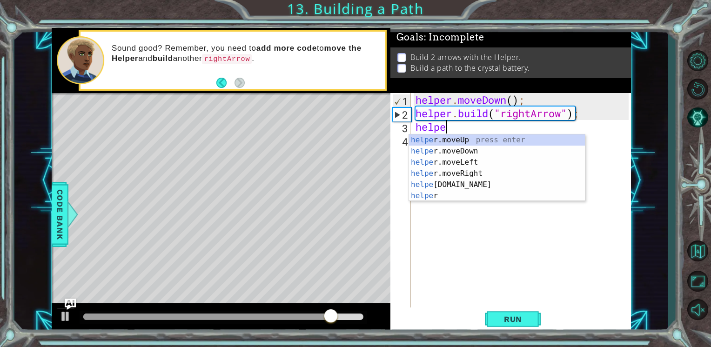
scroll to position [0, 1]
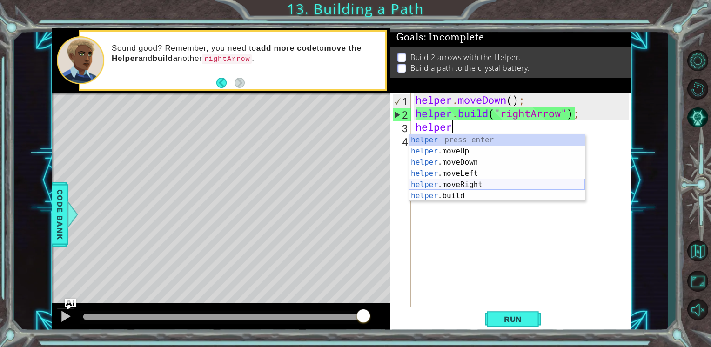
click at [461, 184] on div "helper press enter helper .moveUp press enter helper .moveDown press enter help…" at bounding box center [497, 178] width 176 height 89
type textarea "helper.moveRight(1);"
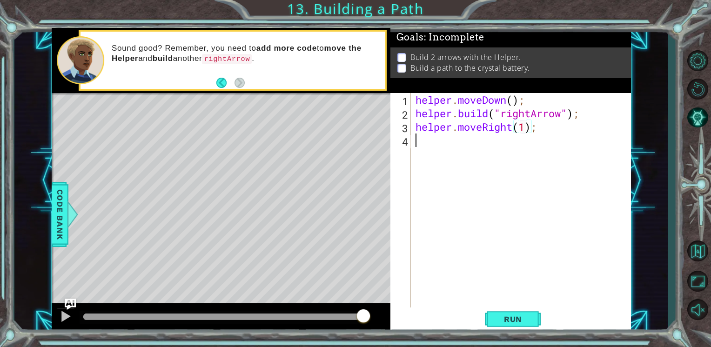
click at [482, 150] on div "helper . moveDown ( ) ; helper . build ( "rightArrow" ) ; helper . moveRight ( …" at bounding box center [524, 214] width 220 height 243
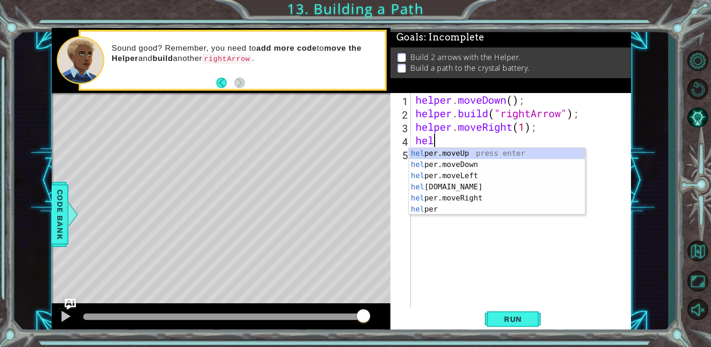
scroll to position [0, 0]
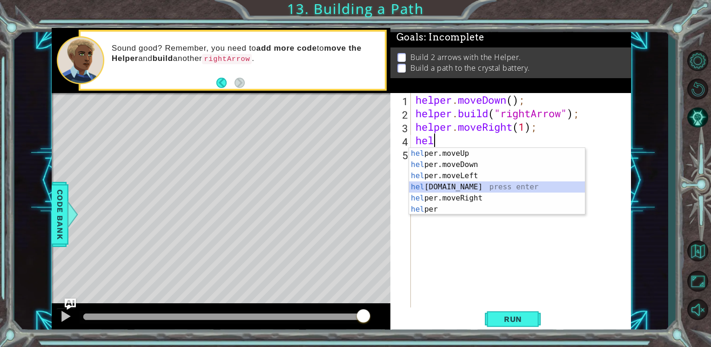
click at [472, 187] on div "hel per.moveUp press enter hel per.moveDown press enter hel per.moveLeft press …" at bounding box center [497, 192] width 176 height 89
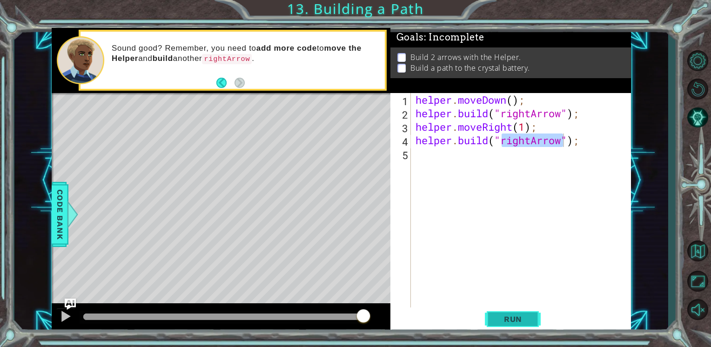
click at [492, 321] on button "Run" at bounding box center [513, 320] width 56 height 24
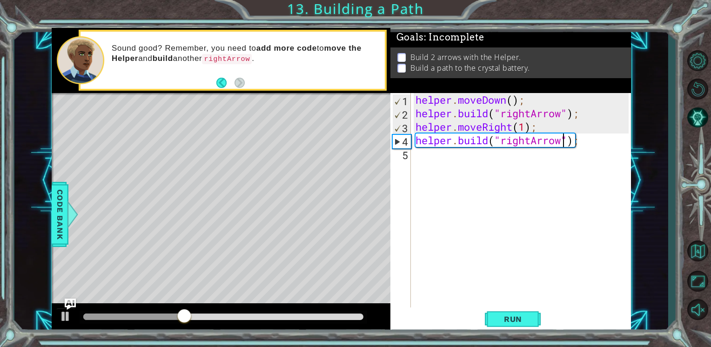
click at [523, 128] on div "helper . moveDown ( ) ; helper . build ( "rightArrow" ) ; helper . moveRight ( …" at bounding box center [524, 214] width 220 height 243
type textarea "helper.moveRight(3);"
click at [536, 314] on button "Run" at bounding box center [513, 320] width 56 height 24
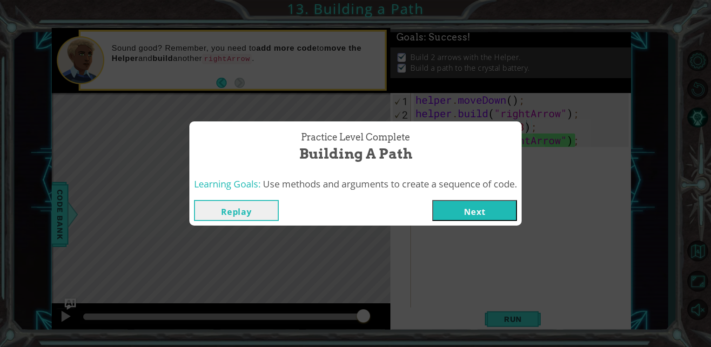
click at [472, 202] on button "Next" at bounding box center [474, 210] width 85 height 21
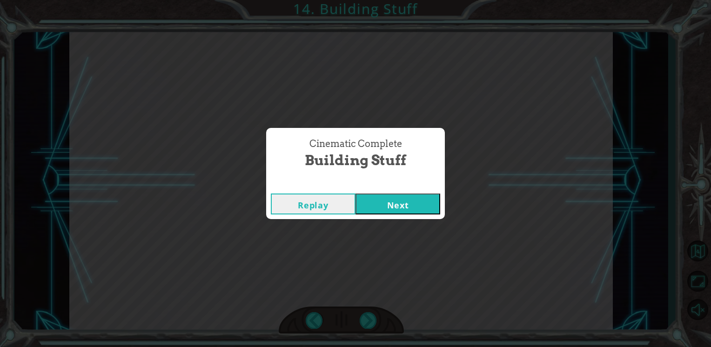
click at [419, 202] on button "Next" at bounding box center [397, 204] width 85 height 21
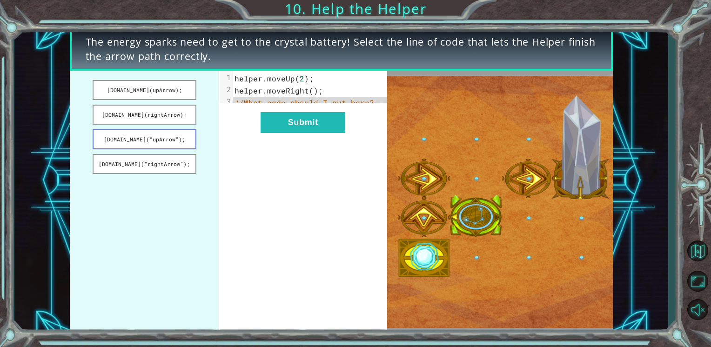
click at [188, 147] on button "helper.build(“upArrow”);" at bounding box center [145, 139] width 104 height 20
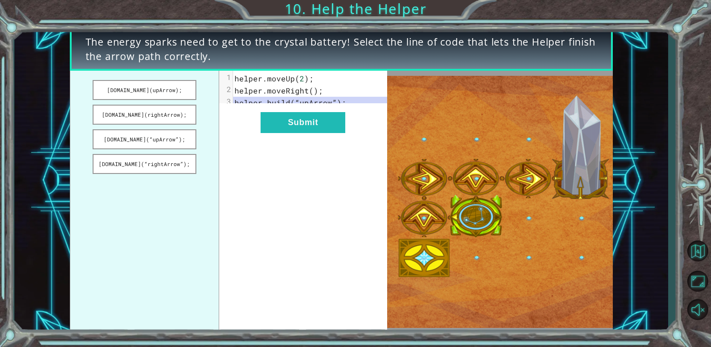
click at [348, 103] on pre "helper . build ( “upArrow” );" at bounding box center [313, 103] width 161 height 12
click at [340, 102] on span "helper . build ( “upArrow” );" at bounding box center [290, 103] width 112 height 10
click at [287, 112] on div "xxxxxxxxxx 3 1 helper . moveUp ( 2 ); 2 helper . moveRight (); 3 helper . build…" at bounding box center [302, 202] width 167 height 262
click at [188, 109] on button "helper.build(rightArrow);" at bounding box center [145, 115] width 104 height 20
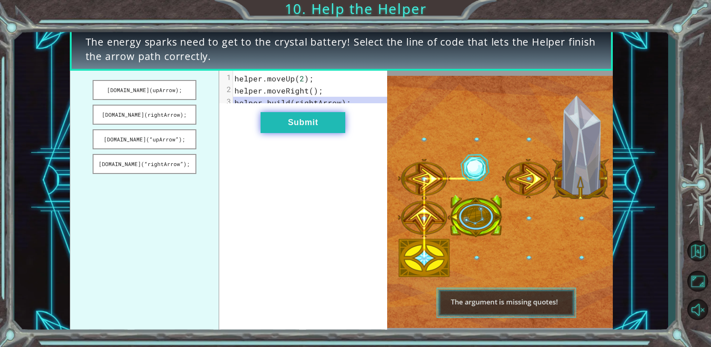
click at [327, 132] on button "Submit" at bounding box center [303, 122] width 85 height 21
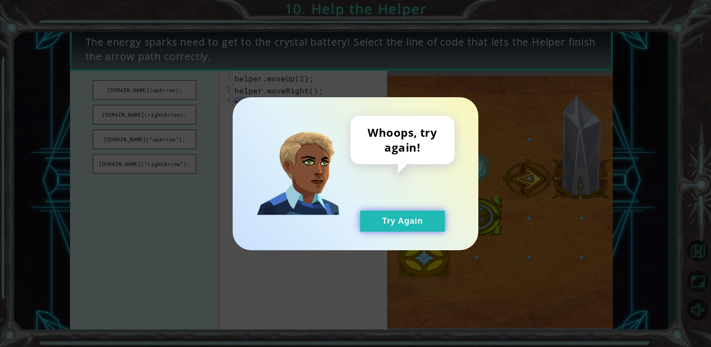
click at [423, 219] on button "Try Again" at bounding box center [402, 221] width 85 height 21
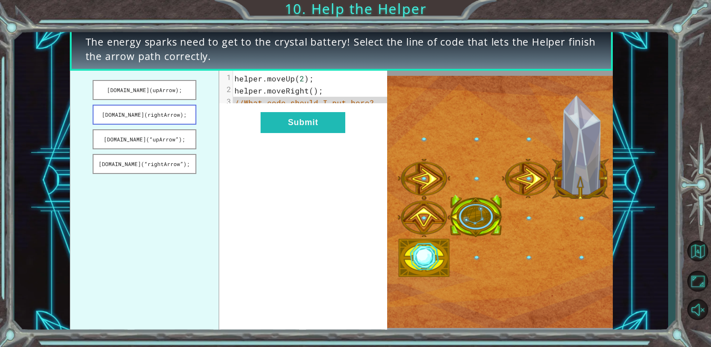
click at [172, 115] on button "helper.build(rightArrow);" at bounding box center [145, 115] width 104 height 20
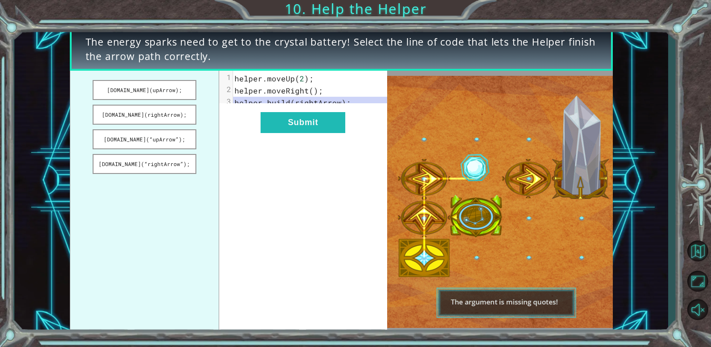
click at [347, 161] on div "xxxxxxxxxx 3 1 helper . moveUp ( 2 ); 2 helper . moveRight (); 3 helper . build…" at bounding box center [302, 202] width 167 height 262
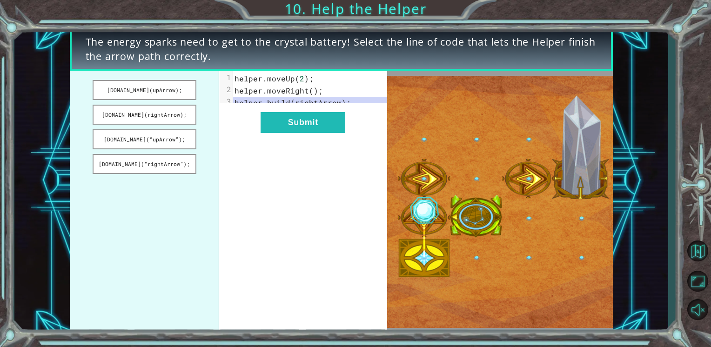
click at [309, 89] on span "helper . moveRight ();" at bounding box center [278, 91] width 88 height 10
click at [310, 91] on span "helper . moveRight ();" at bounding box center [278, 91] width 88 height 10
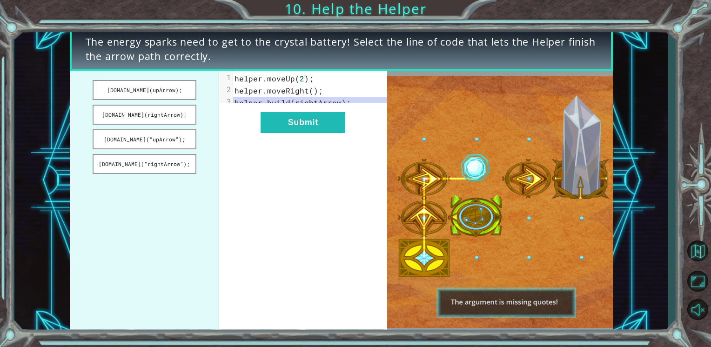
click at [310, 91] on span "helper . moveRight ();" at bounding box center [278, 91] width 88 height 10
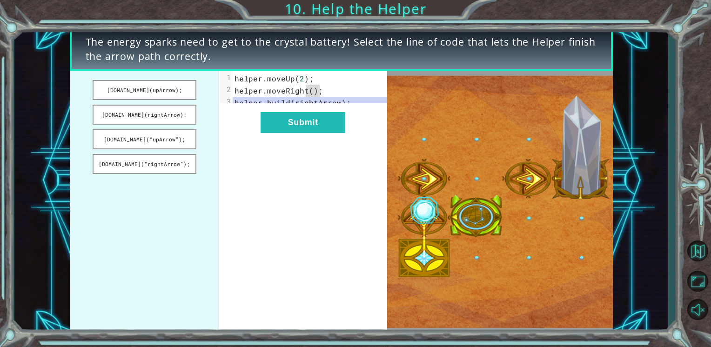
click at [415, 221] on img at bounding box center [500, 202] width 226 height 252
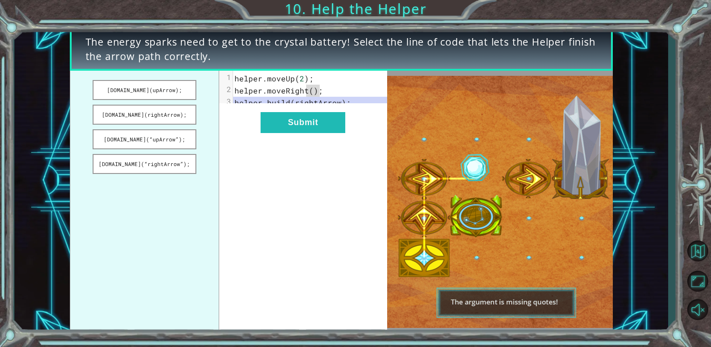
click at [303, 208] on div "x 1 helper . moveUp ( 2 ); 2 helper . moveRight (); 3 helper . build ( rightArr…" at bounding box center [302, 202] width 167 height 262
click at [349, 201] on div "x 1 helper . moveUp ( 2 ); 2 helper . moveRight (); 3 helper . build ( rightArr…" at bounding box center [302, 202] width 167 height 262
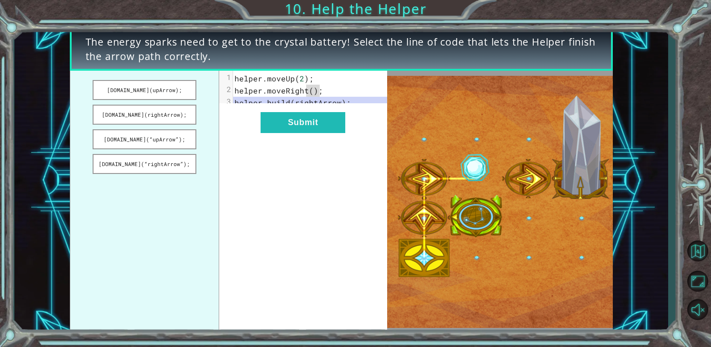
click at [349, 201] on div "x 1 helper . moveUp ( 2 ); 2 helper . moveRight (); 3 helper . build ( rightArr…" at bounding box center [302, 202] width 167 height 262
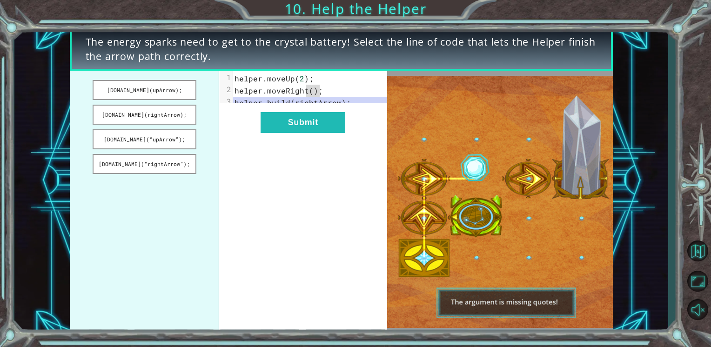
click at [349, 201] on div "x 1 helper . moveUp ( 2 ); 2 helper . moveRight (); 3 helper . build ( rightArr…" at bounding box center [302, 202] width 167 height 262
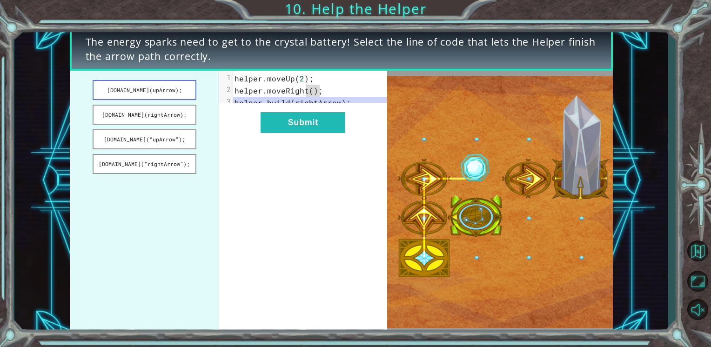
click at [132, 87] on button "helper.build(upArrow);" at bounding box center [145, 90] width 104 height 20
click at [181, 140] on button "helper.build(“upArrow”);" at bounding box center [145, 139] width 104 height 20
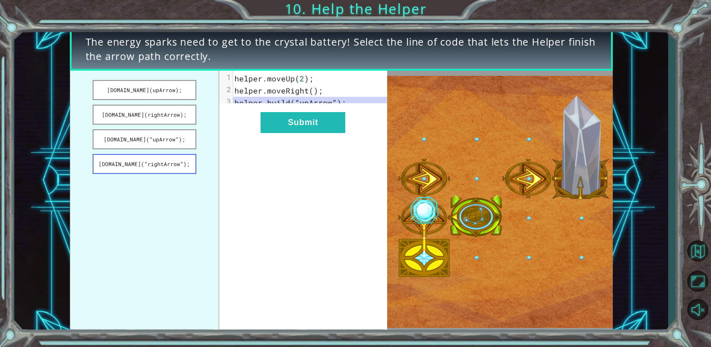
click at [174, 154] on button "helper.build(“rightArrow”);" at bounding box center [145, 164] width 104 height 20
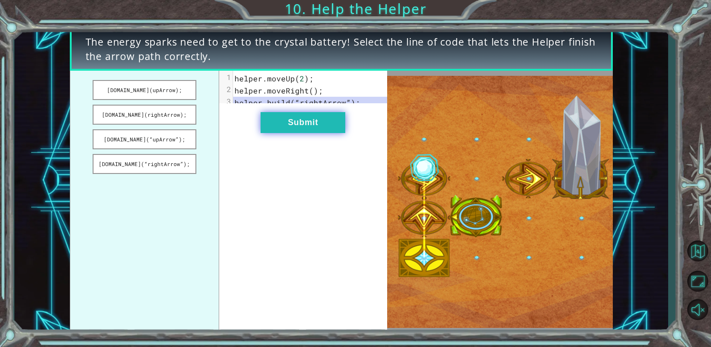
click at [312, 133] on button "Submit" at bounding box center [303, 122] width 85 height 21
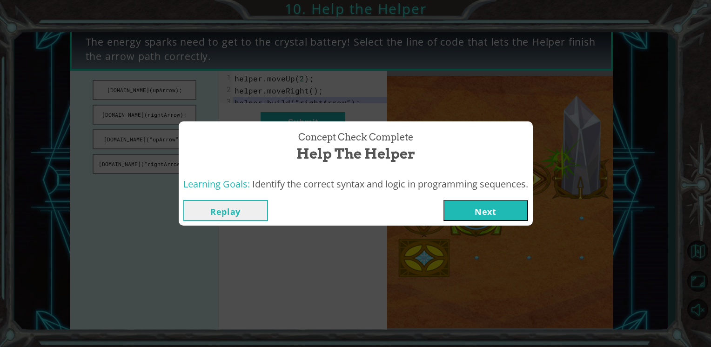
click at [507, 209] on button "Next" at bounding box center [485, 210] width 85 height 21
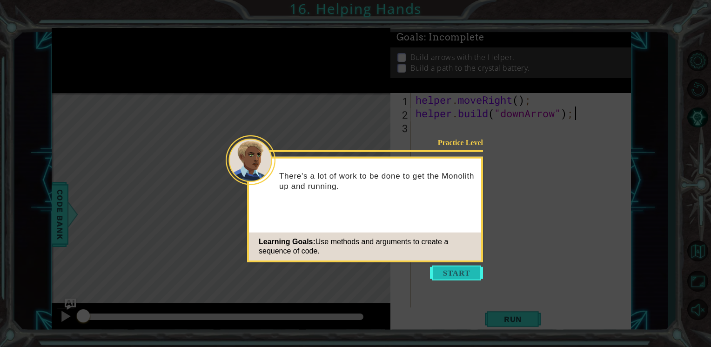
click at [460, 272] on button "Start" at bounding box center [456, 273] width 53 height 15
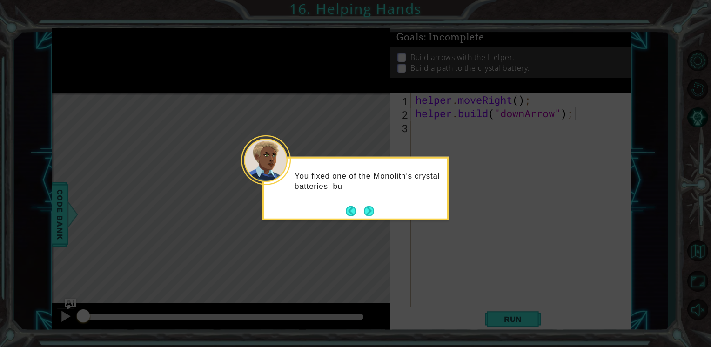
click at [409, 137] on icon at bounding box center [355, 173] width 711 height 347
